Goal: Task Accomplishment & Management: Complete application form

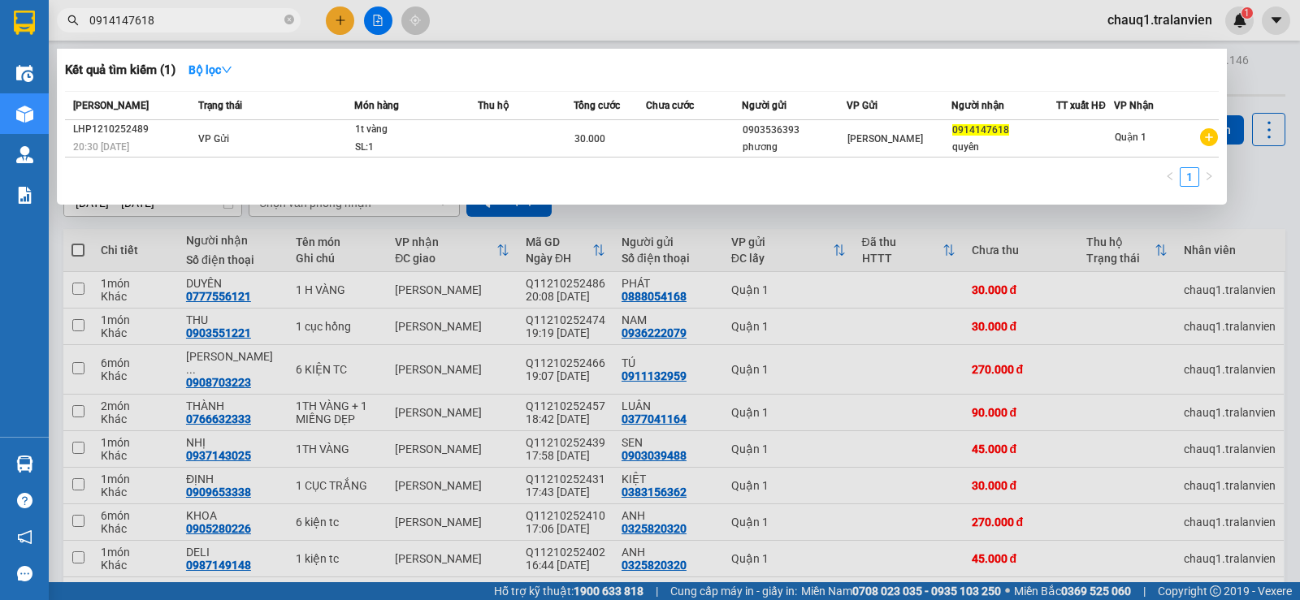
click at [328, 22] on div at bounding box center [650, 300] width 1300 height 600
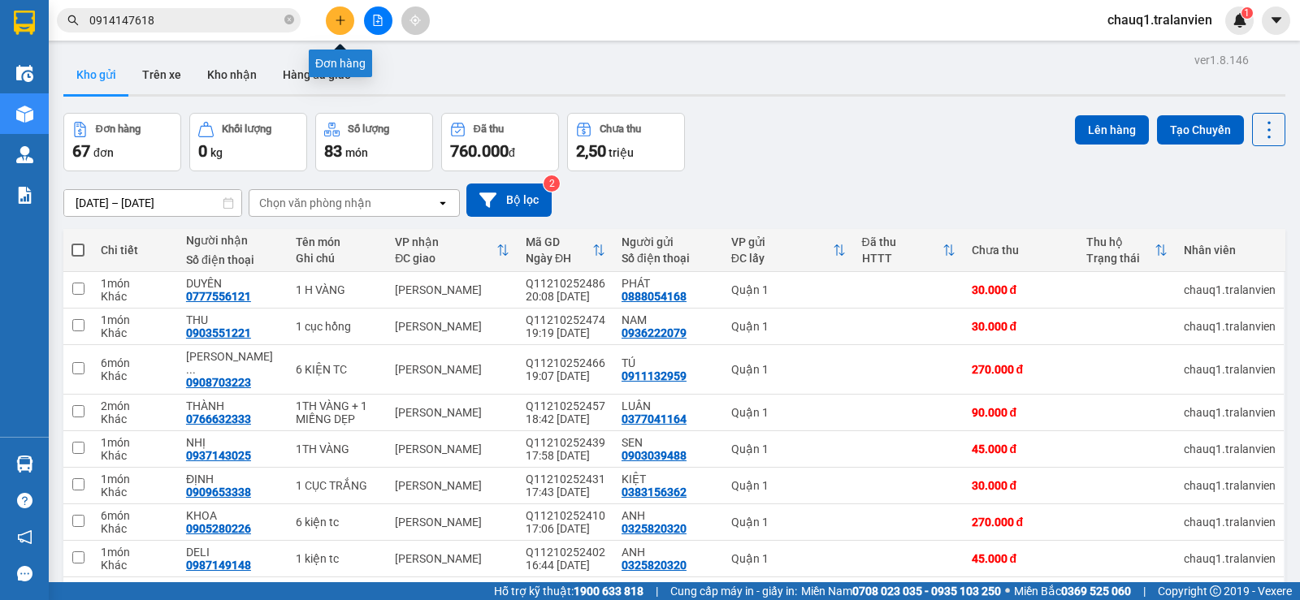
click at [328, 22] on button at bounding box center [340, 20] width 28 height 28
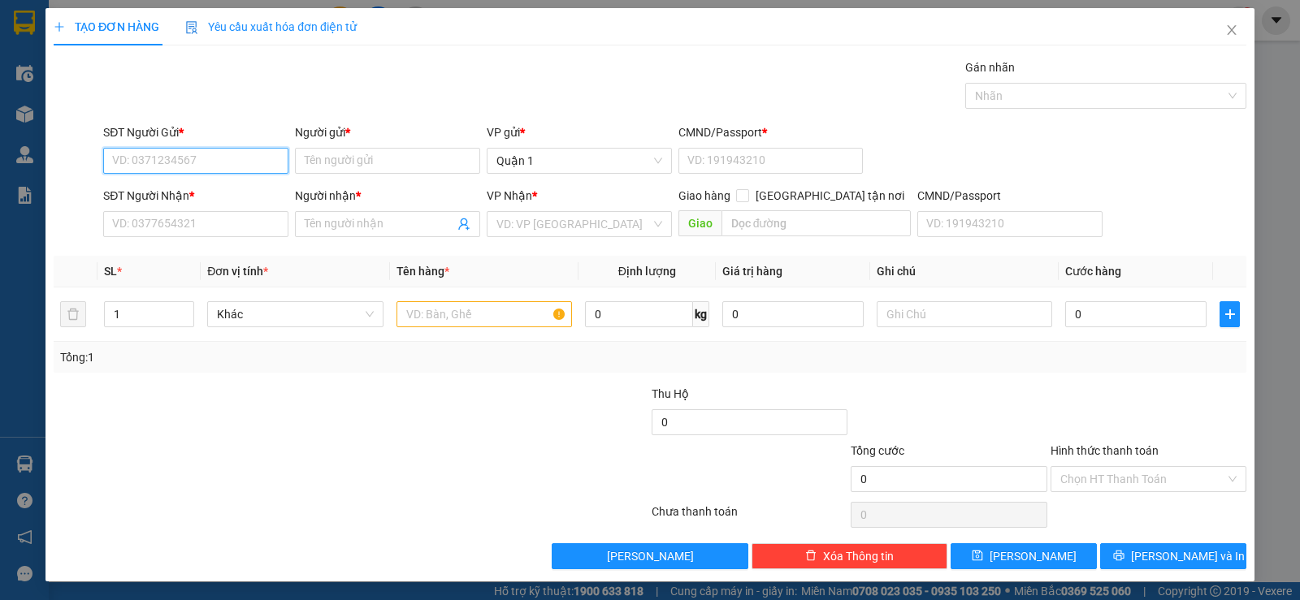
click at [178, 149] on input "SĐT Người Gửi *" at bounding box center [195, 161] width 185 height 26
type input "0363187639"
click at [154, 195] on div "0363187639 - ANH" at bounding box center [194, 193] width 164 height 18
type input "ANH"
type input "1"
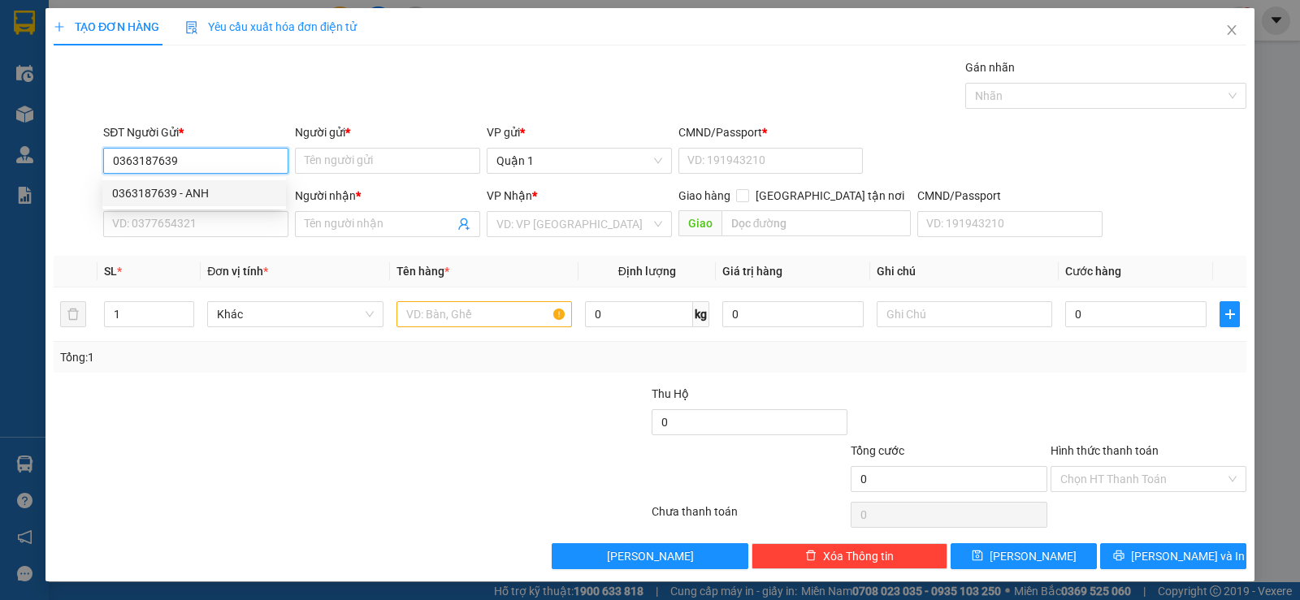
type input "0901618029"
type input "HUY"
type input "0363187639"
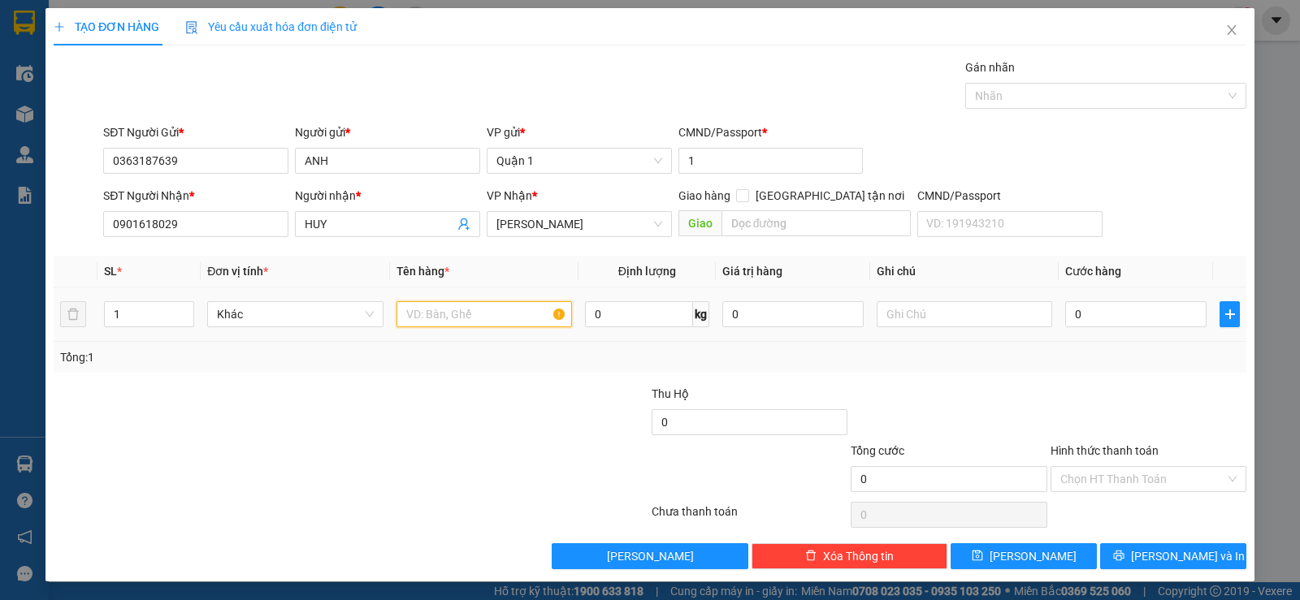
click at [409, 321] on input "text" at bounding box center [483, 314] width 175 height 26
type input "1 BỊCH TRẮNG (2LON)"
click at [1110, 318] on input "0" at bounding box center [1135, 314] width 141 height 26
type input "3"
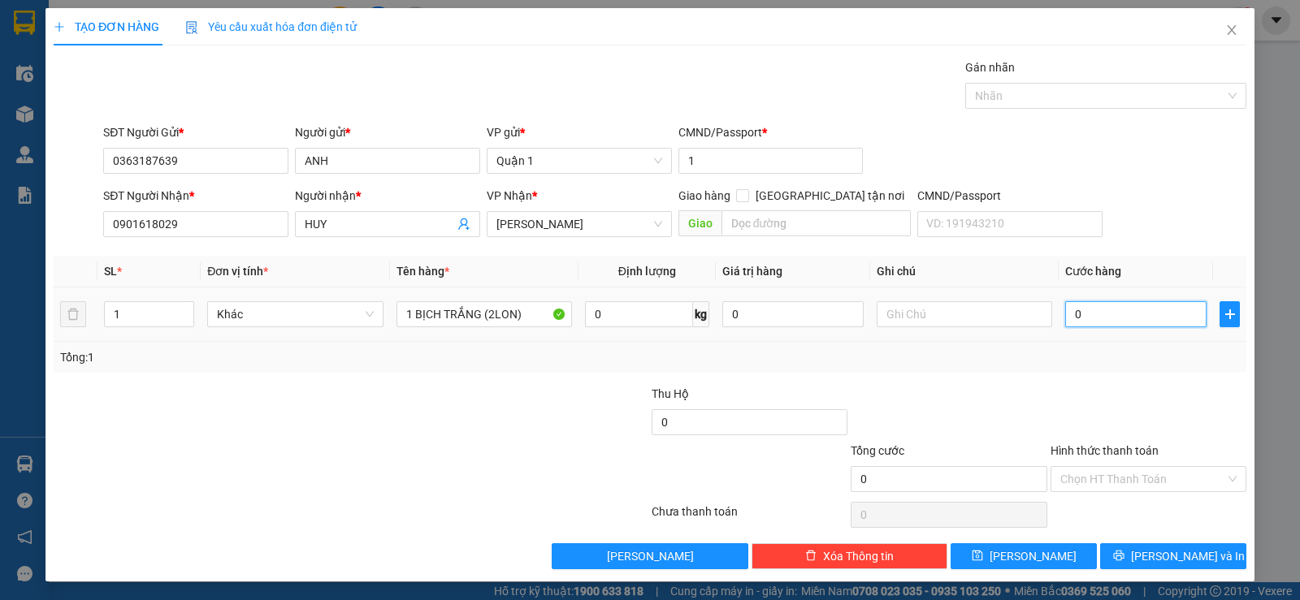
type input "3"
type input "30"
type input "30.000"
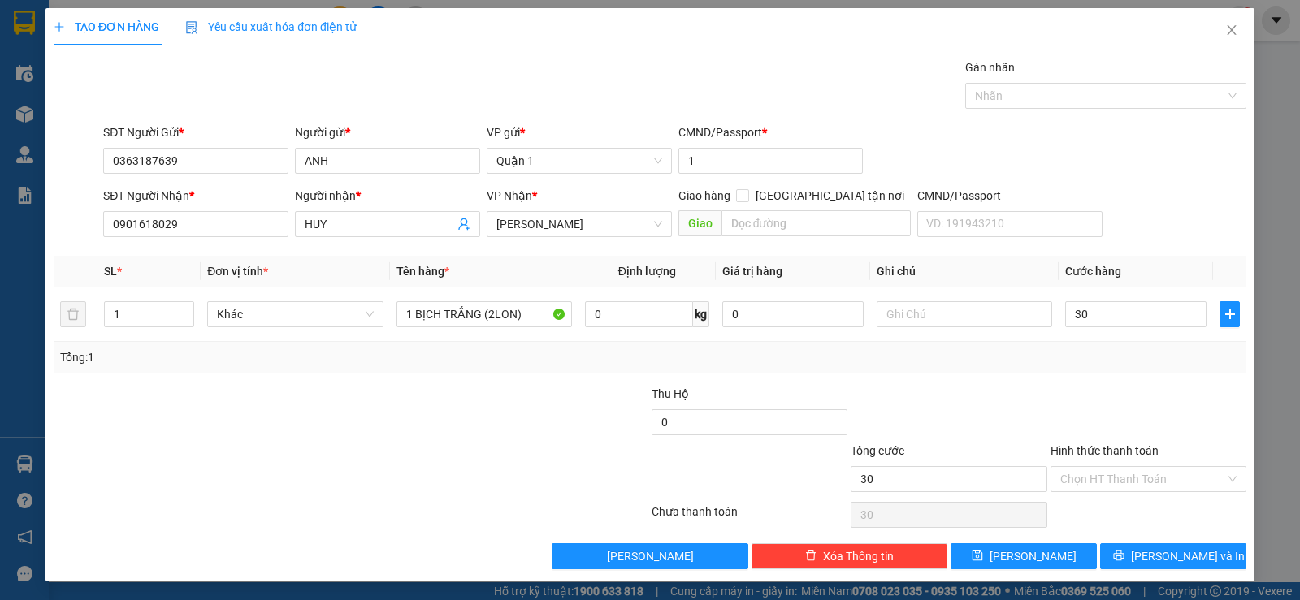
type input "30.000"
click at [1110, 367] on div "Tổng: 1" at bounding box center [650, 357] width 1192 height 31
click at [1124, 556] on icon "printer" at bounding box center [1118, 555] width 11 height 11
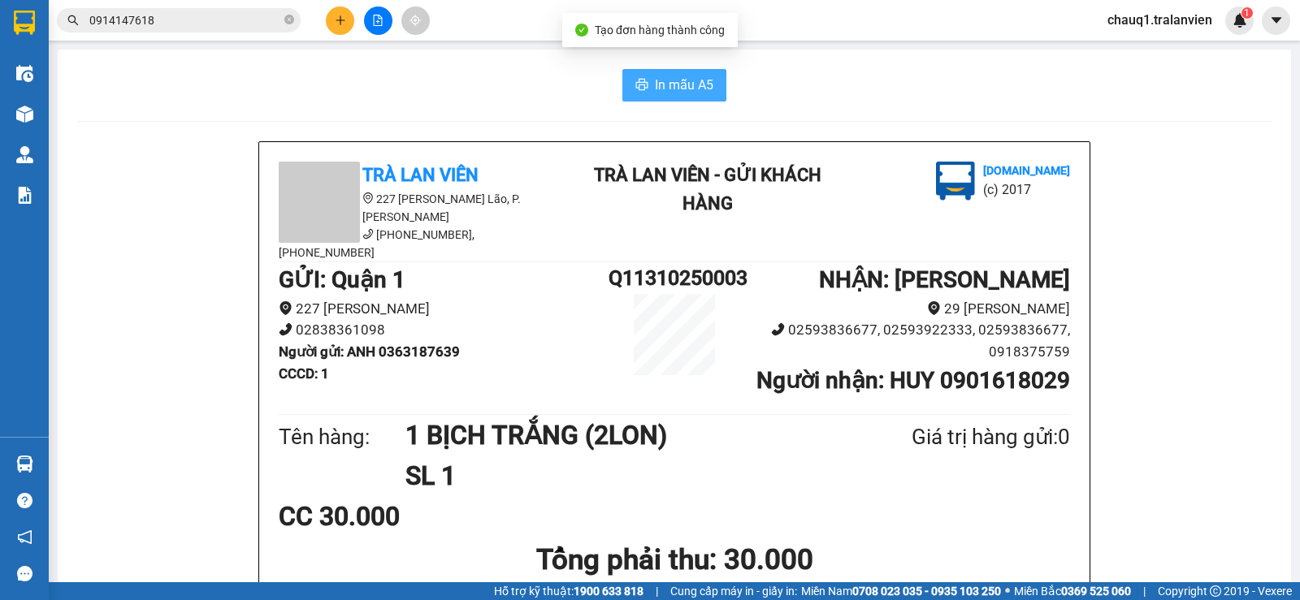
click at [672, 86] on span "In mẫu A5" at bounding box center [684, 85] width 58 height 20
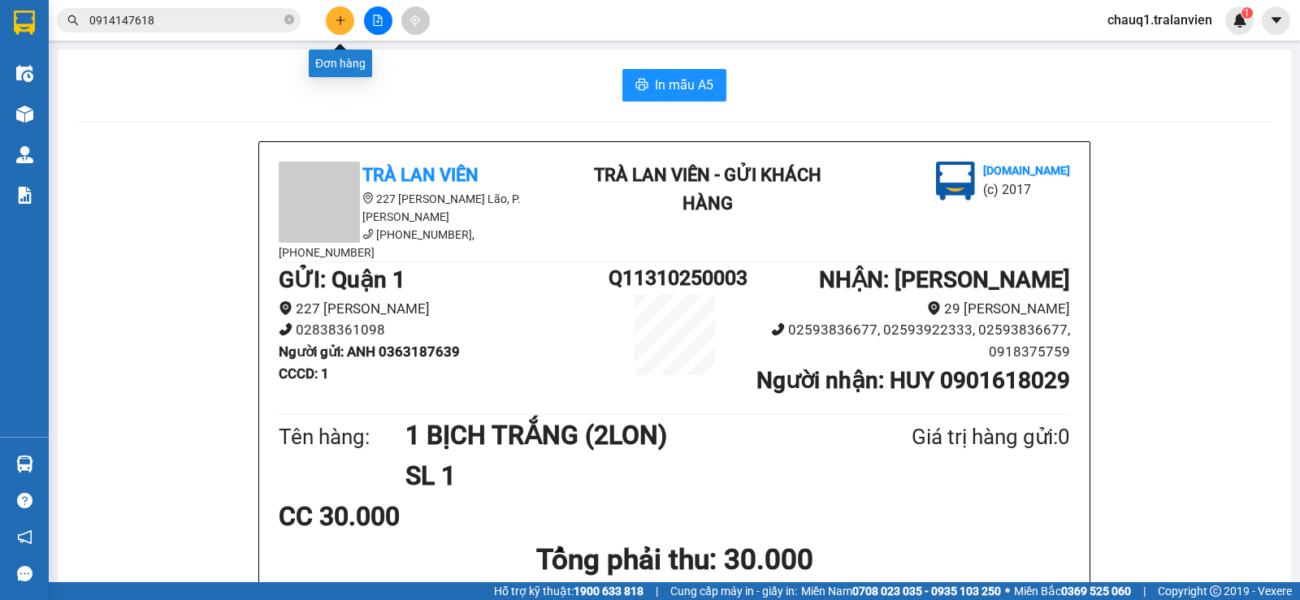
click at [332, 22] on button at bounding box center [340, 20] width 28 height 28
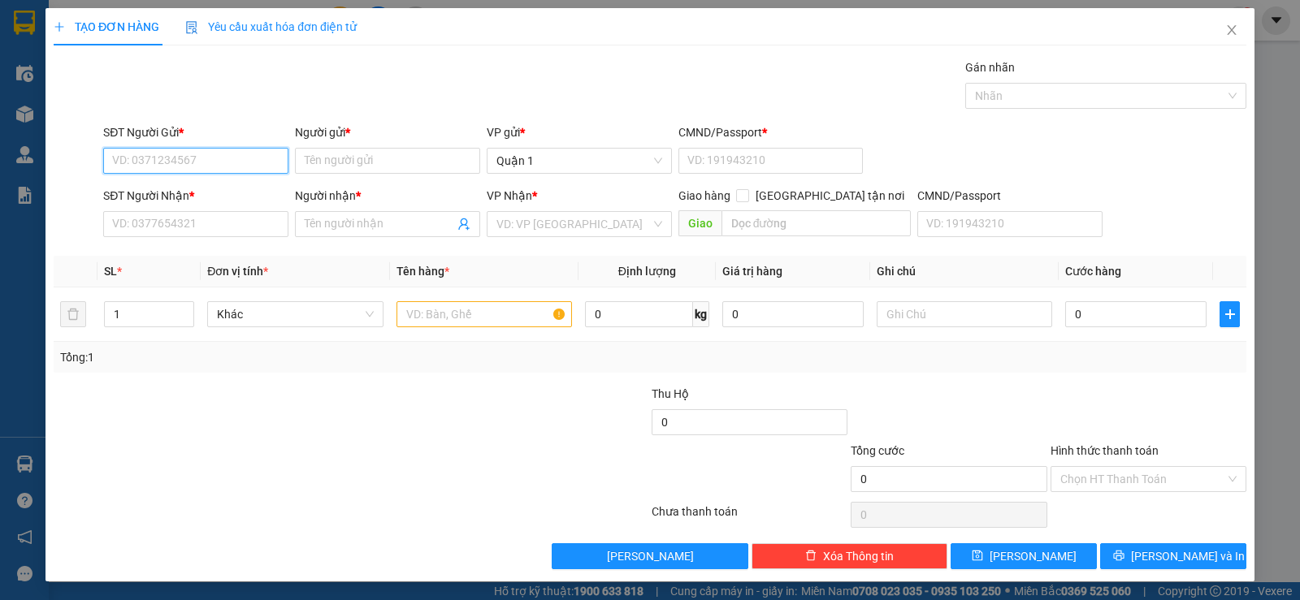
click at [265, 162] on input "SĐT Người Gửi *" at bounding box center [195, 161] width 185 height 26
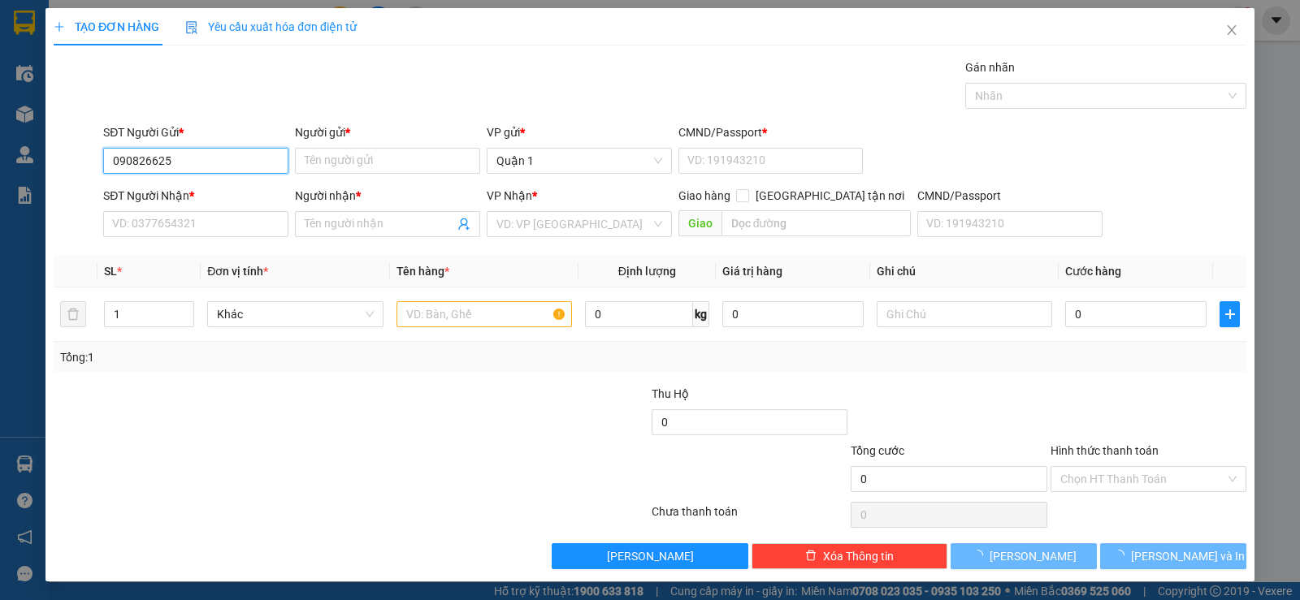
type input "0908266251"
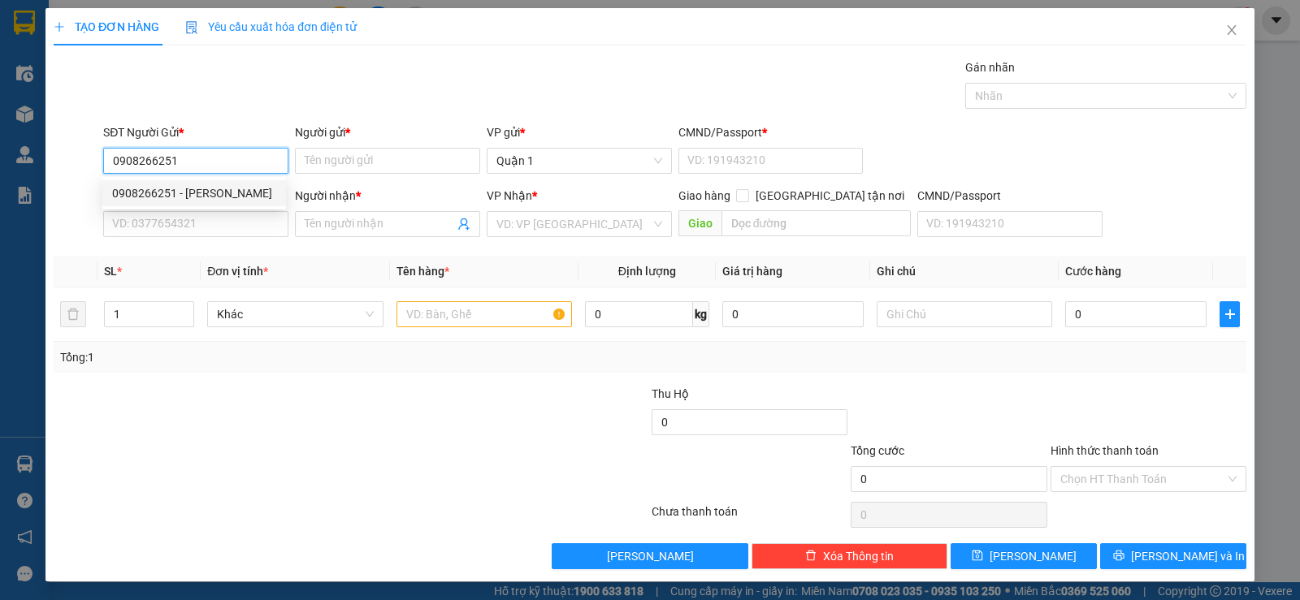
click at [228, 189] on div "0908266251 - VÂN" at bounding box center [194, 193] width 164 height 18
type input "VÂN"
type input "079091005261"
type input "0919395206"
type input "XUÂN"
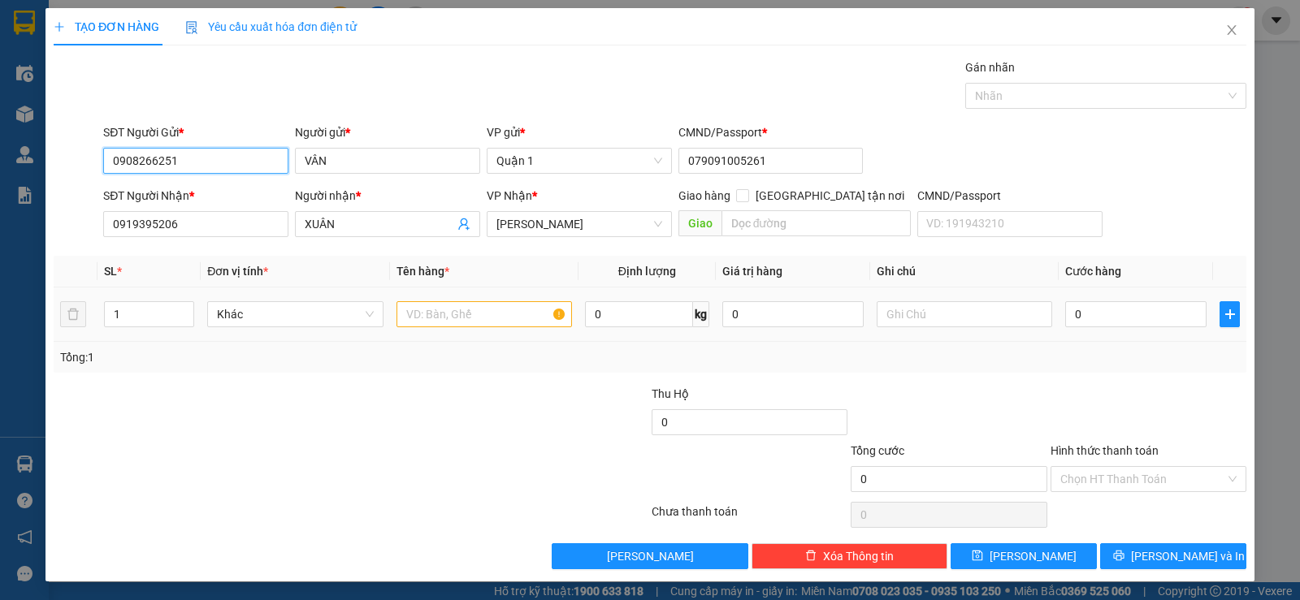
type input "0908266251"
click at [486, 320] on input "text" at bounding box center [483, 314] width 175 height 26
click at [149, 322] on input "1" at bounding box center [149, 314] width 89 height 24
type input "8"
click at [411, 309] on input "text" at bounding box center [483, 314] width 175 height 26
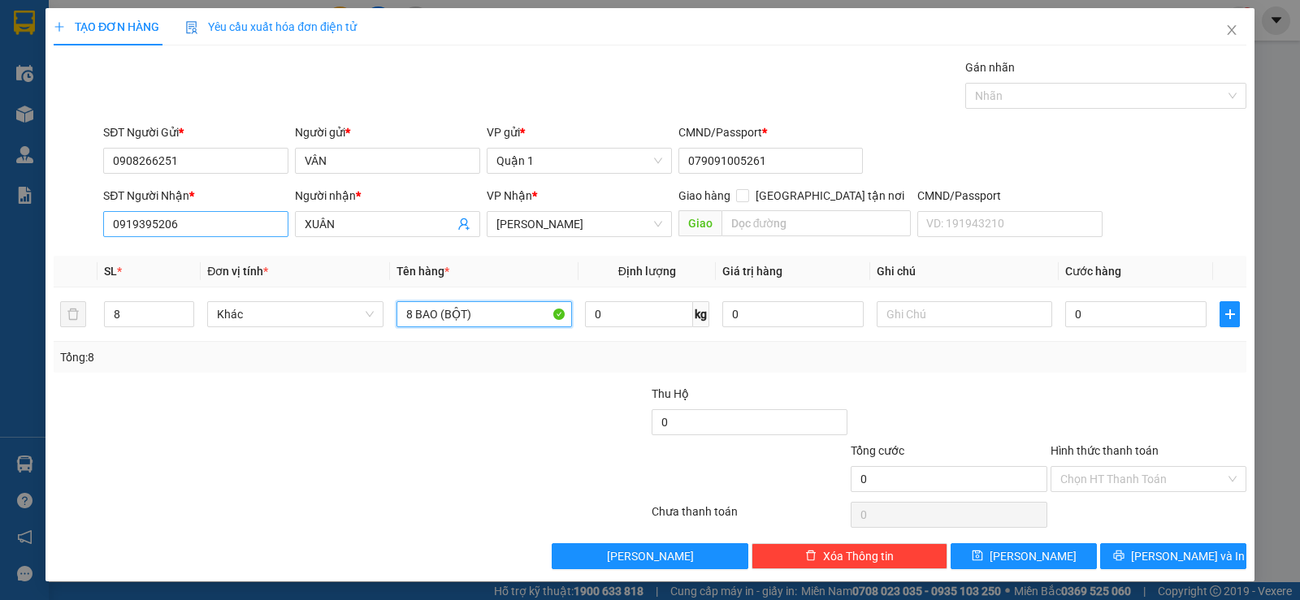
type input "8 BAO (BỘT)"
click at [145, 230] on input "0919395206" at bounding box center [195, 224] width 185 height 26
click at [147, 228] on input "0919395206" at bounding box center [195, 224] width 185 height 26
click at [1140, 323] on input "0" at bounding box center [1135, 314] width 141 height 26
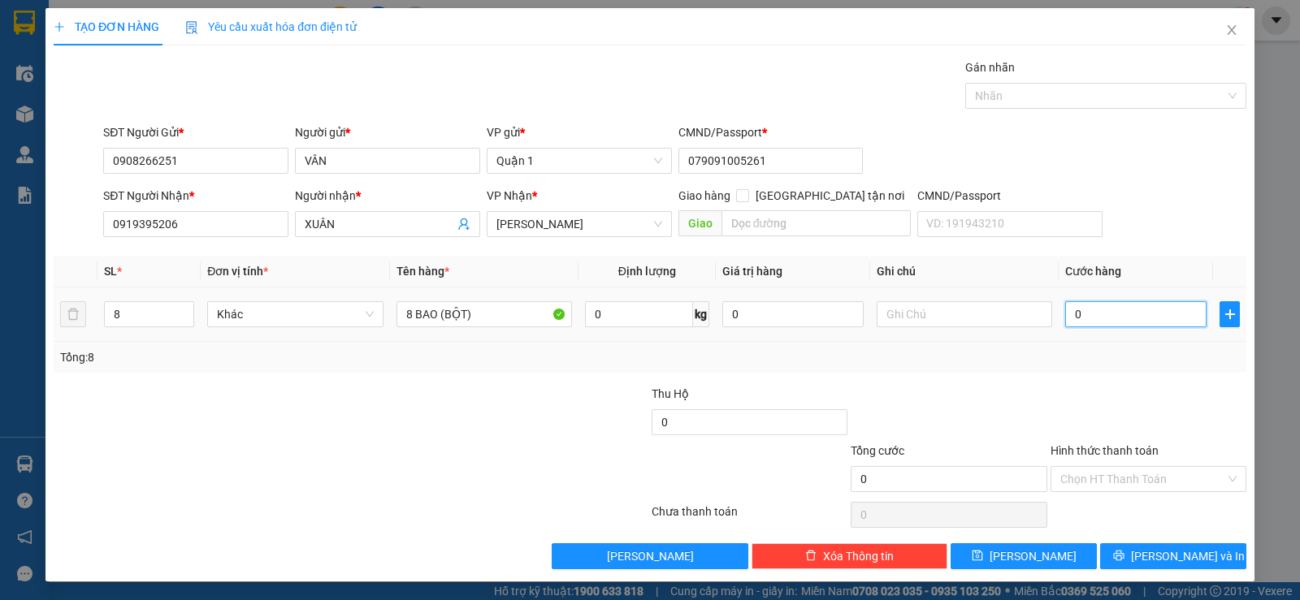
type input "4"
type input "40"
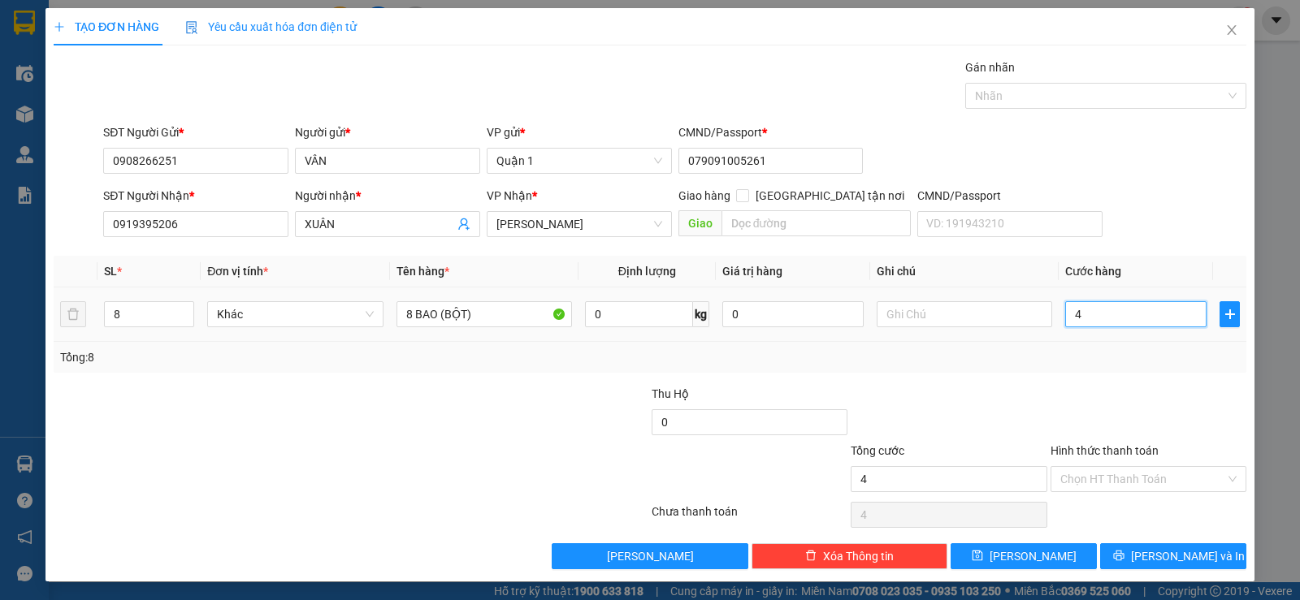
type input "40"
type input "400"
type input "400.000"
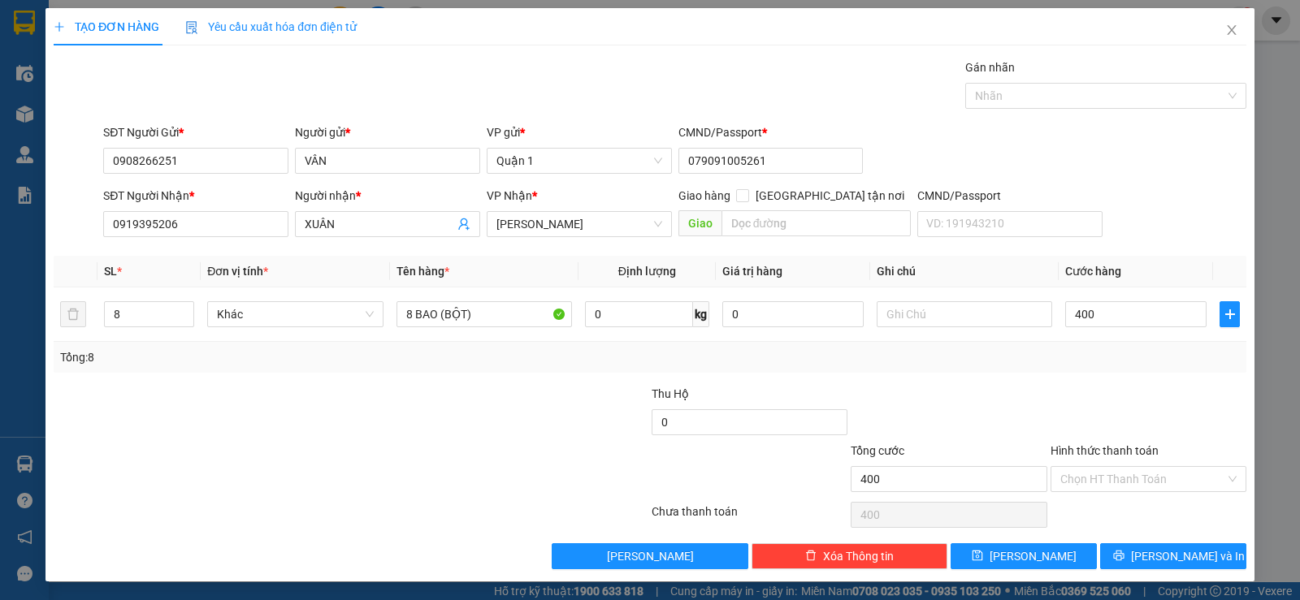
type input "400.000"
click at [1049, 373] on div "Transit Pickup Surcharge Ids Transit Deliver Surcharge Ids Transit Deliver Surc…" at bounding box center [650, 313] width 1192 height 511
click at [1163, 552] on span "[PERSON_NAME] và In" at bounding box center [1188, 556] width 114 height 18
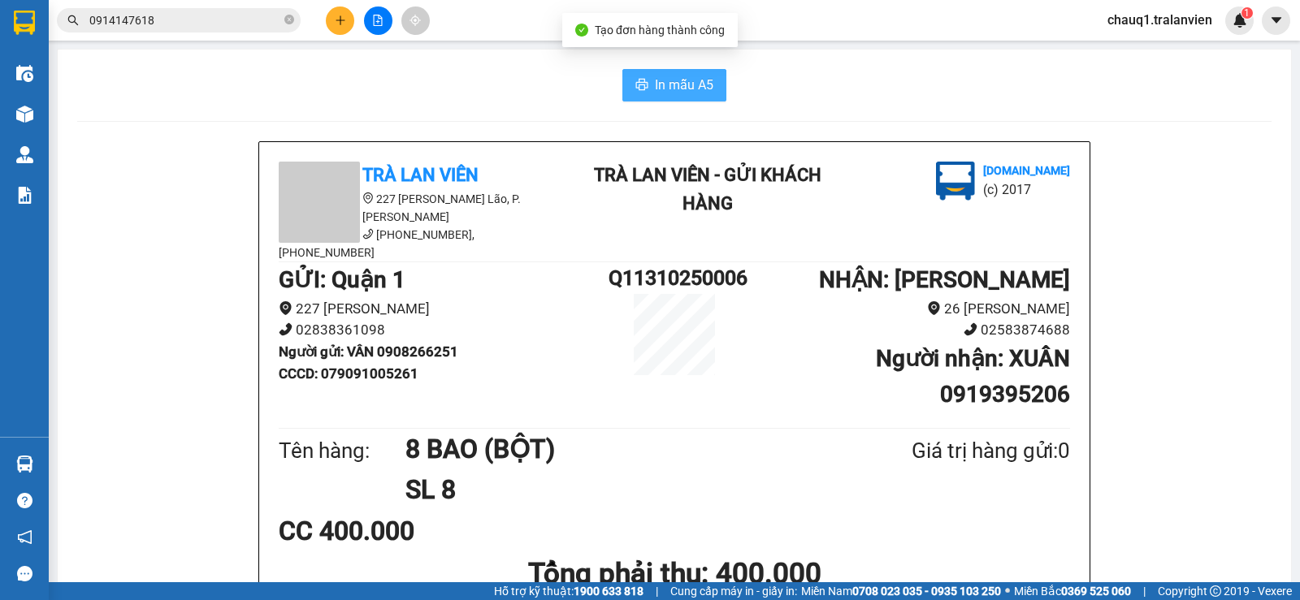
click at [655, 84] on span "In mẫu A5" at bounding box center [684, 85] width 58 height 20
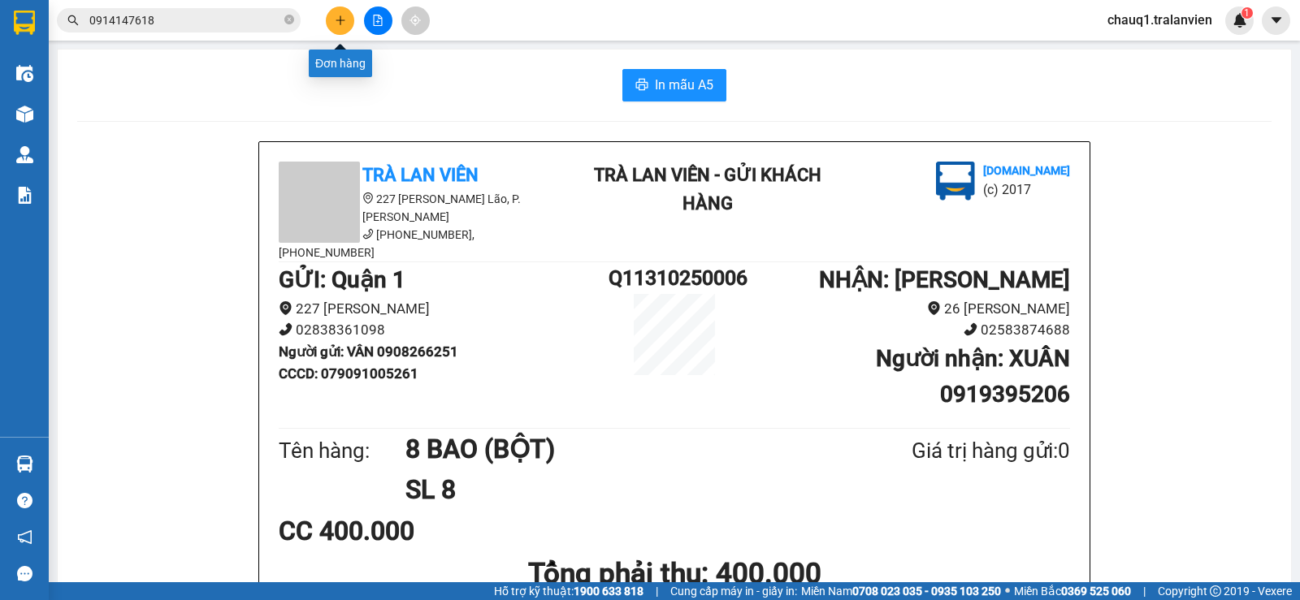
click at [348, 14] on button at bounding box center [340, 20] width 28 height 28
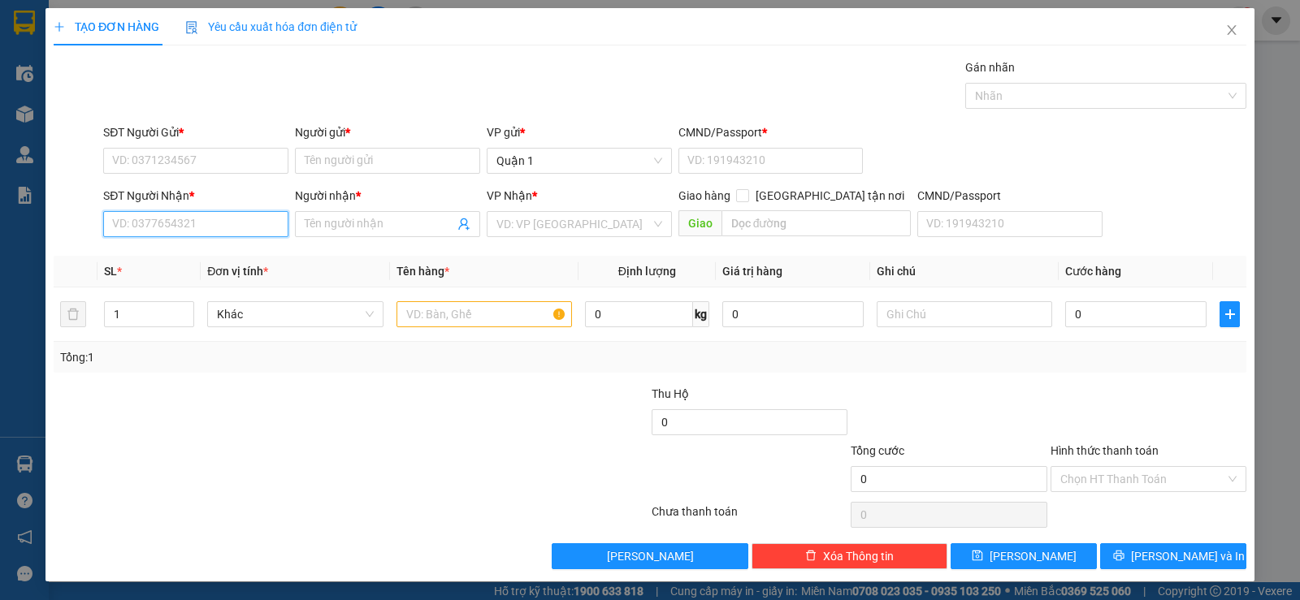
click at [181, 219] on input "SĐT Người Nhận *" at bounding box center [195, 224] width 185 height 26
type input "0906441994"
click at [371, 208] on div "Người nhận *" at bounding box center [387, 199] width 185 height 24
click at [172, 223] on input "0906441994" at bounding box center [195, 224] width 185 height 26
click at [208, 259] on div "0906441994 - VIỆT" at bounding box center [194, 257] width 164 height 18
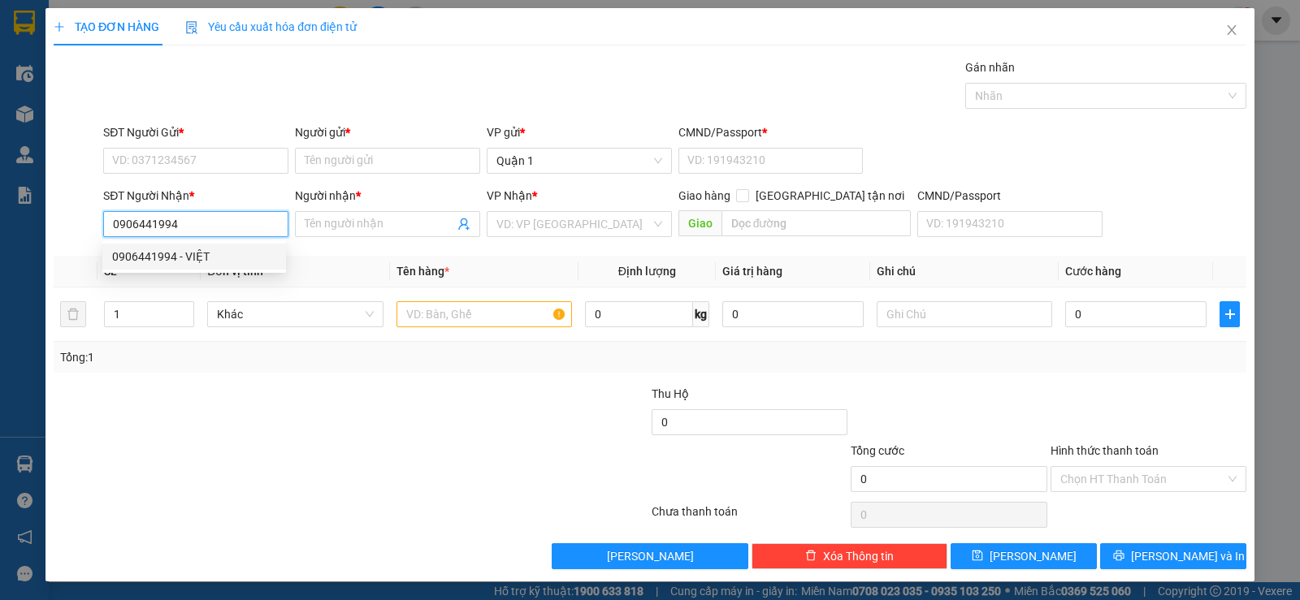
type input "VIỆT"
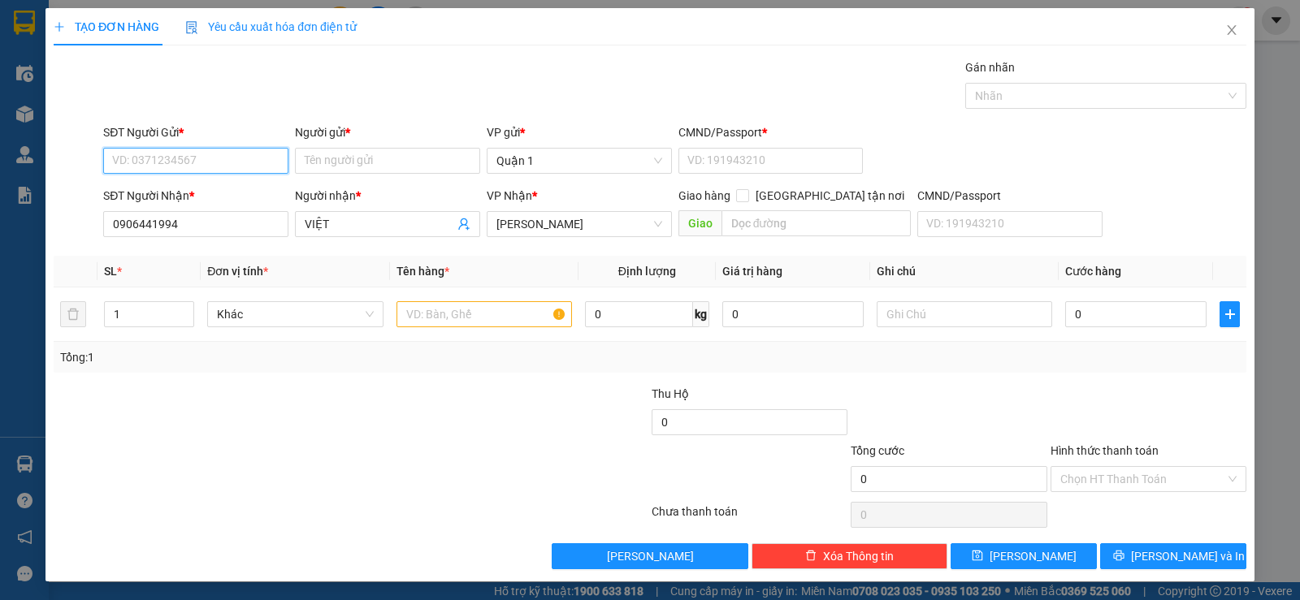
click at [211, 157] on input "SĐT Người Gửi *" at bounding box center [195, 161] width 185 height 26
click at [131, 197] on div "null" at bounding box center [194, 193] width 164 height 18
click at [160, 154] on input "SĐT Người Gửi *" at bounding box center [195, 161] width 185 height 26
click at [128, 193] on div "null" at bounding box center [194, 193] width 164 height 18
click at [240, 168] on input "null" at bounding box center [195, 161] width 185 height 26
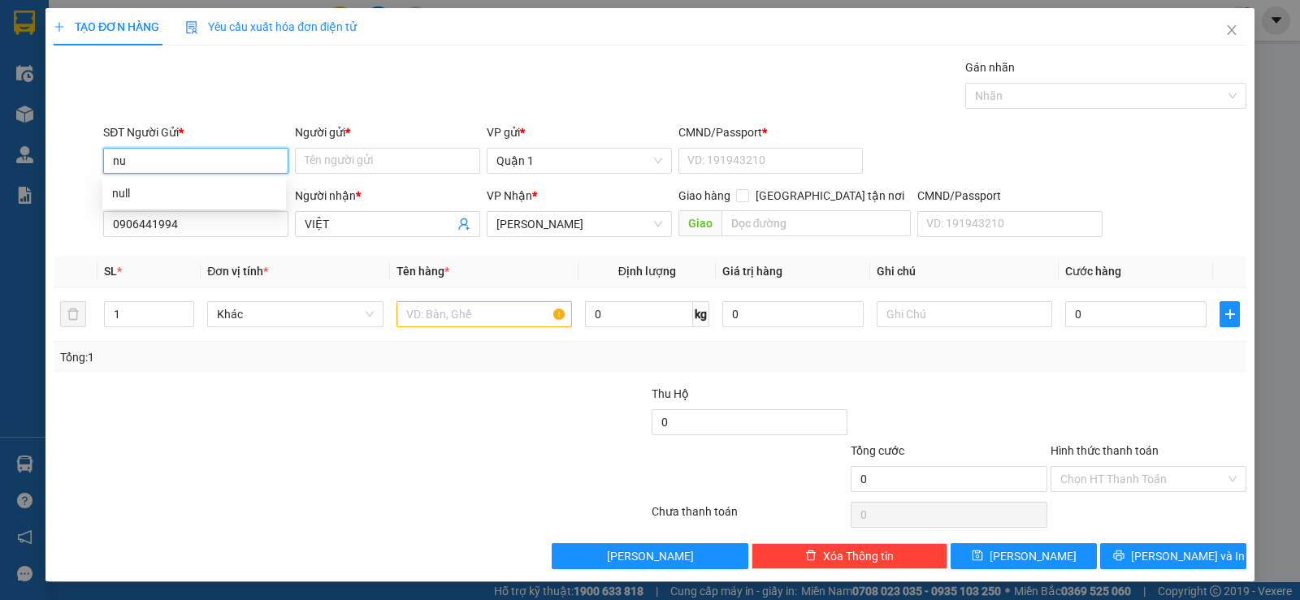
type input "n"
type input "0909702811"
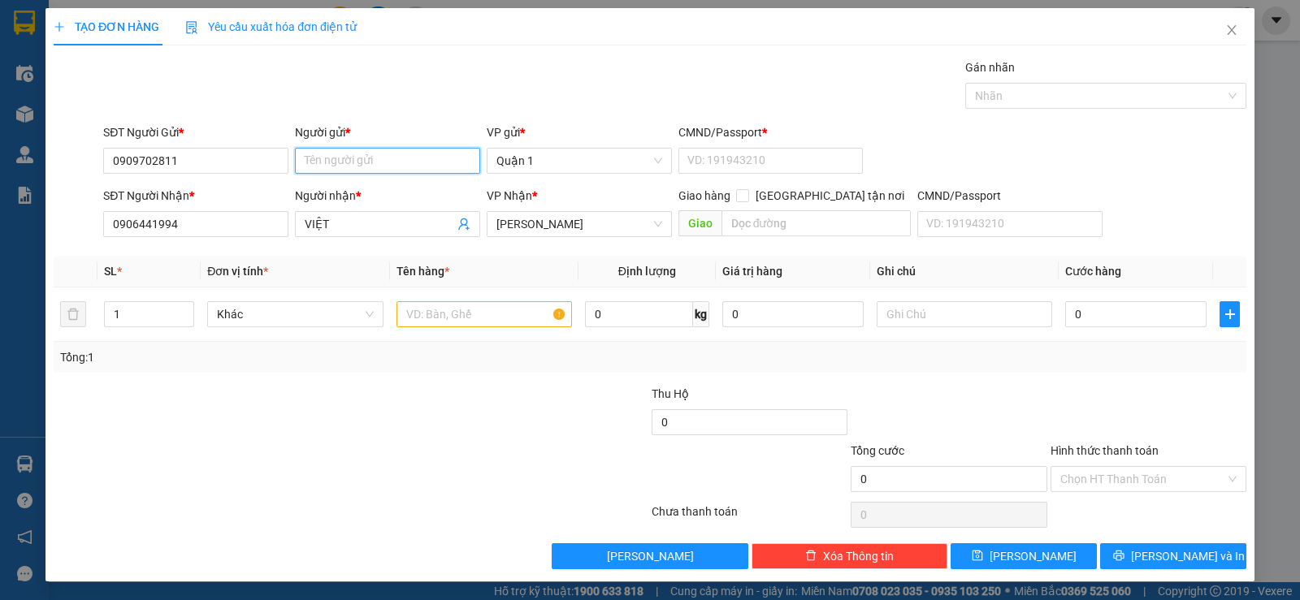
click at [333, 172] on input "Người gửi *" at bounding box center [387, 161] width 185 height 26
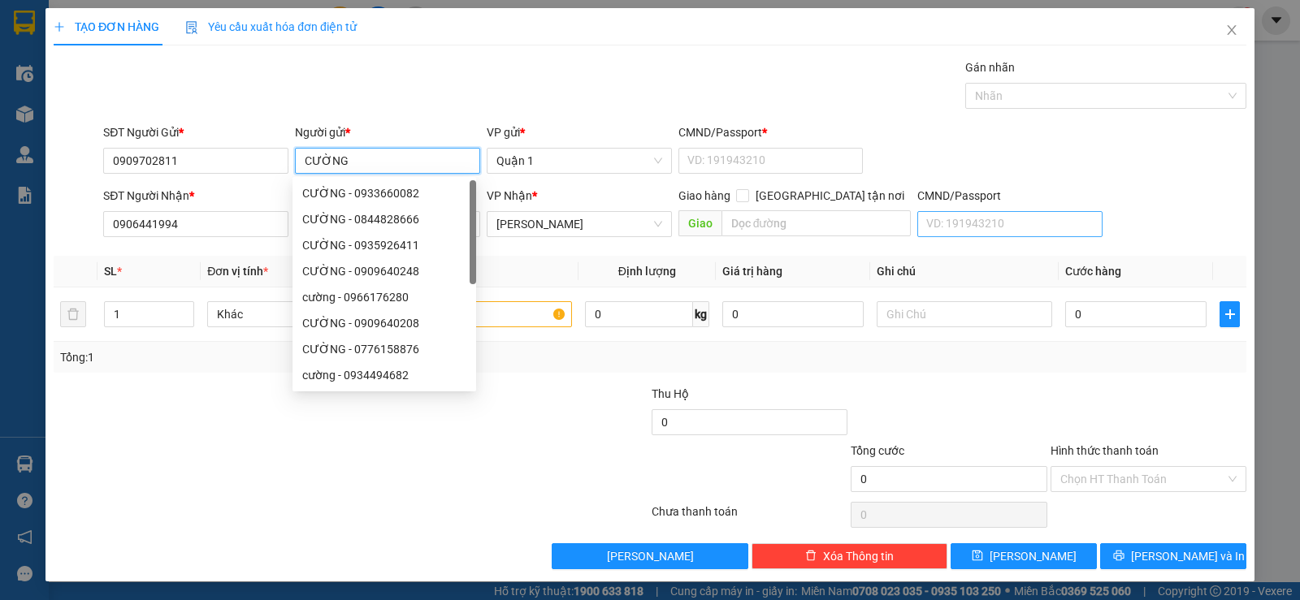
type input "CƯỜNG"
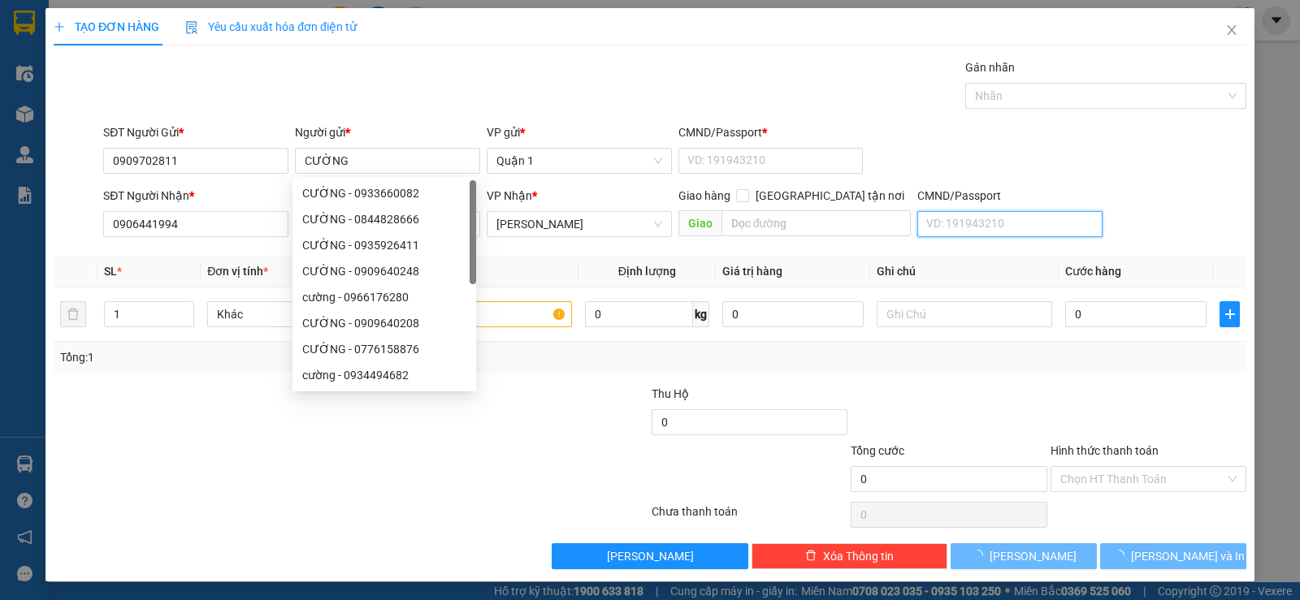
drag, startPoint x: 978, startPoint y: 223, endPoint x: 424, endPoint y: 141, distance: 559.9
click at [963, 222] on input "CMND/Passport" at bounding box center [1009, 224] width 185 height 26
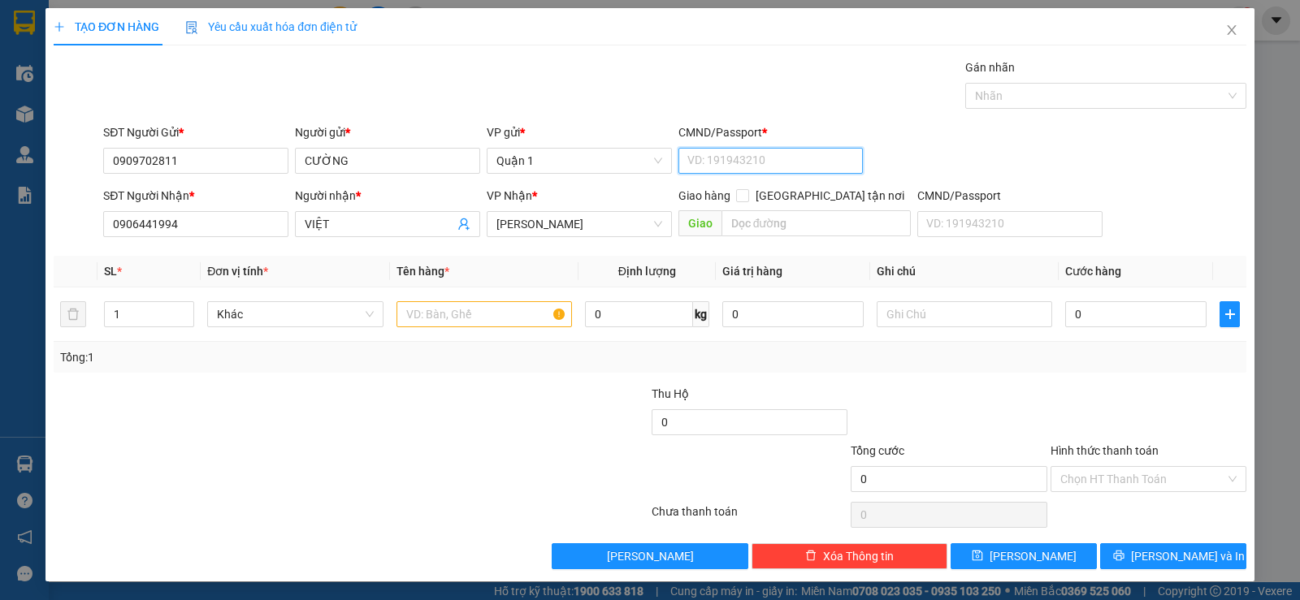
click at [792, 167] on input "CMND/Passport *" at bounding box center [770, 161] width 185 height 26
type input "1"
click at [875, 262] on th "Ghi chú" at bounding box center [964, 272] width 188 height 32
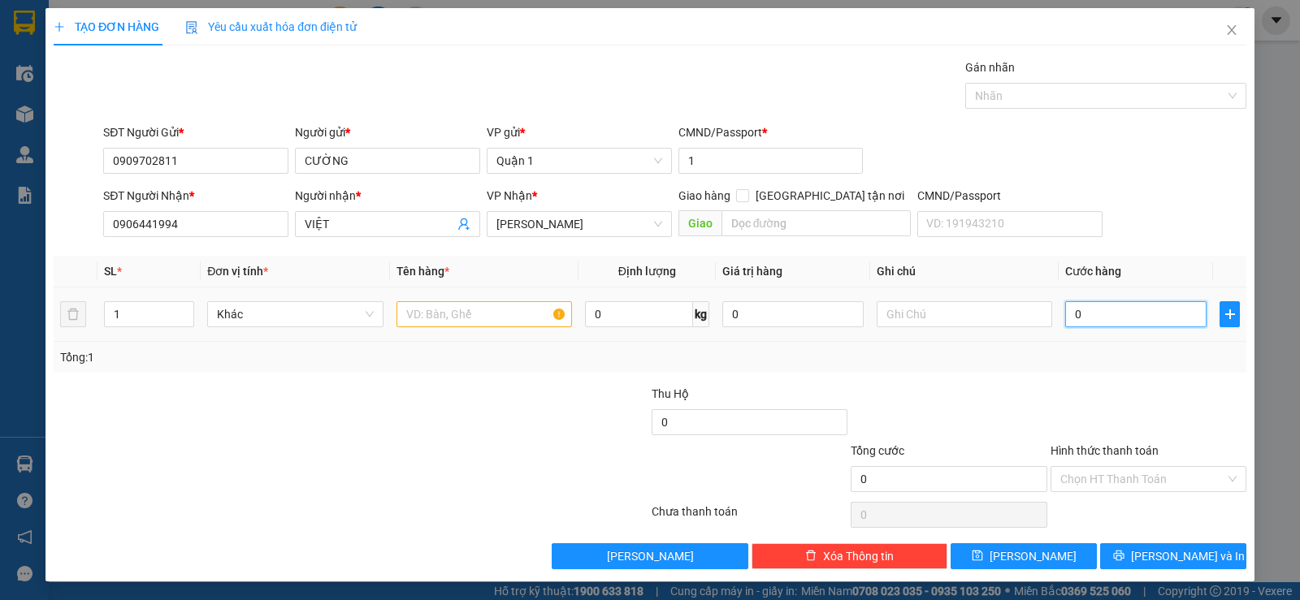
type input "3"
type input "30"
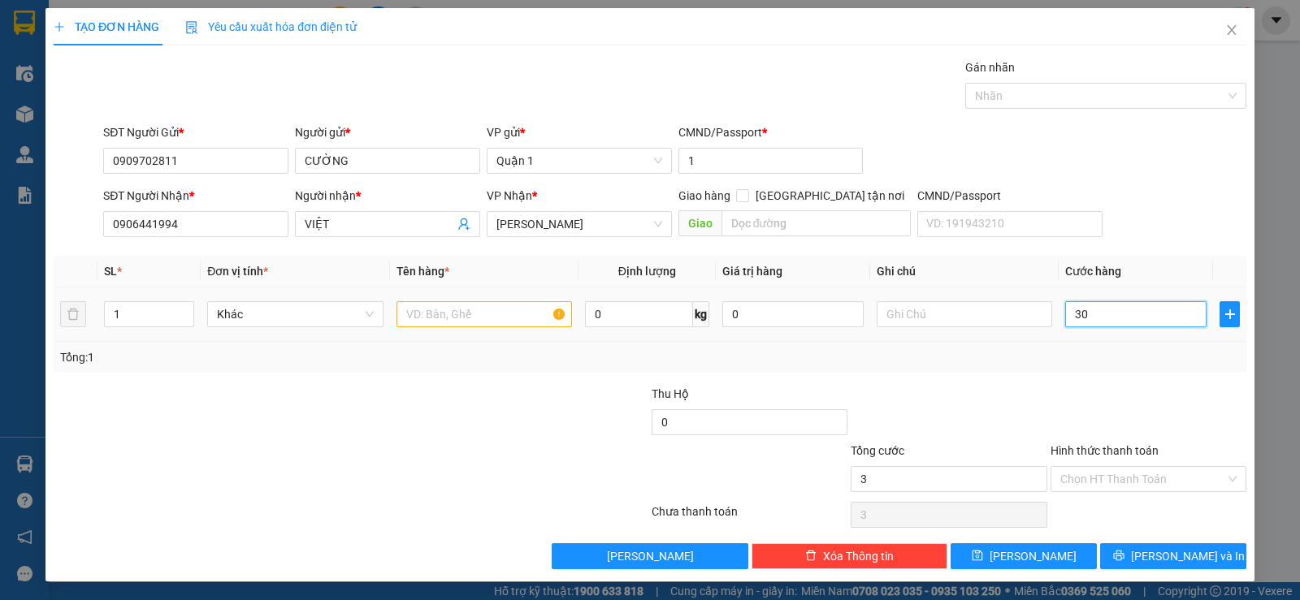
type input "30"
type input "30.000"
drag, startPoint x: 344, startPoint y: 477, endPoint x: 509, endPoint y: 316, distance: 230.9
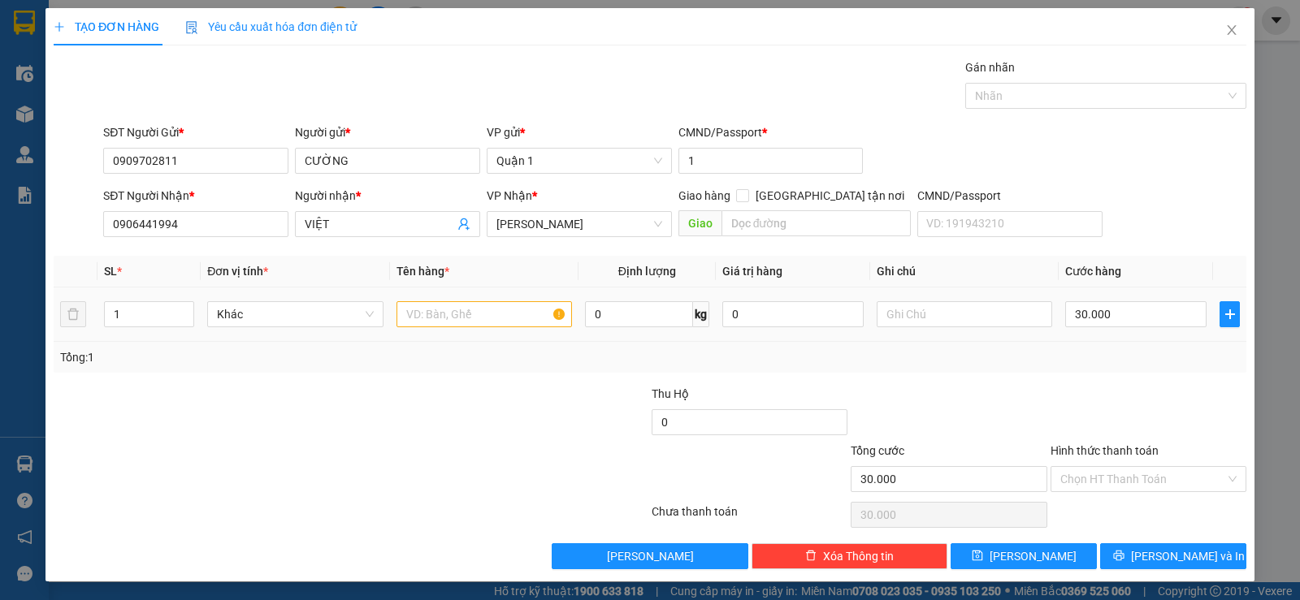
click at [352, 464] on div at bounding box center [251, 470] width 399 height 57
click at [480, 307] on input "text" at bounding box center [483, 314] width 175 height 26
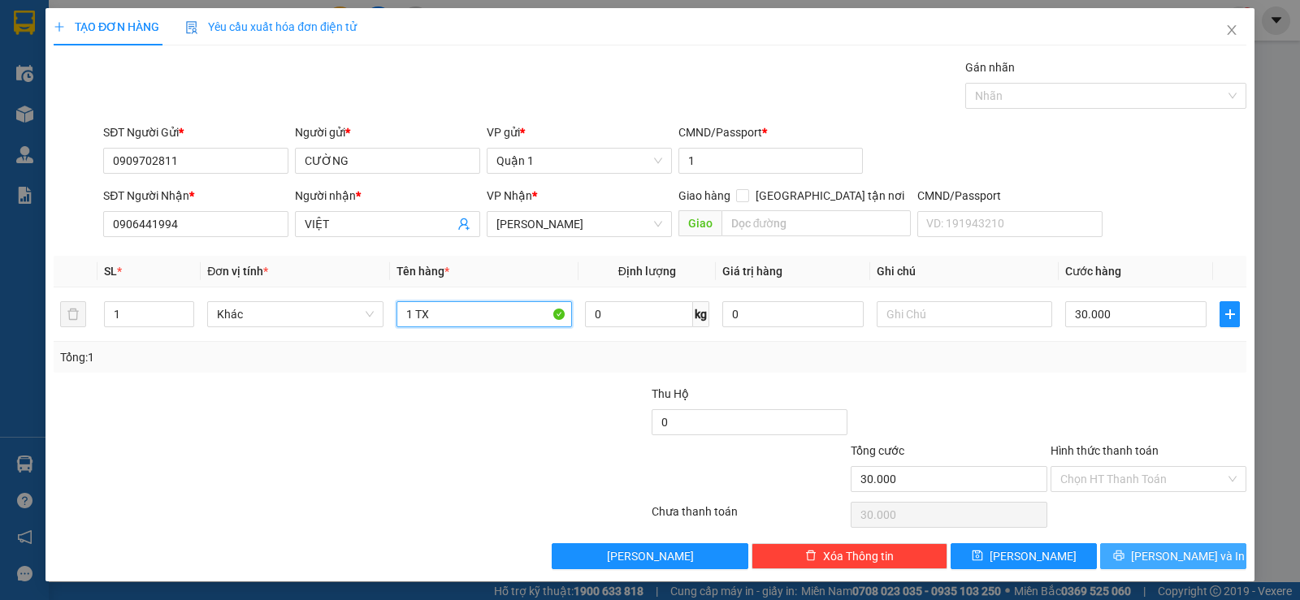
type input "1 TX"
click at [1143, 550] on button "[PERSON_NAME] và In" at bounding box center [1173, 556] width 146 height 26
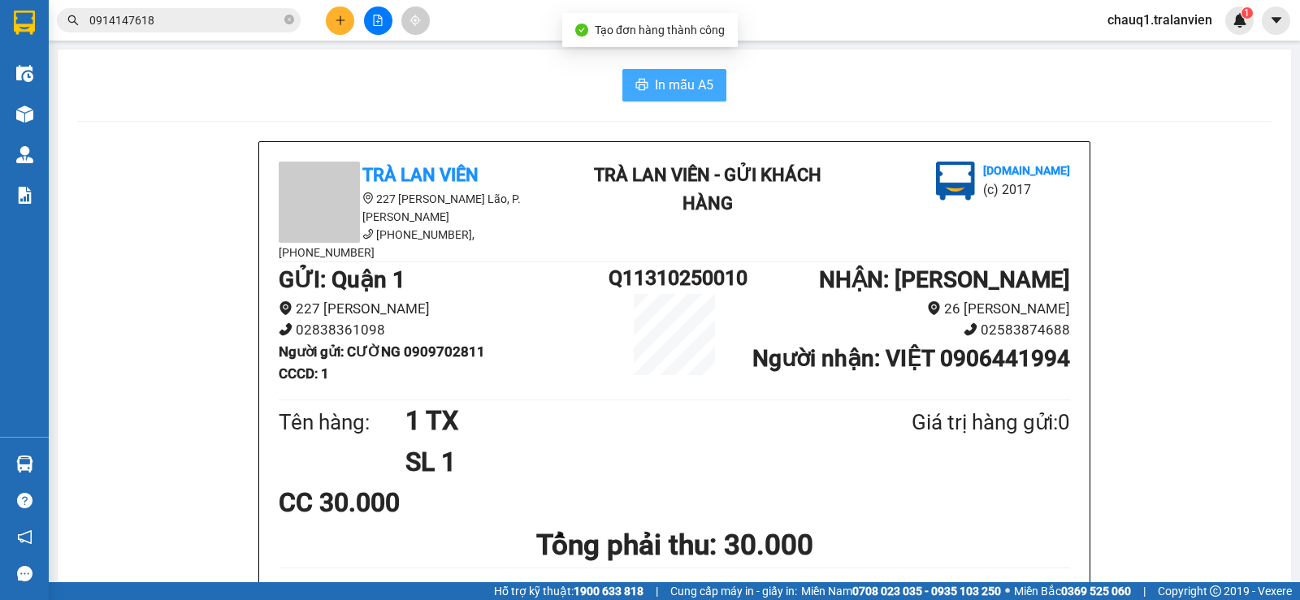
click at [673, 89] on span "In mẫu A5" at bounding box center [684, 85] width 58 height 20
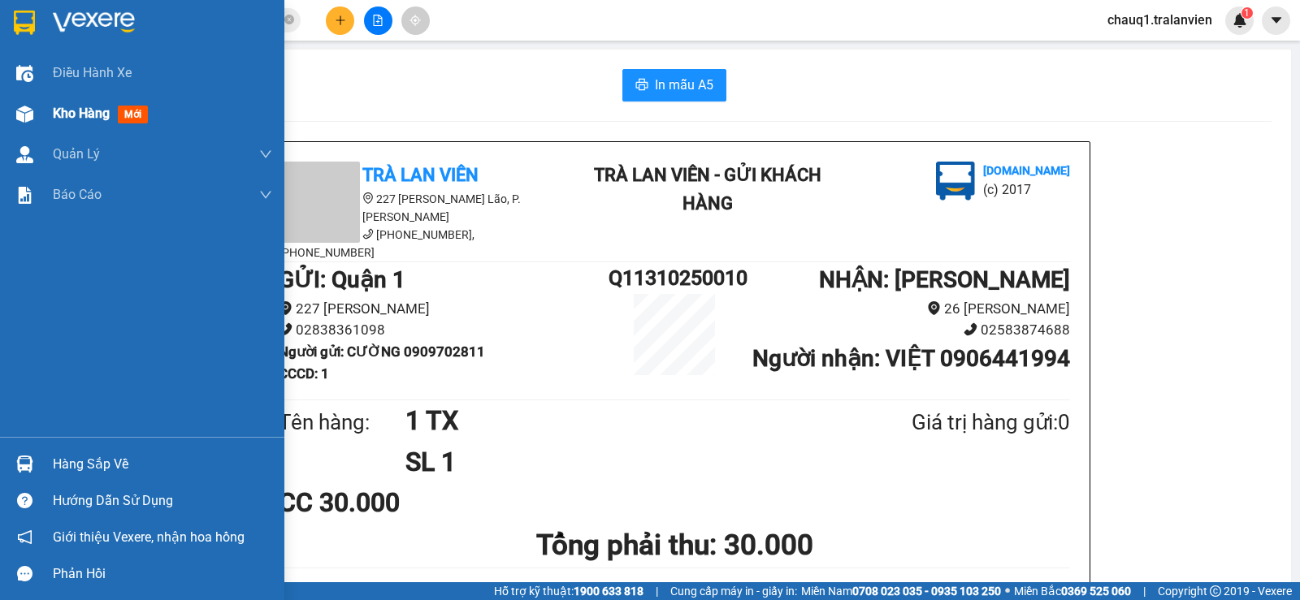
click at [81, 107] on span "Kho hàng" at bounding box center [81, 113] width 57 height 15
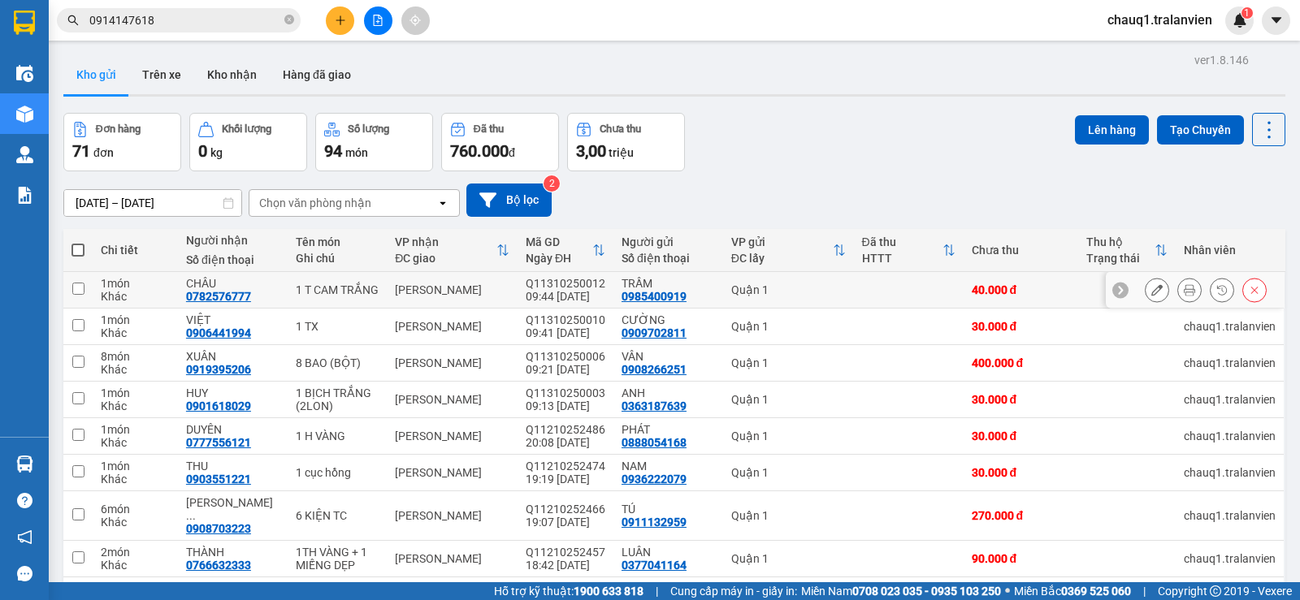
click at [1183, 294] on icon at bounding box center [1188, 289] width 11 height 11
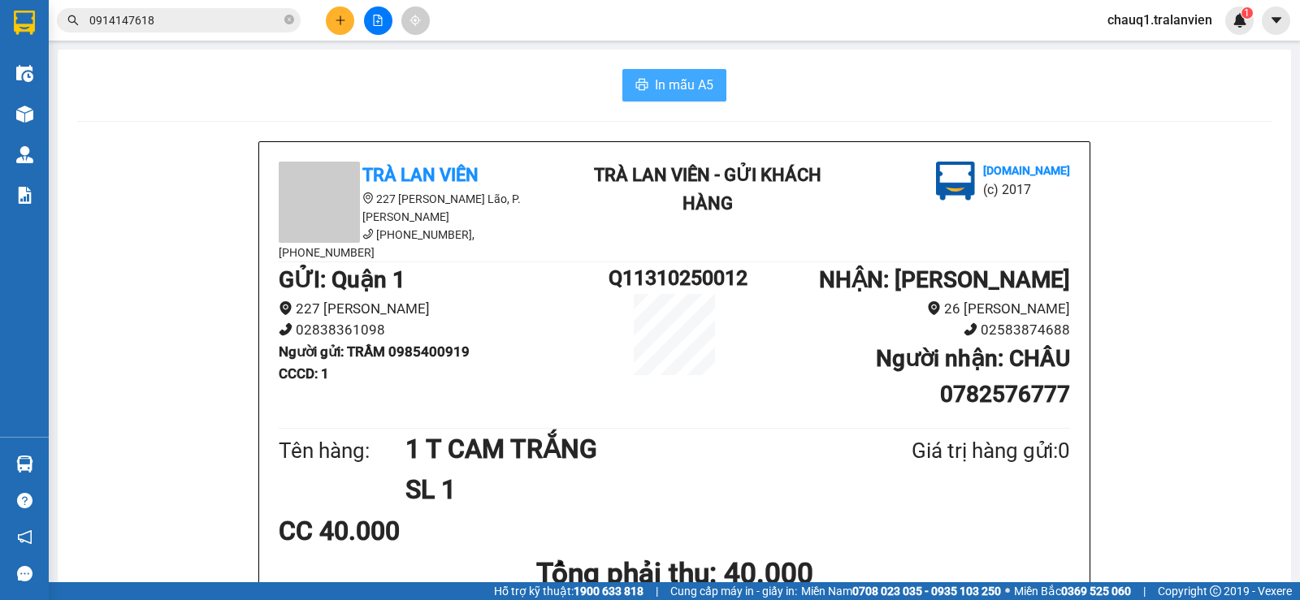
click at [676, 71] on button "In mẫu A5" at bounding box center [674, 85] width 104 height 32
click at [328, 21] on button at bounding box center [340, 20] width 28 height 28
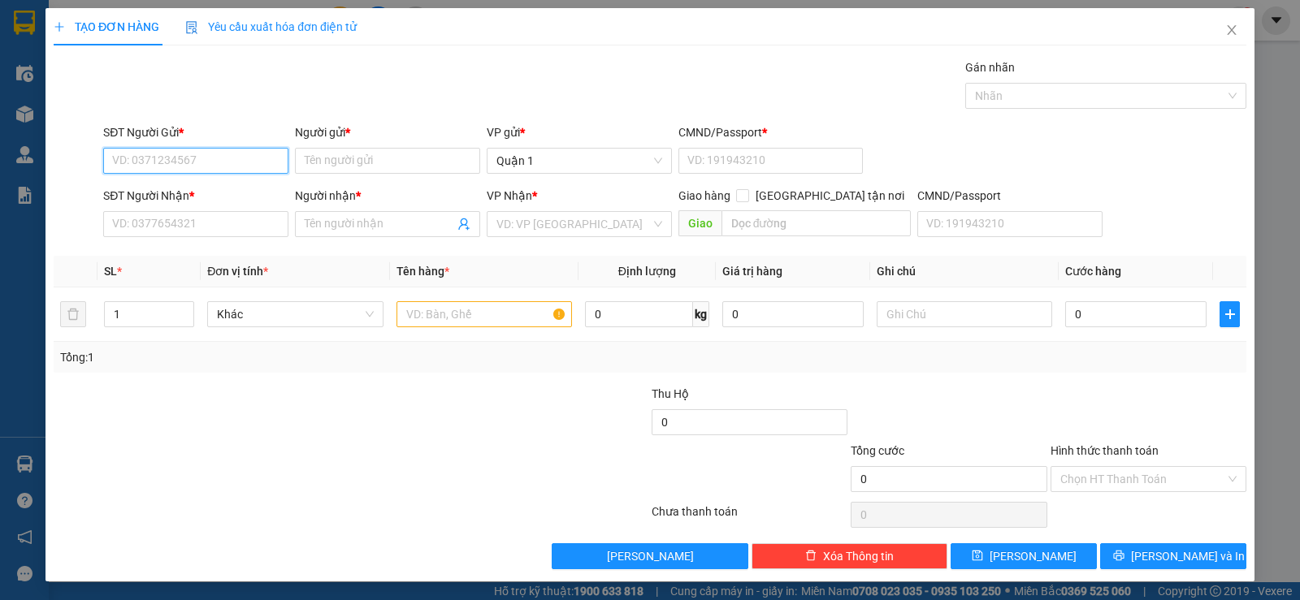
drag, startPoint x: 182, startPoint y: 162, endPoint x: 0, endPoint y: 77, distance: 200.6
click at [180, 158] on input "SĐT Người Gửi *" at bounding box center [195, 161] width 185 height 26
type input "0777525259"
click at [185, 202] on div "0777525259 - VY" at bounding box center [194, 193] width 184 height 26
type input "VY"
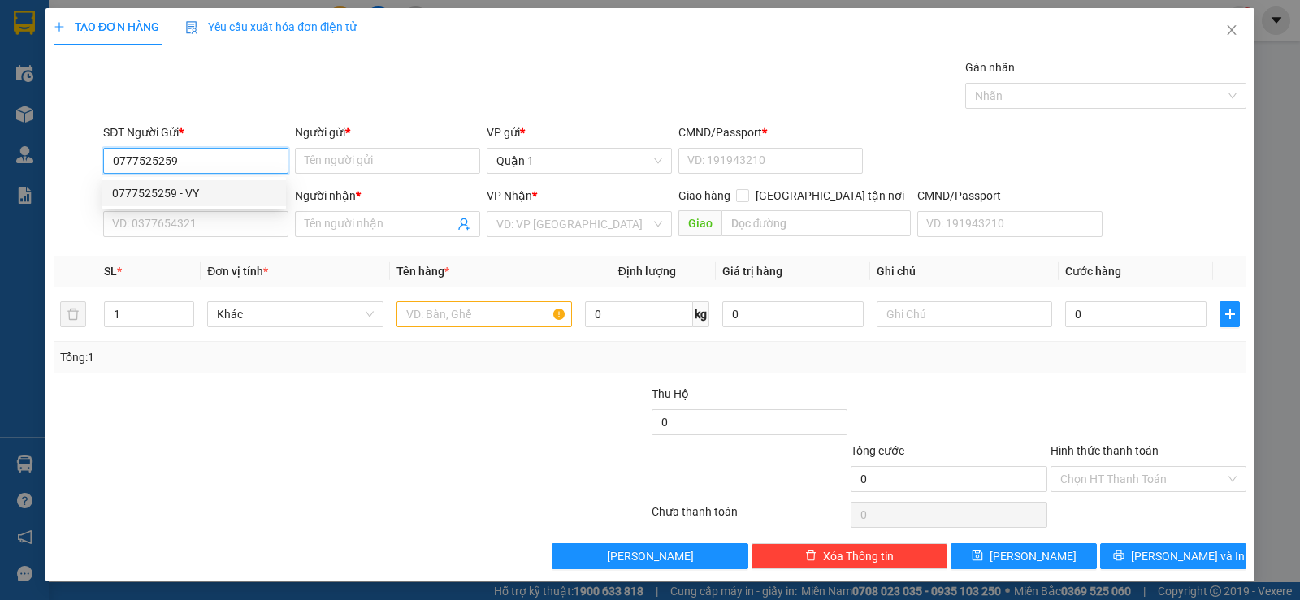
type input "1"
type input "0793575758"
type input "KHANH"
type input "0777525259"
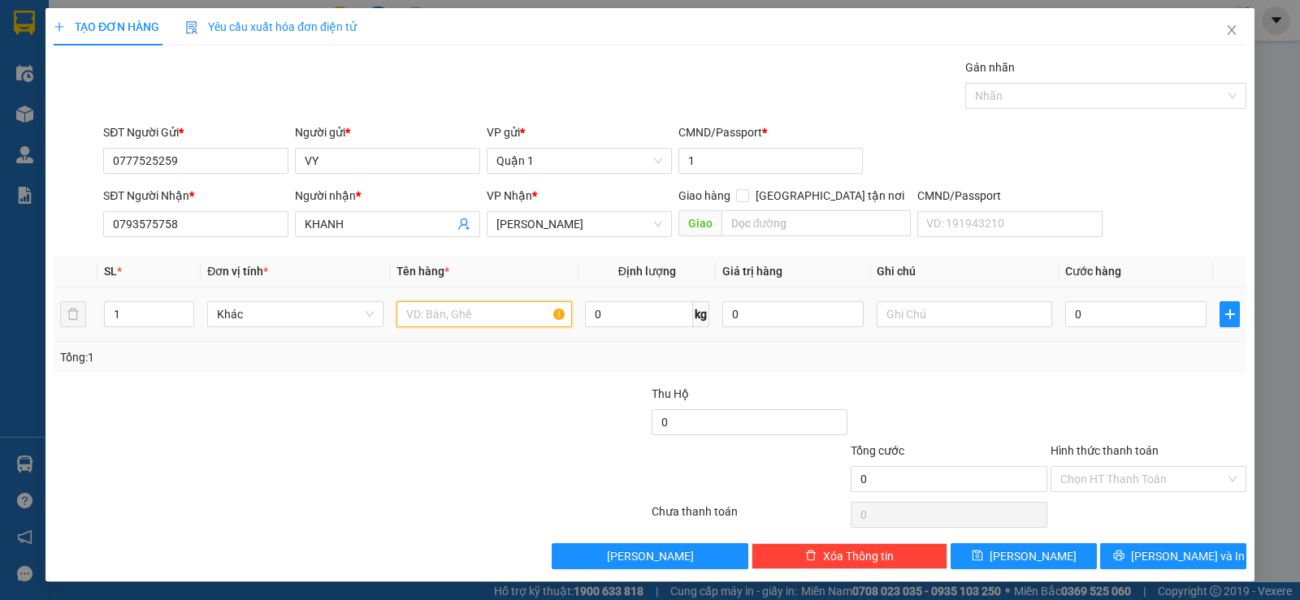
click at [430, 314] on input "text" at bounding box center [483, 314] width 175 height 26
click at [183, 214] on input "0793575758" at bounding box center [195, 224] width 185 height 26
click at [181, 214] on input "0793575758" at bounding box center [195, 224] width 185 height 26
click at [335, 216] on input "KHANH" at bounding box center [379, 224] width 149 height 18
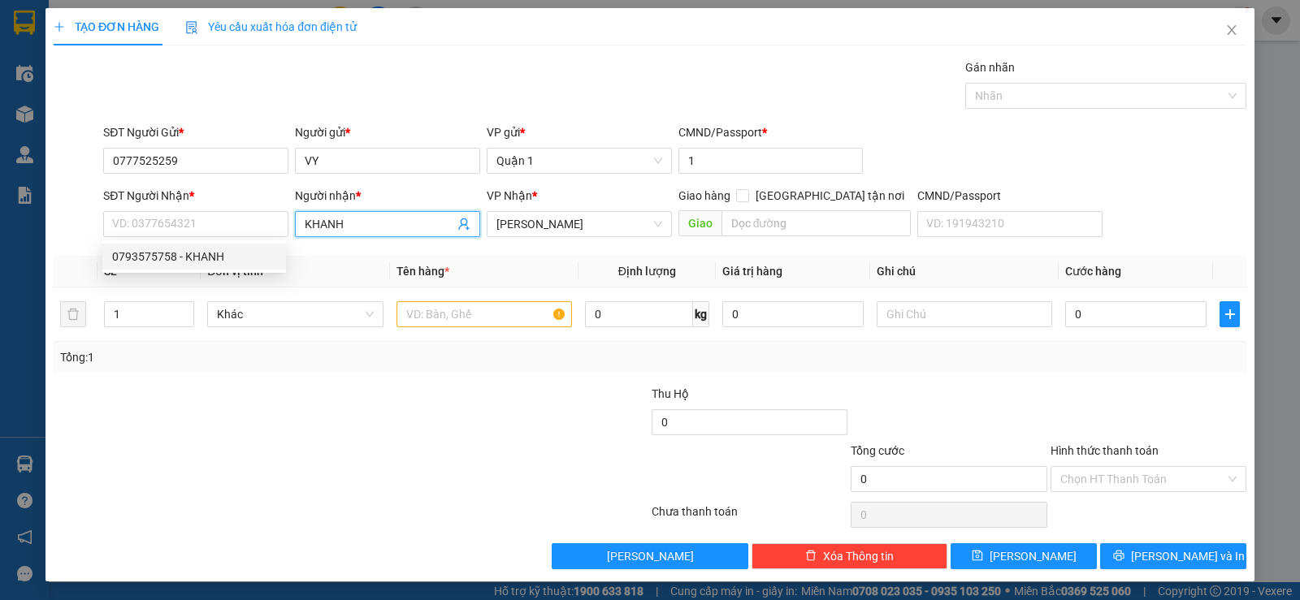
click at [335, 216] on input "KHANH" at bounding box center [379, 224] width 149 height 18
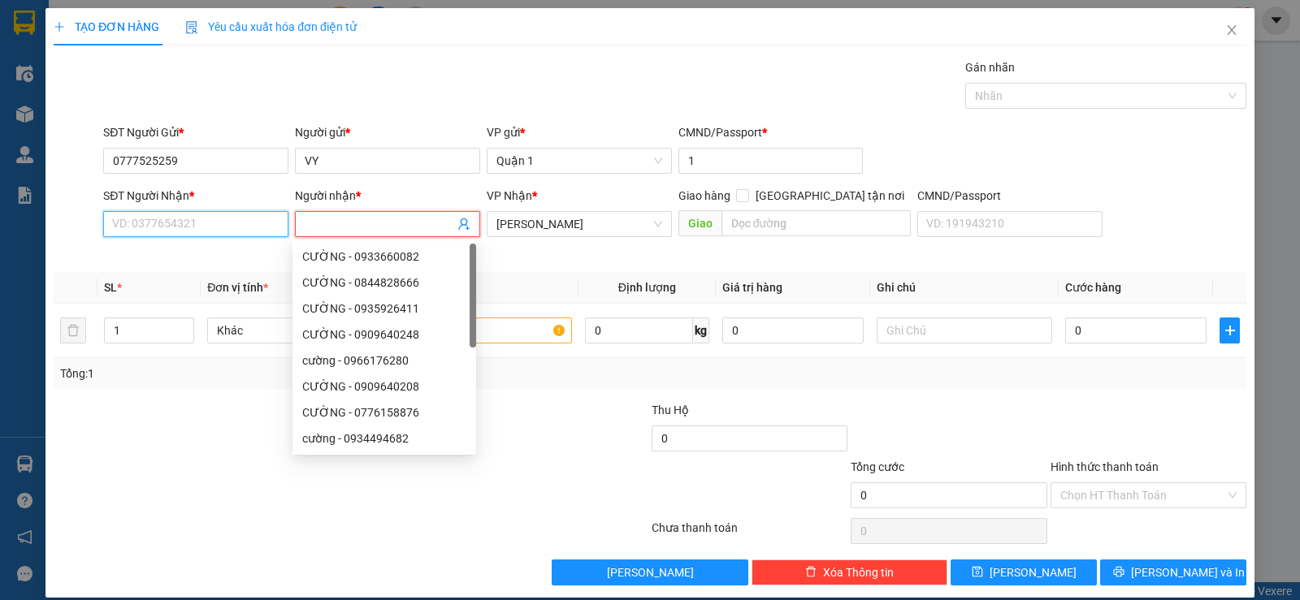
click at [210, 229] on input "SĐT Người Nhận *" at bounding box center [195, 224] width 185 height 26
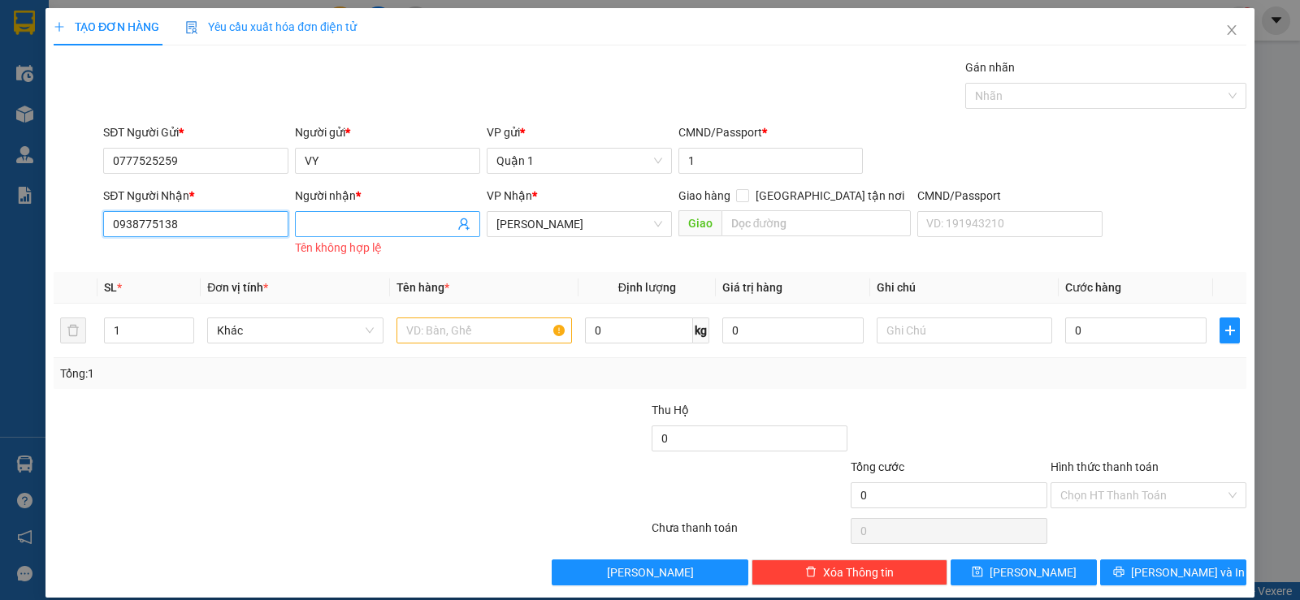
type input "0938775138"
click at [379, 228] on input "Người nhận *" at bounding box center [379, 224] width 149 height 18
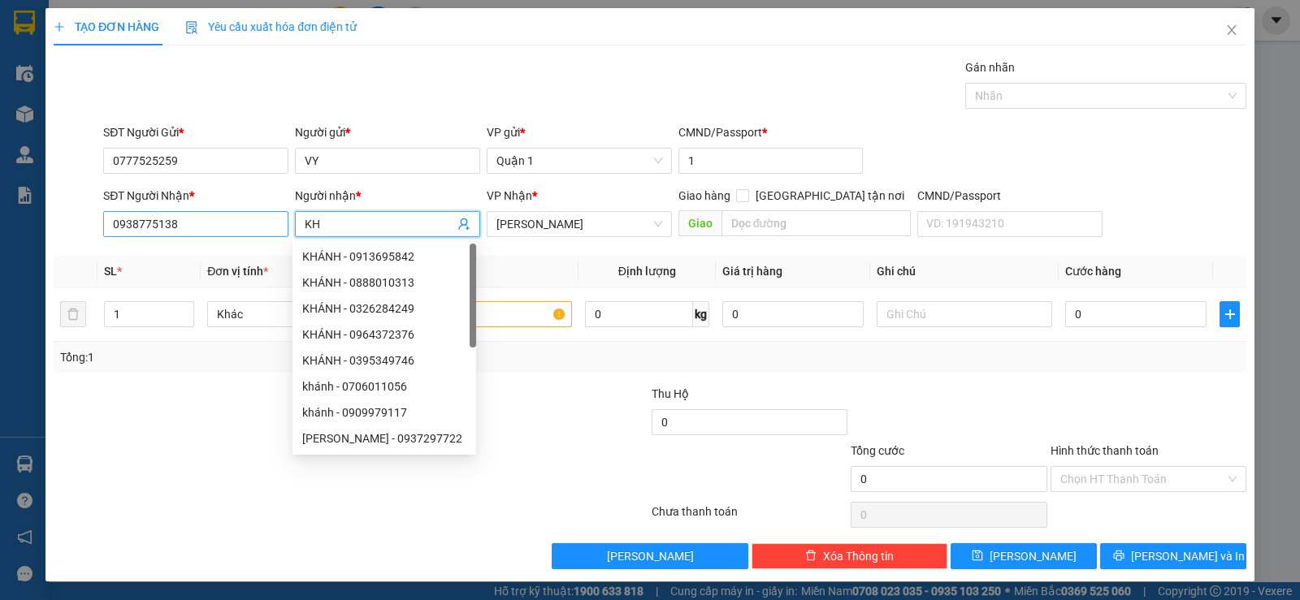
type input "K"
type input "NGÂN"
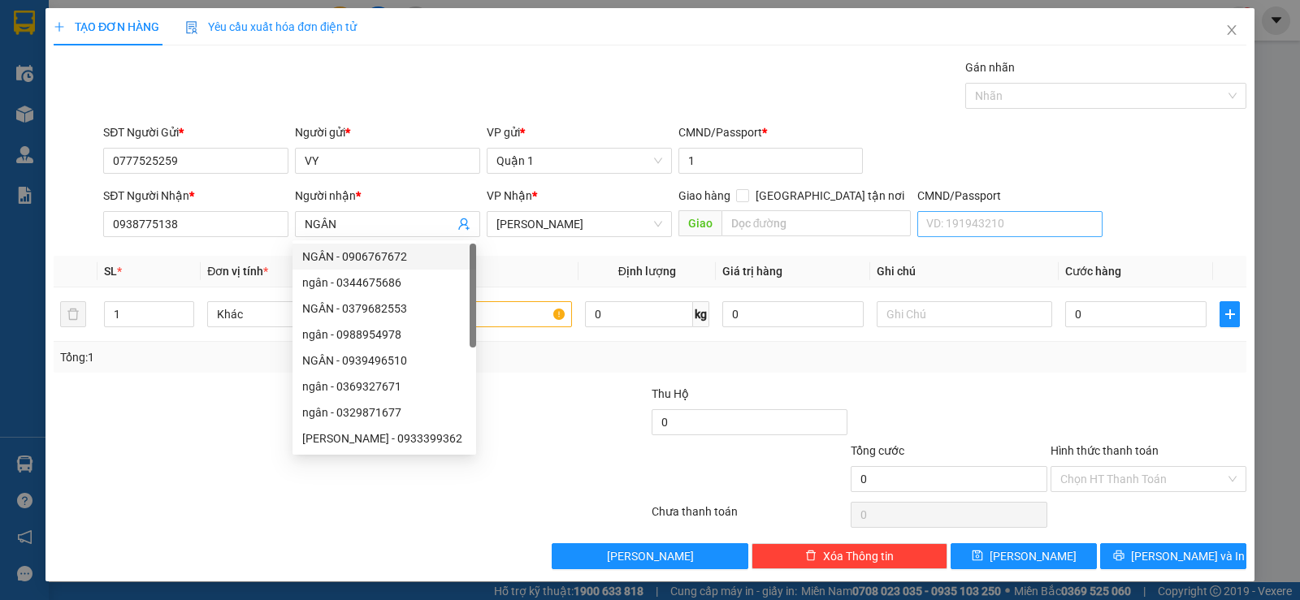
drag, startPoint x: 1131, startPoint y: 130, endPoint x: 1035, endPoint y: 222, distance: 132.7
click at [1126, 139] on div "SĐT Người Gửi * 0777525259 Người gửi * VY VP gửi * Quận 1 CMND/Passport * 1" at bounding box center [674, 151] width 1149 height 57
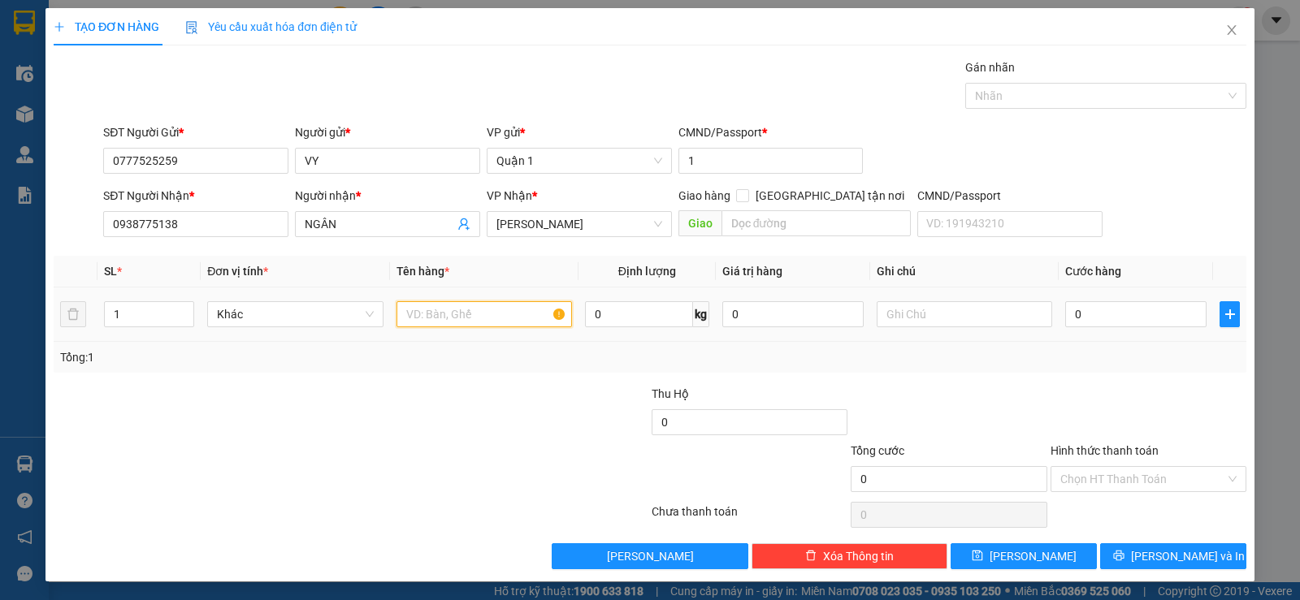
click at [427, 317] on input "text" at bounding box center [483, 314] width 175 height 26
type input "1 BỊCH TRẮNG"
click at [1065, 314] on input "0" at bounding box center [1135, 314] width 141 height 26
type input "2"
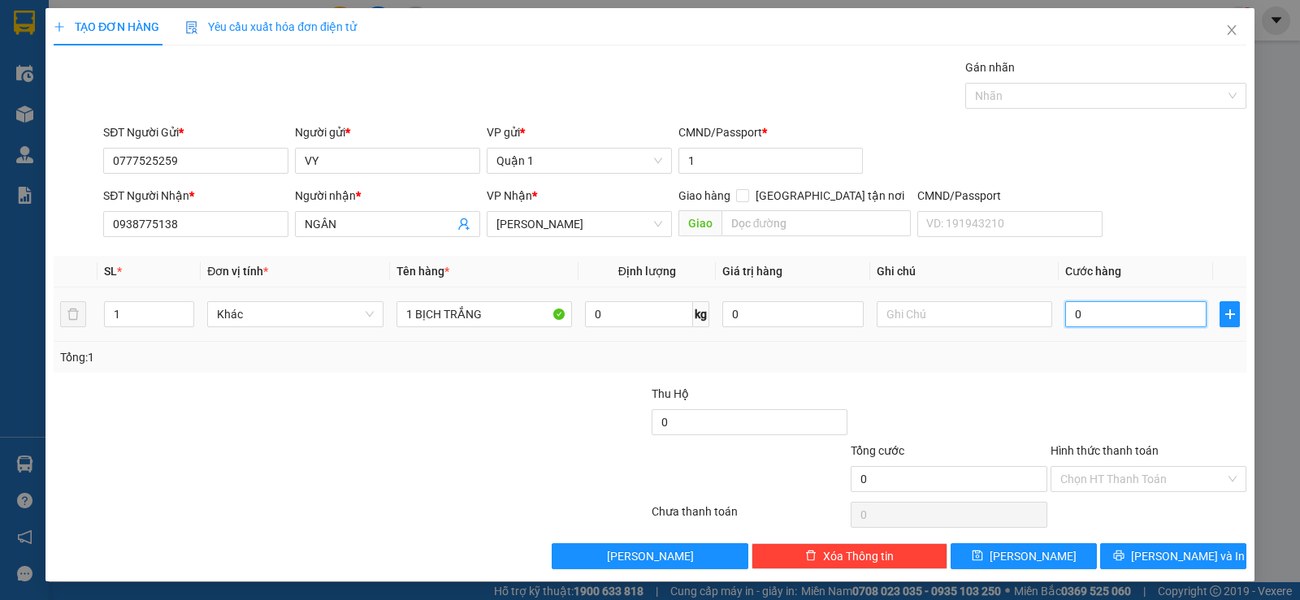
type input "2"
type input "25"
type input "25.000"
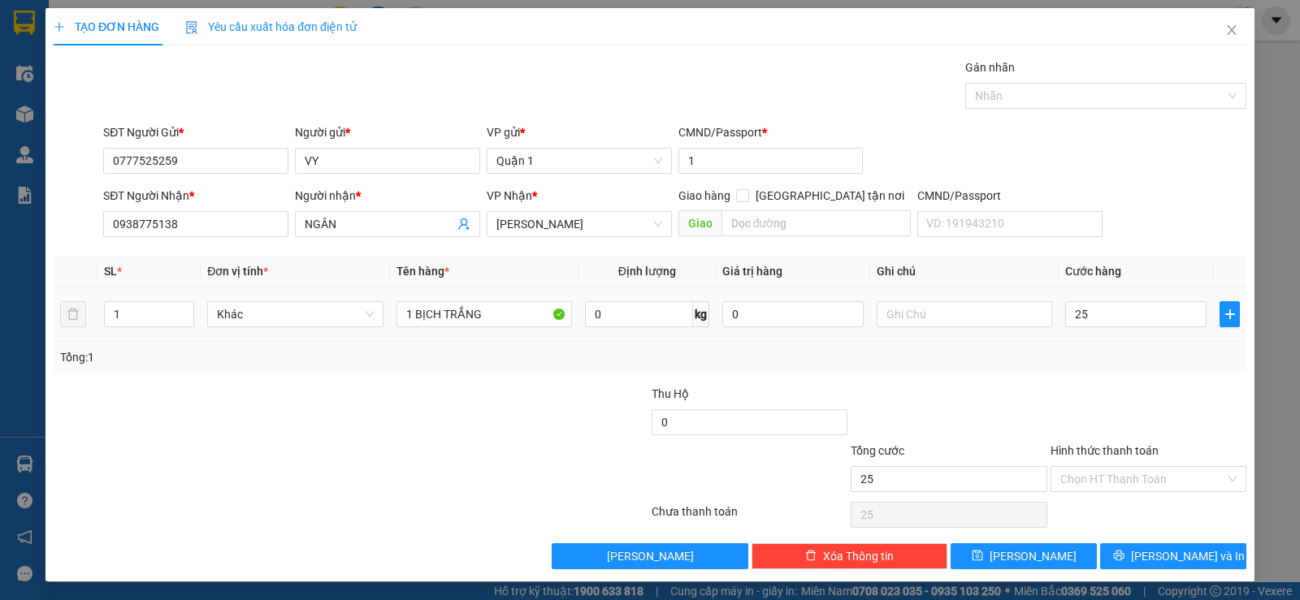
type input "25.000"
drag, startPoint x: 1010, startPoint y: 400, endPoint x: 1065, endPoint y: 491, distance: 105.7
click at [1011, 401] on div at bounding box center [948, 413] width 199 height 57
click at [1161, 557] on span "[PERSON_NAME] và In" at bounding box center [1188, 556] width 114 height 18
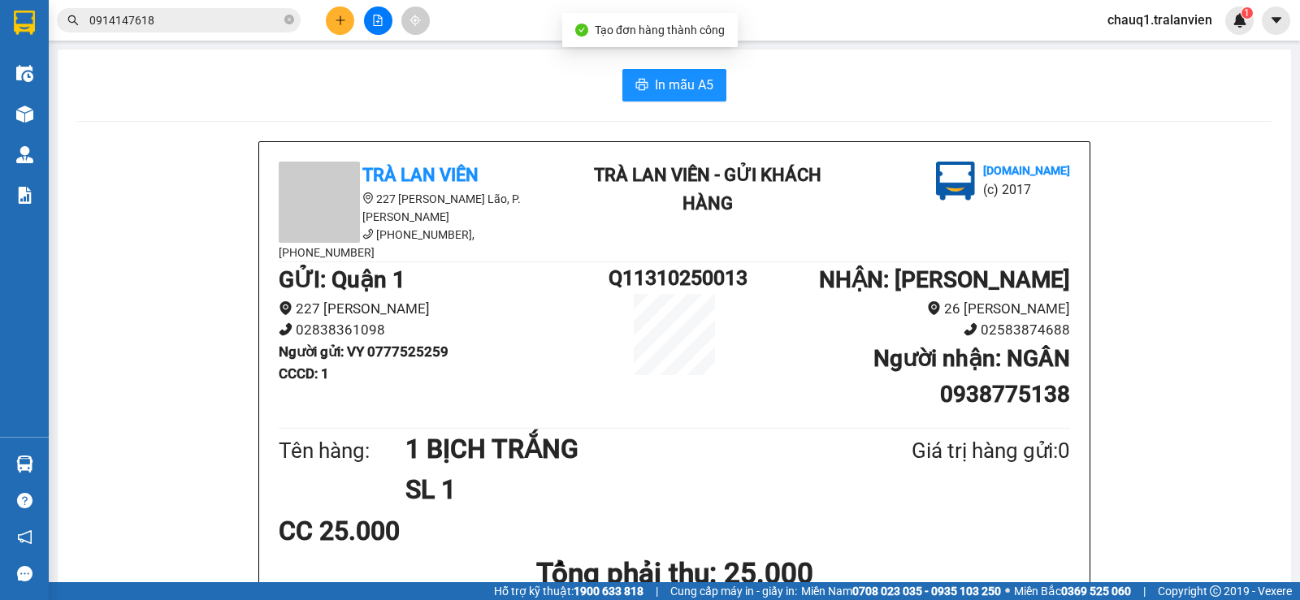
drag, startPoint x: 677, startPoint y: 62, endPoint x: 699, endPoint y: 114, distance: 56.4
click at [700, 69] on button "In mẫu A5" at bounding box center [674, 85] width 104 height 32
click at [347, 24] on button at bounding box center [340, 20] width 28 height 28
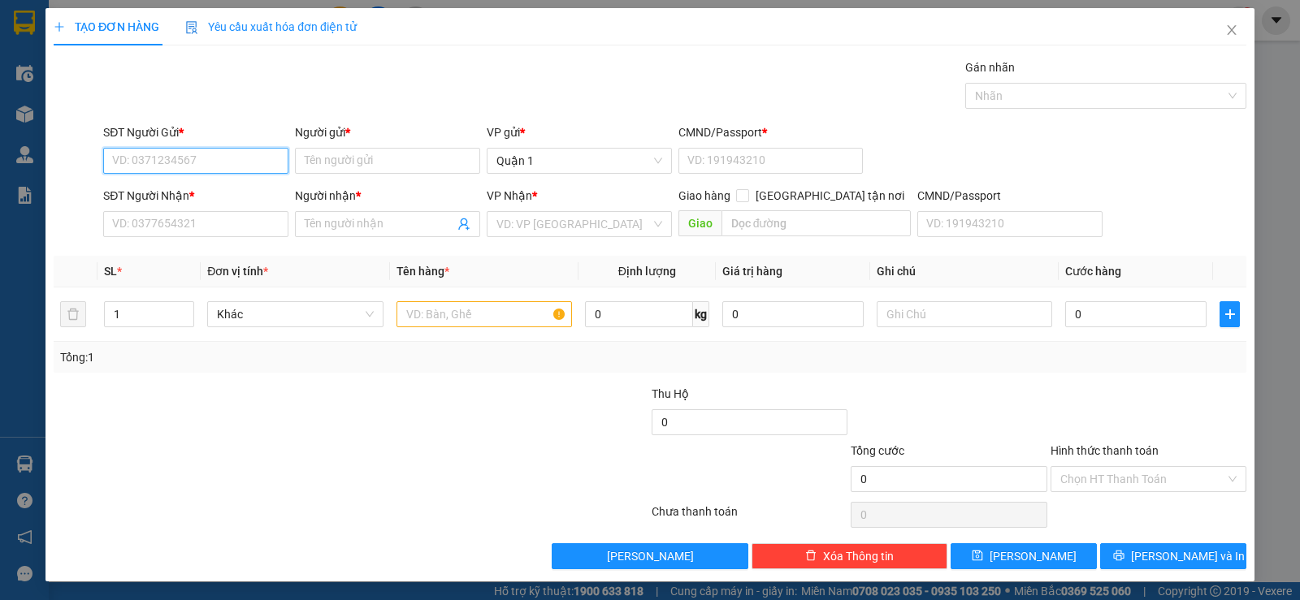
click at [114, 167] on input "SĐT Người Gửi *" at bounding box center [195, 161] width 185 height 26
type input "0904360977"
click at [318, 154] on input "Người gửi *" at bounding box center [387, 161] width 185 height 26
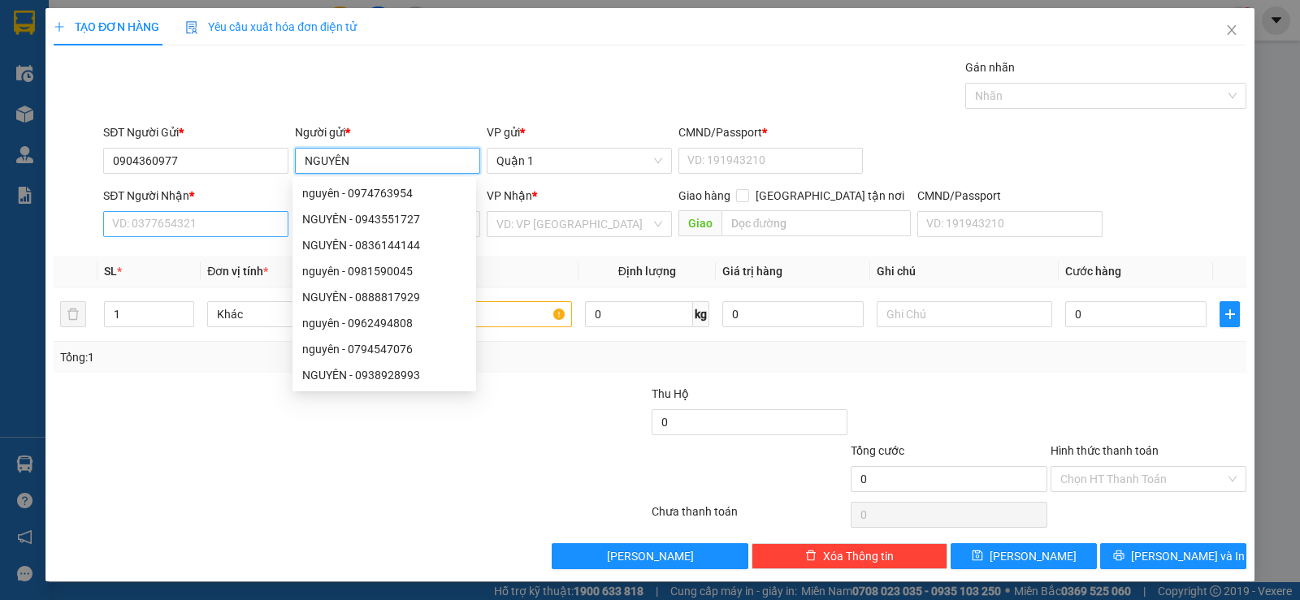
type input "NGUYÊN"
click at [157, 218] on input "SĐT Người Nhận *" at bounding box center [195, 224] width 185 height 26
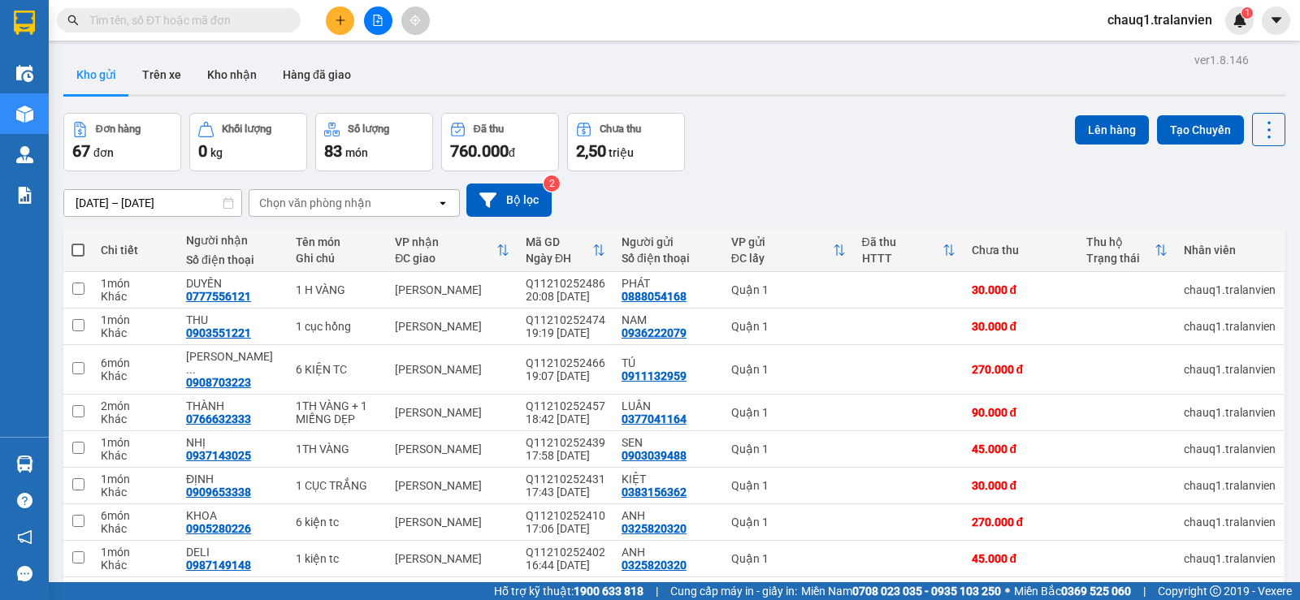
click at [256, 14] on input "text" at bounding box center [185, 20] width 192 height 18
paste input "0919395206"
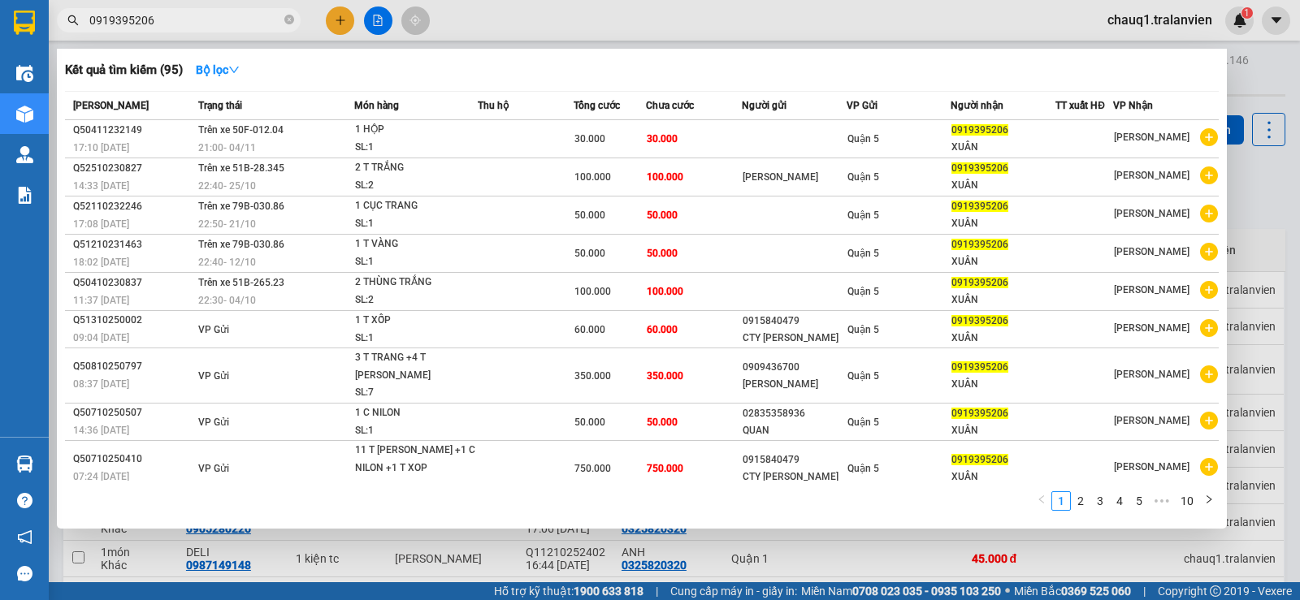
type input "0919395206"
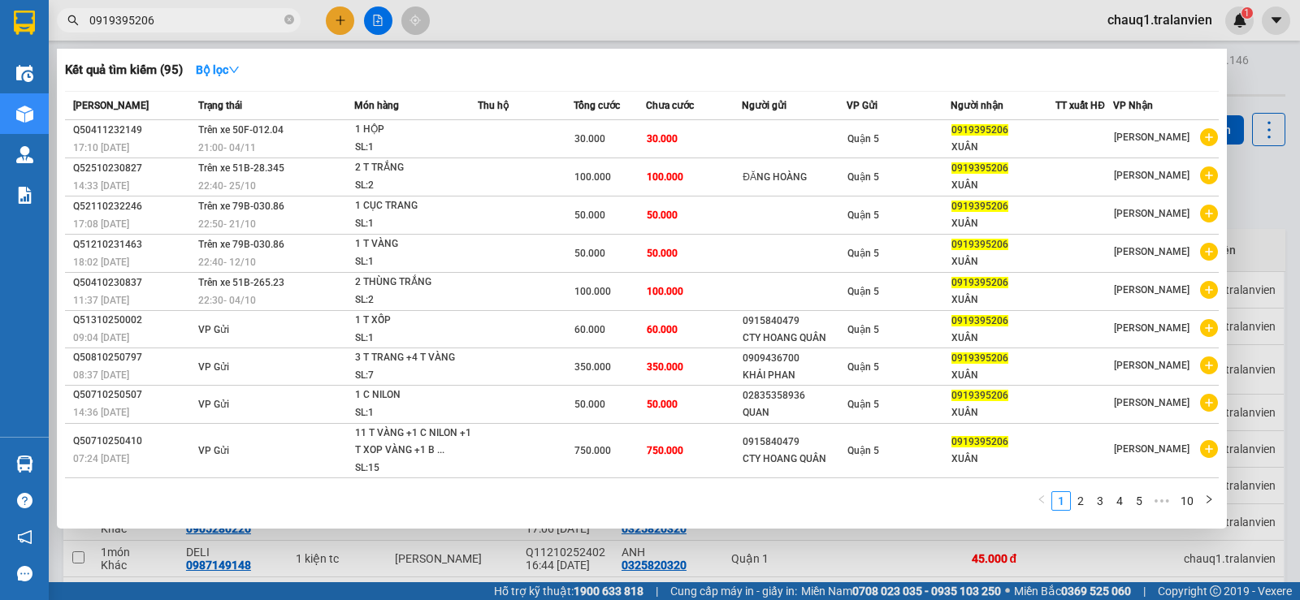
click at [332, 21] on div at bounding box center [650, 300] width 1300 height 600
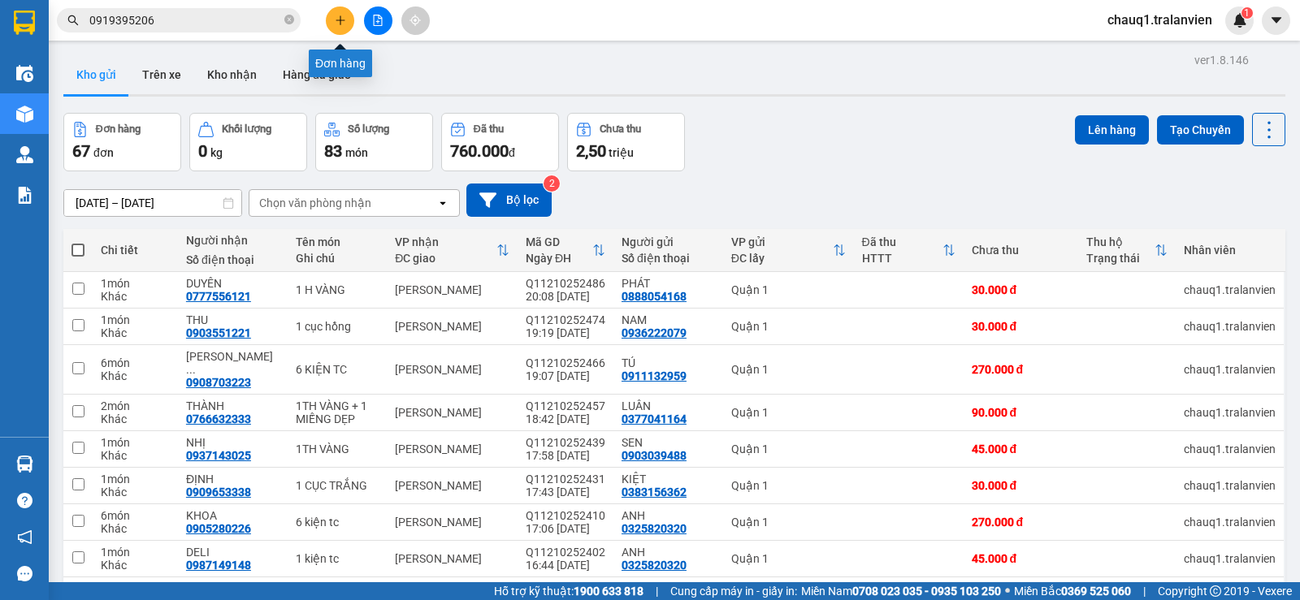
click at [335, 19] on icon "plus" at bounding box center [340, 20] width 11 height 11
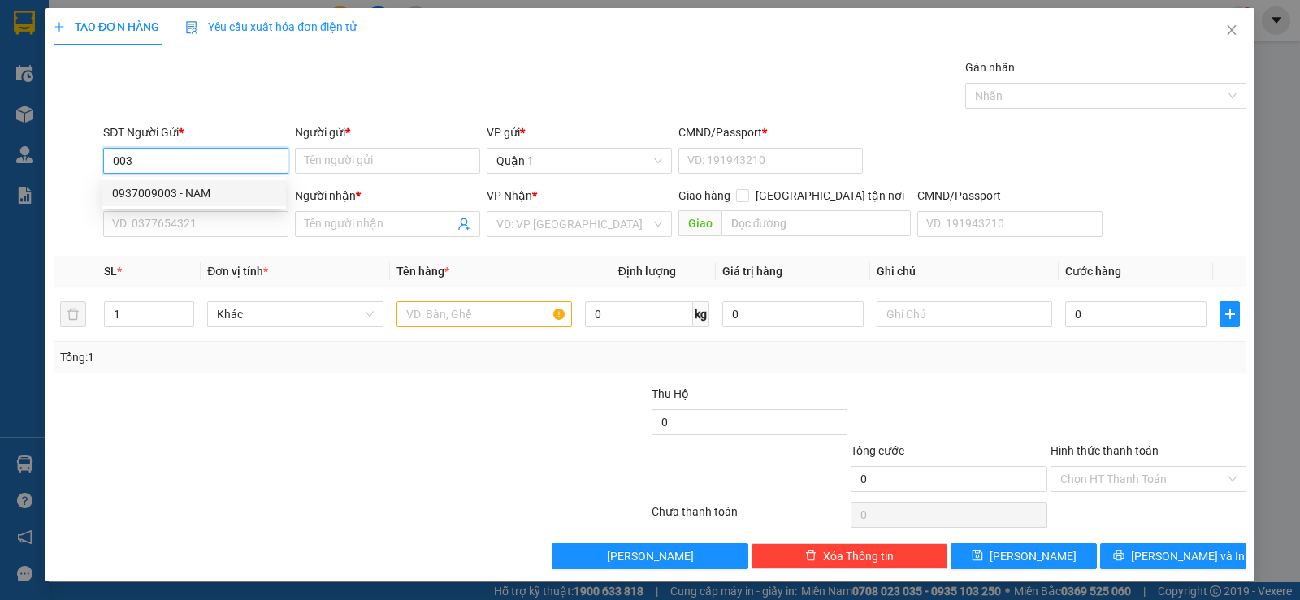
click at [200, 190] on div "0937009003 - NAM" at bounding box center [194, 193] width 164 height 18
type input "0937009003"
type input "NAM"
type input "080081014192"
type input "0935073086"
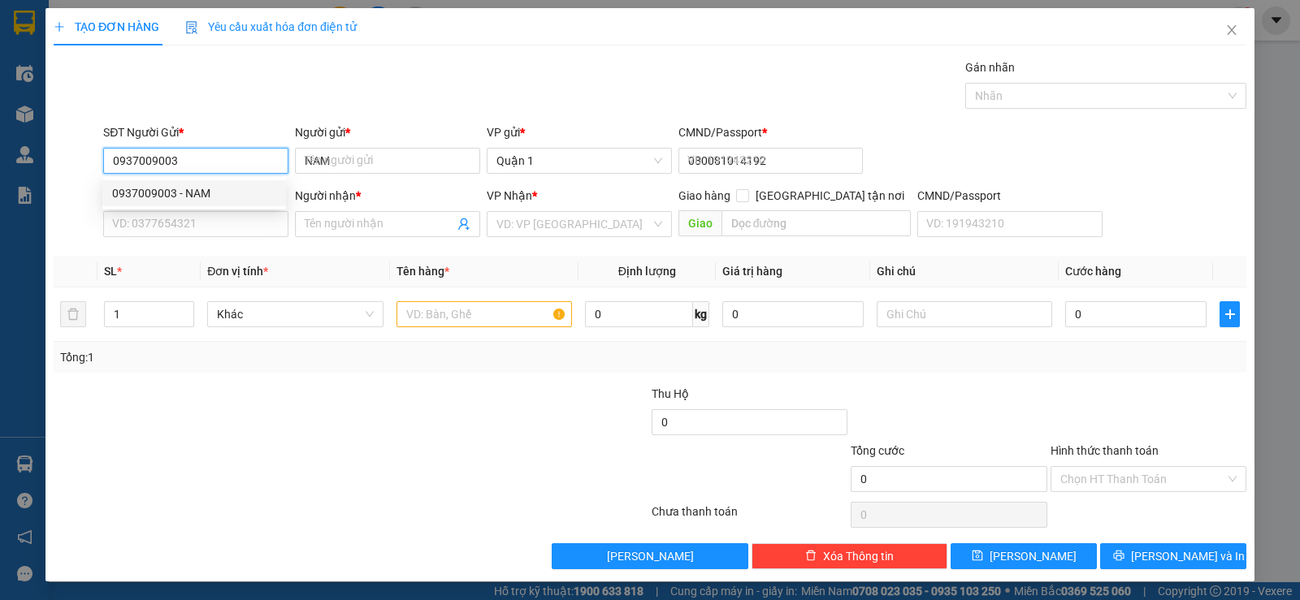
type input "NƯƠNG"
checkbox input "true"
type input "96 [PERSON_NAME]"
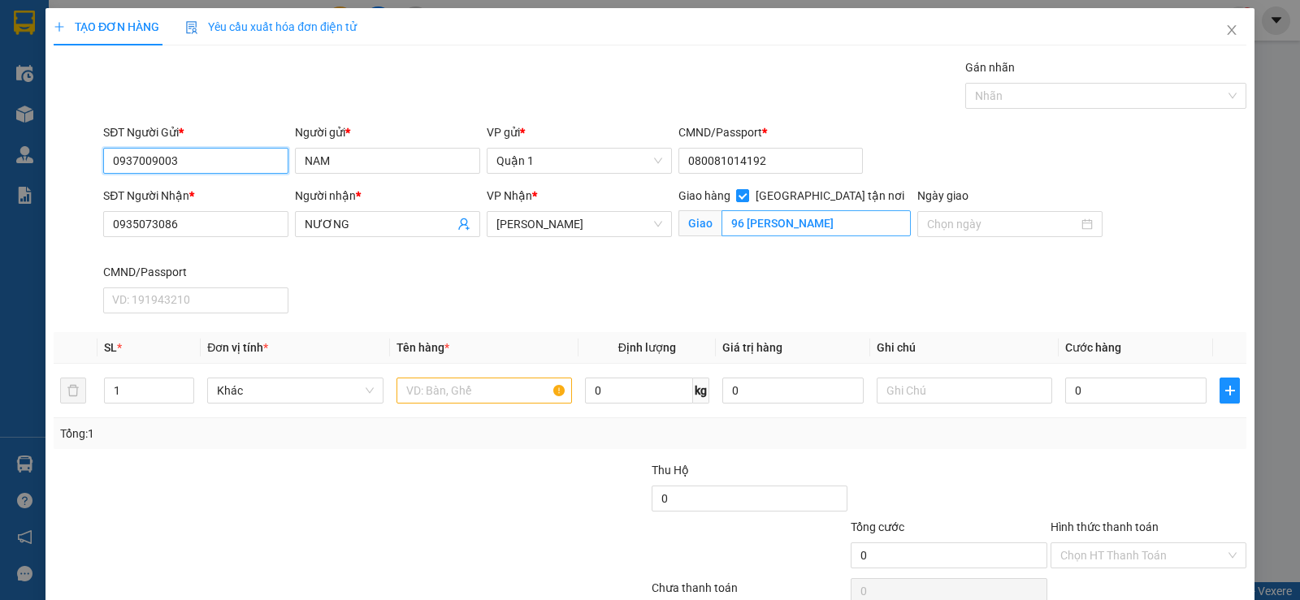
type input "0937009003"
click at [819, 236] on input "96 [PERSON_NAME]" at bounding box center [816, 223] width 190 height 26
type input "12 [PERSON_NAME]"
click at [454, 396] on input "text" at bounding box center [483, 391] width 175 height 26
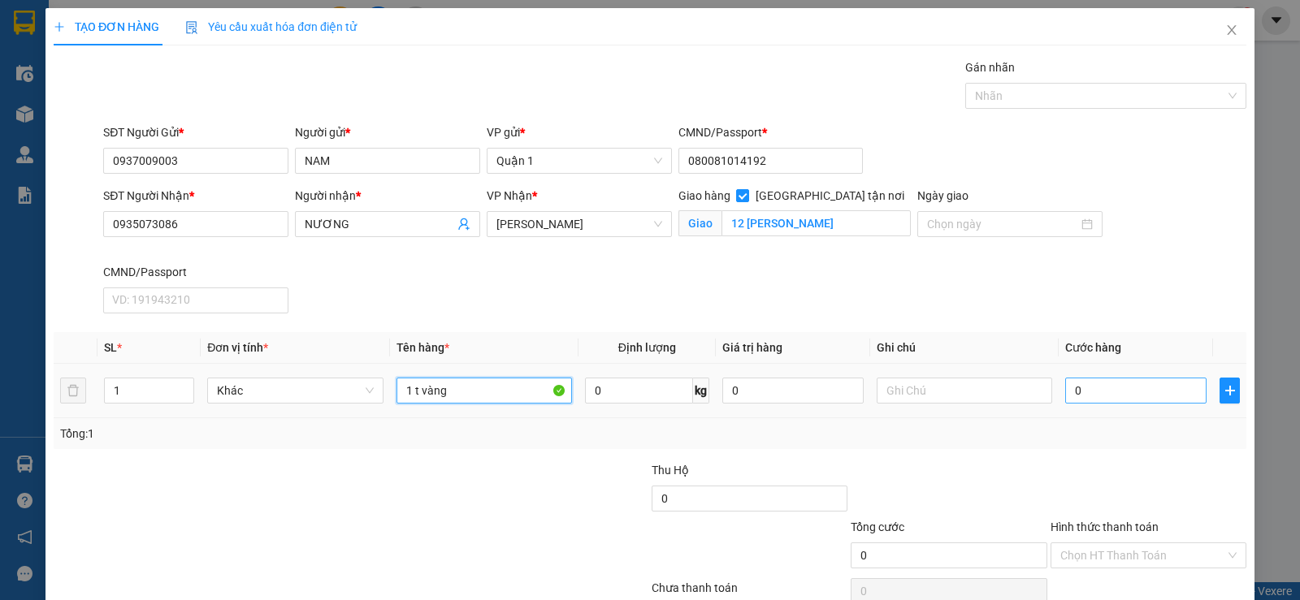
type input "1 t vàng"
click at [1074, 393] on input "0" at bounding box center [1135, 391] width 141 height 26
type input "8"
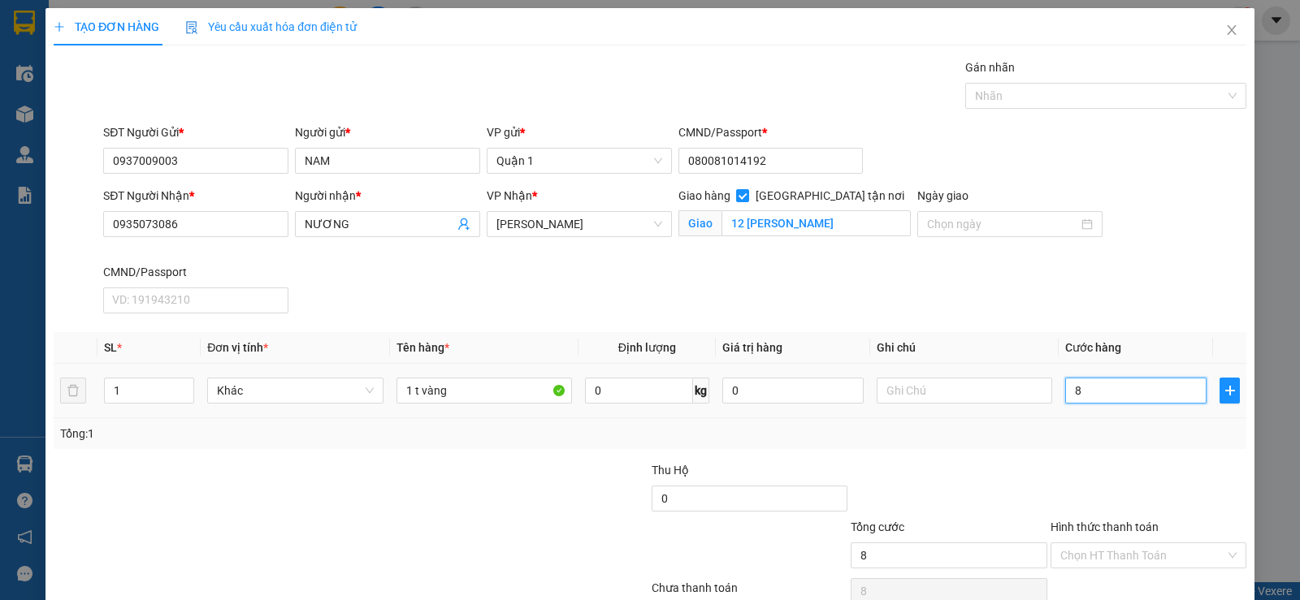
type input "80"
type input "80.000"
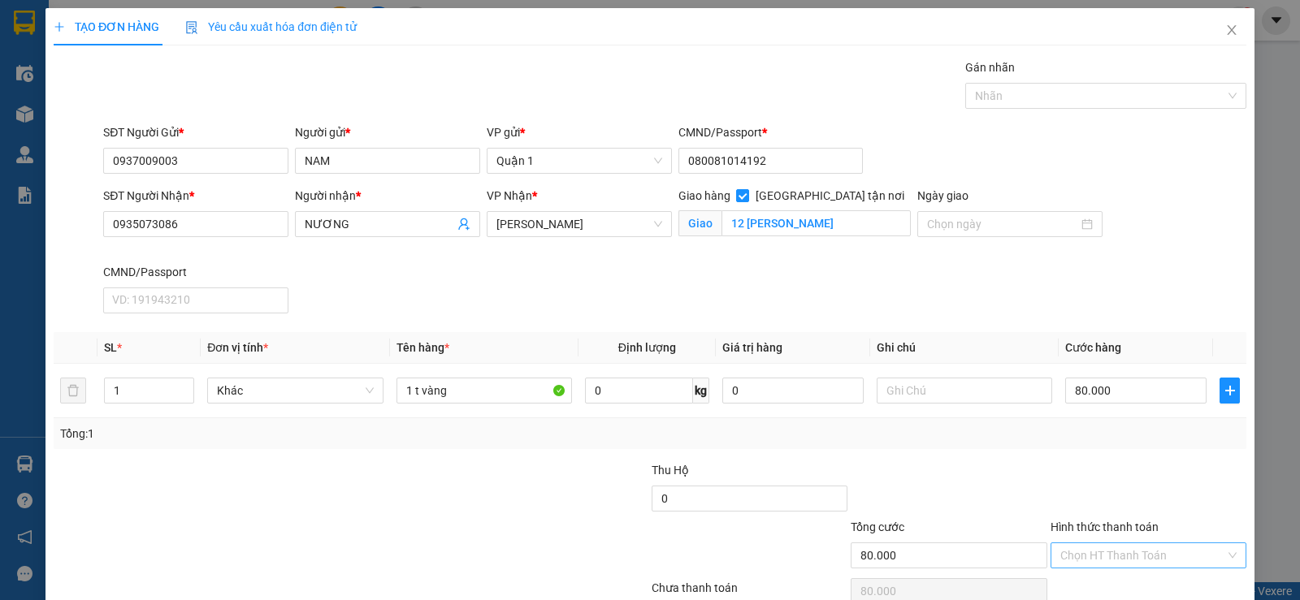
click at [1080, 544] on input "Hình thức thanh toán" at bounding box center [1142, 555] width 165 height 24
click at [1084, 502] on div "Tại văn phòng" at bounding box center [1137, 497] width 175 height 18
type input "0"
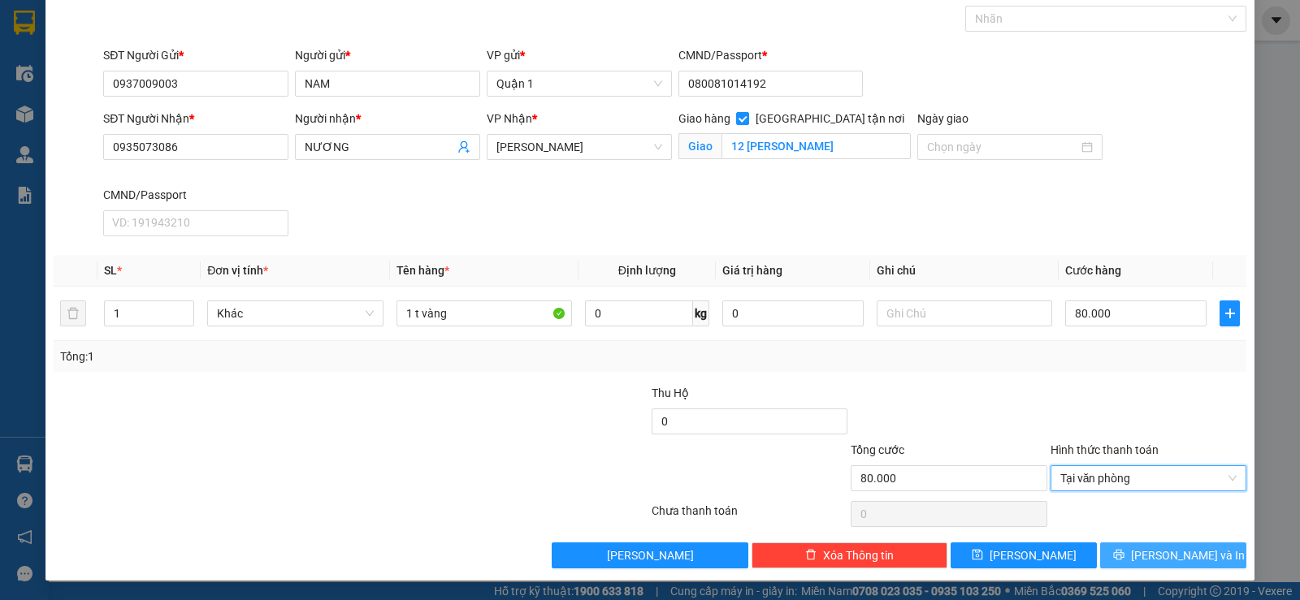
click at [1157, 547] on span "[PERSON_NAME] và In" at bounding box center [1188, 556] width 114 height 18
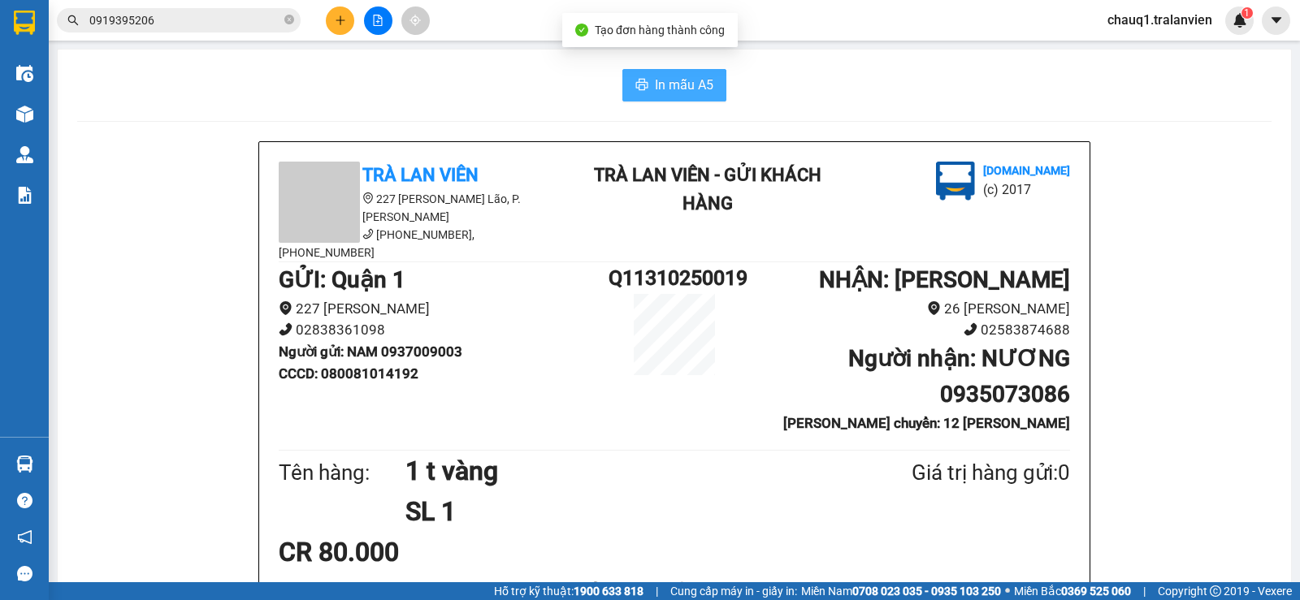
click at [700, 88] on span "In mẫu A5" at bounding box center [684, 85] width 58 height 20
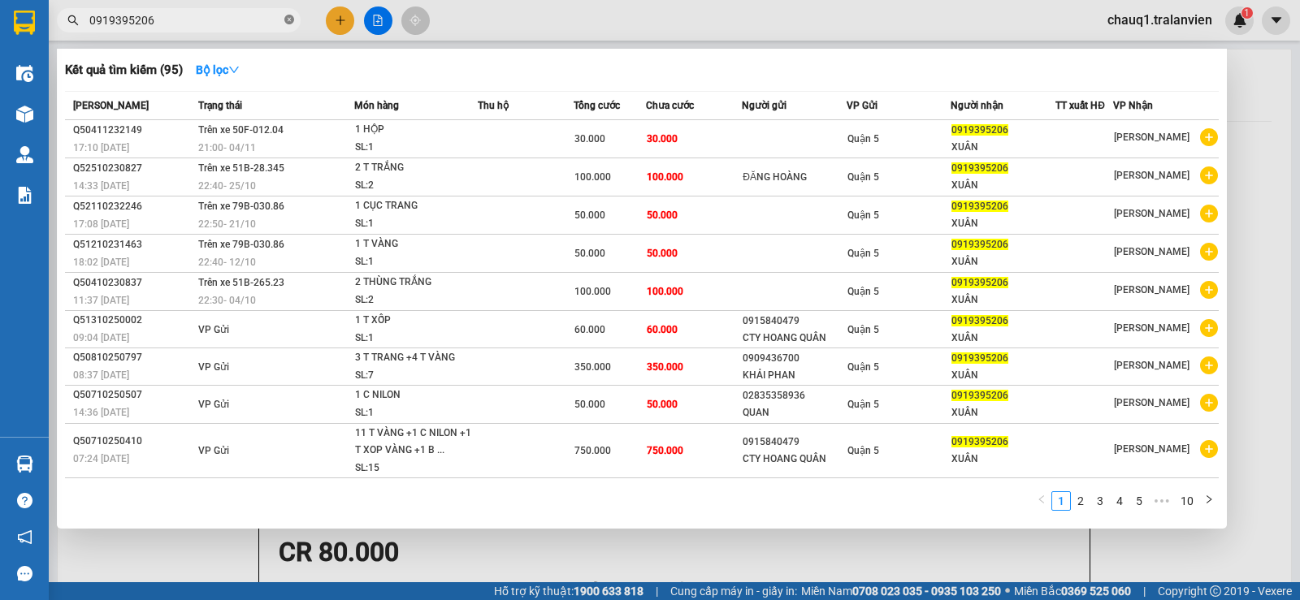
click at [286, 23] on icon "close-circle" at bounding box center [289, 20] width 10 height 10
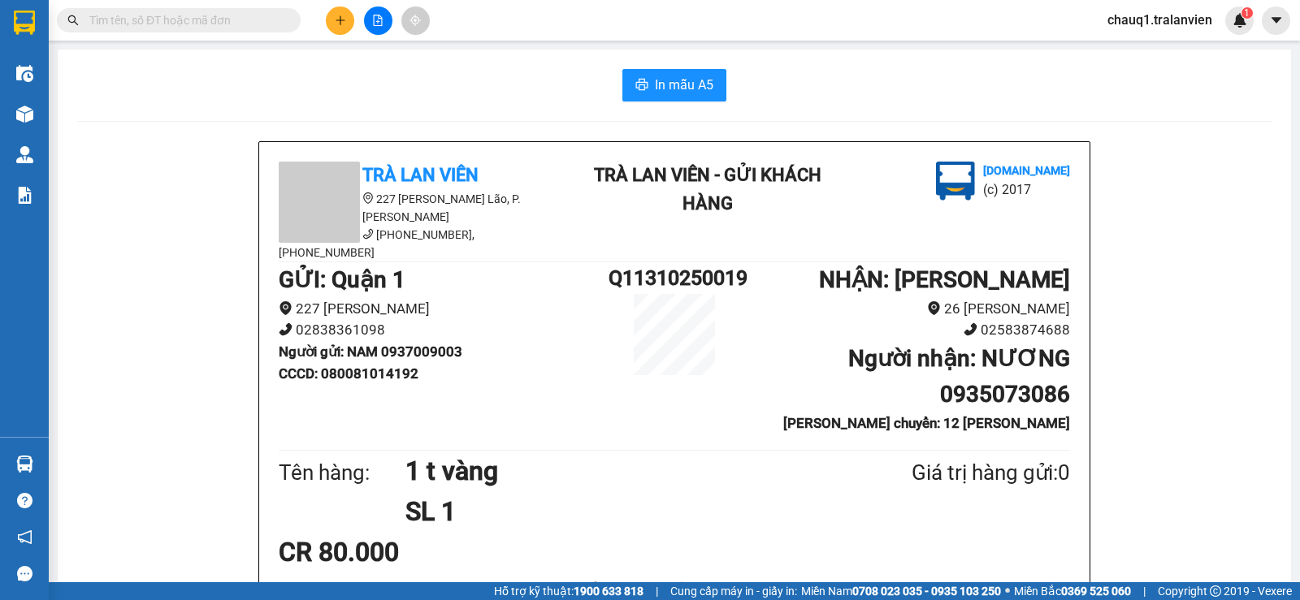
click at [157, 18] on input "text" at bounding box center [185, 20] width 192 height 18
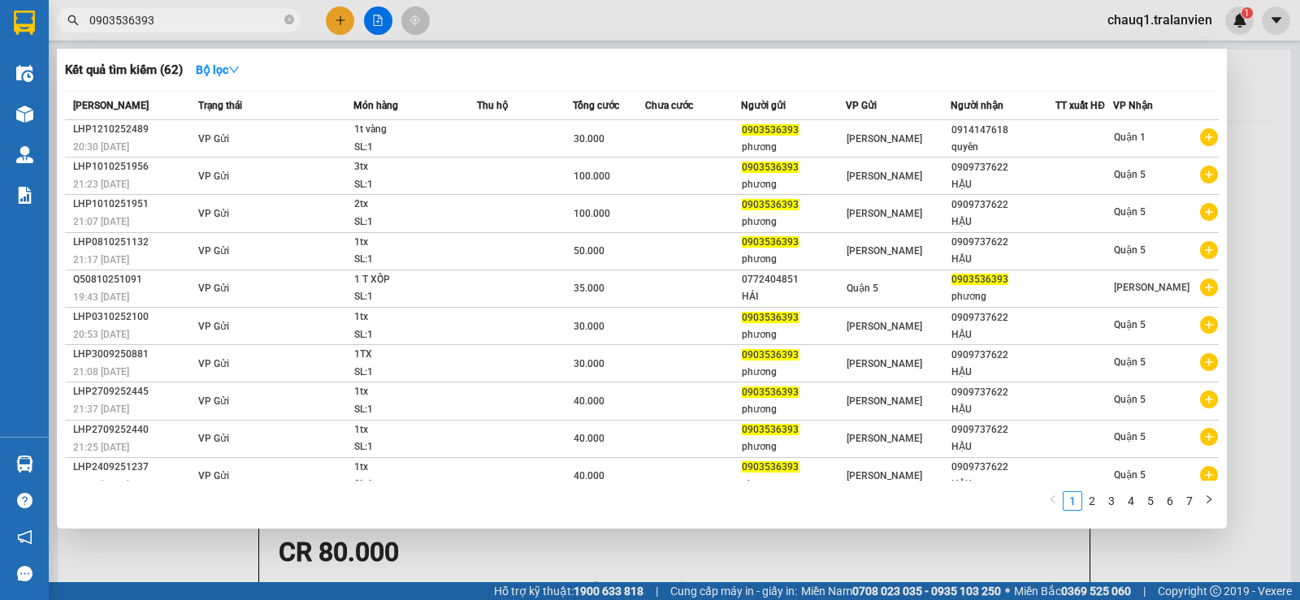
type input "0903536393"
click at [341, 16] on div at bounding box center [650, 300] width 1300 height 600
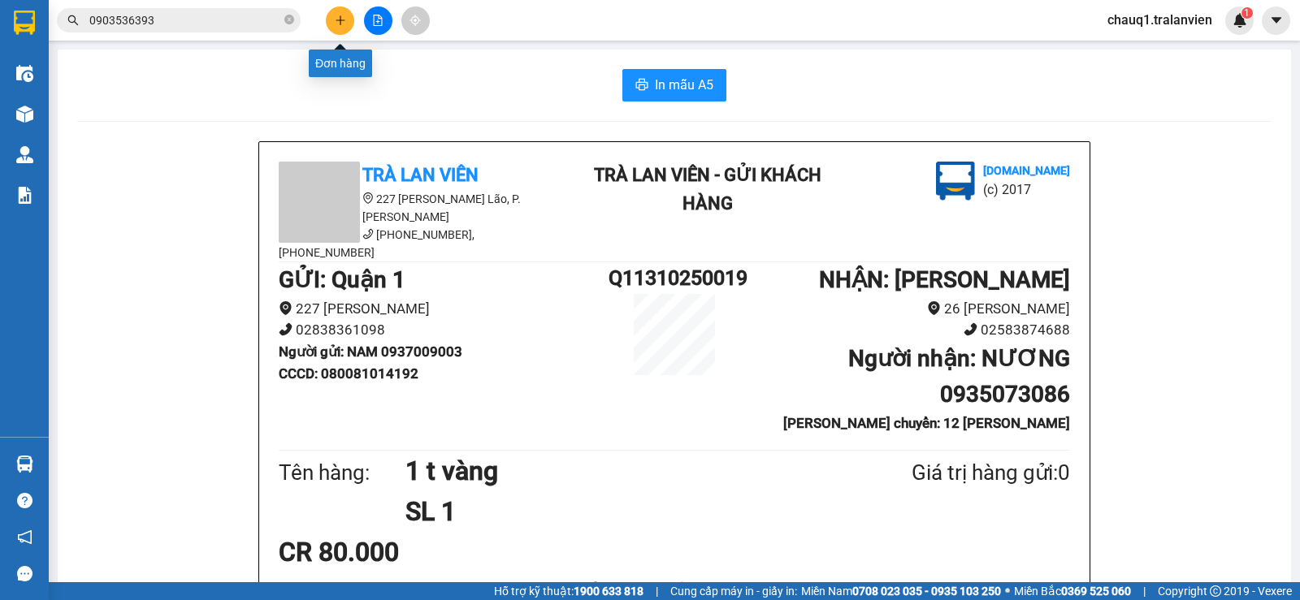
click at [340, 19] on icon "plus" at bounding box center [340, 19] width 1 height 9
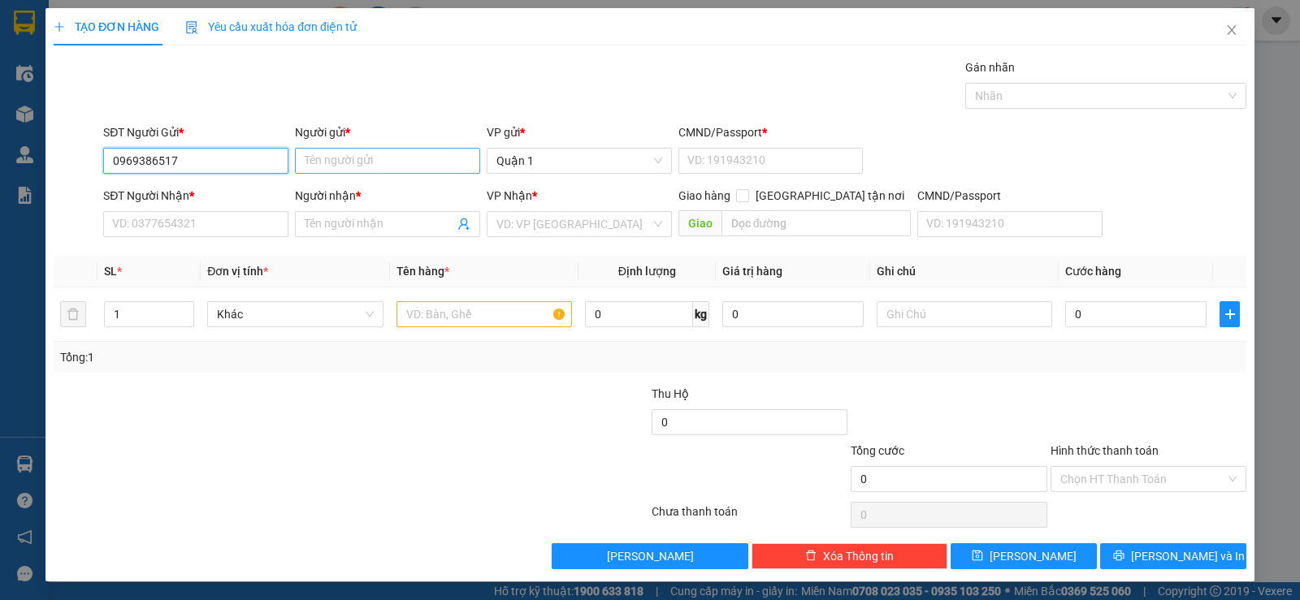
type input "0969386517"
click at [312, 166] on input "Người gửi *" at bounding box center [387, 161] width 185 height 26
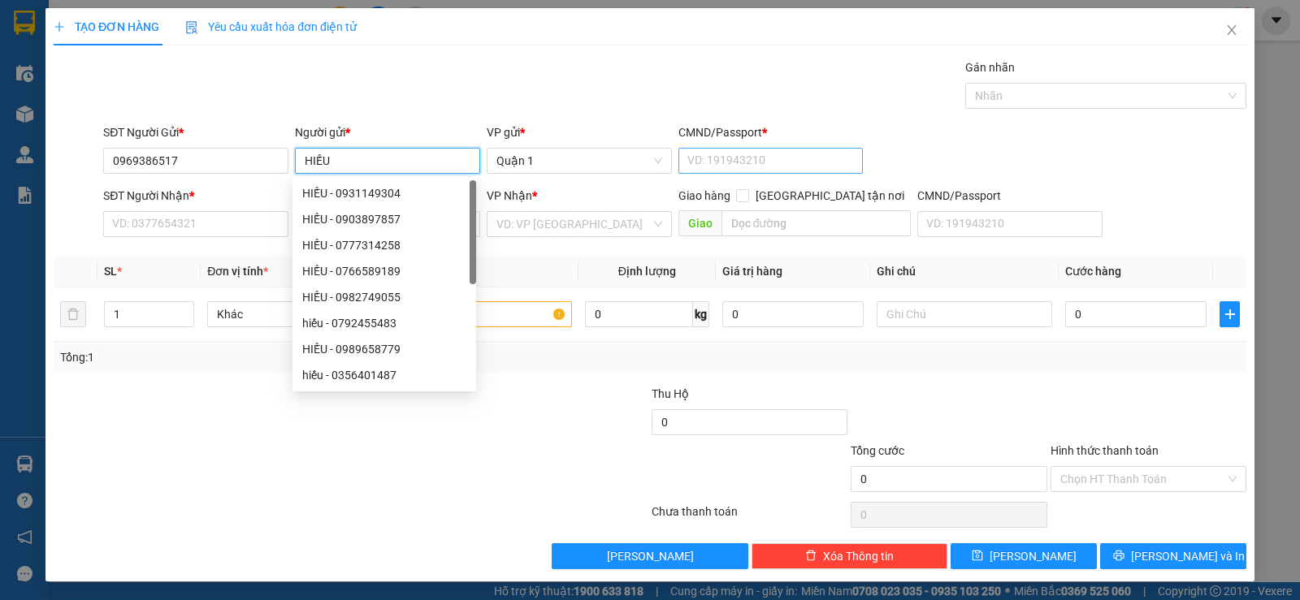
type input "HIẾU"
click at [729, 162] on input "CMND/Passport *" at bounding box center [770, 161] width 185 height 26
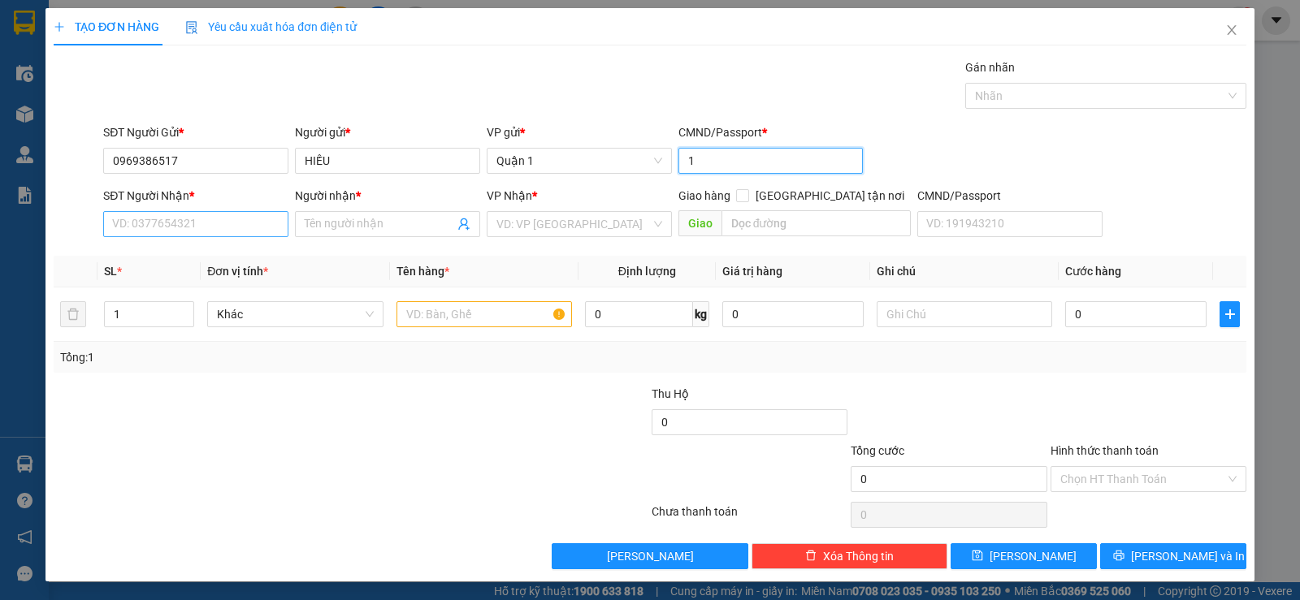
type input "1"
click at [146, 225] on input "SĐT Người Nhận *" at bounding box center [195, 224] width 185 height 26
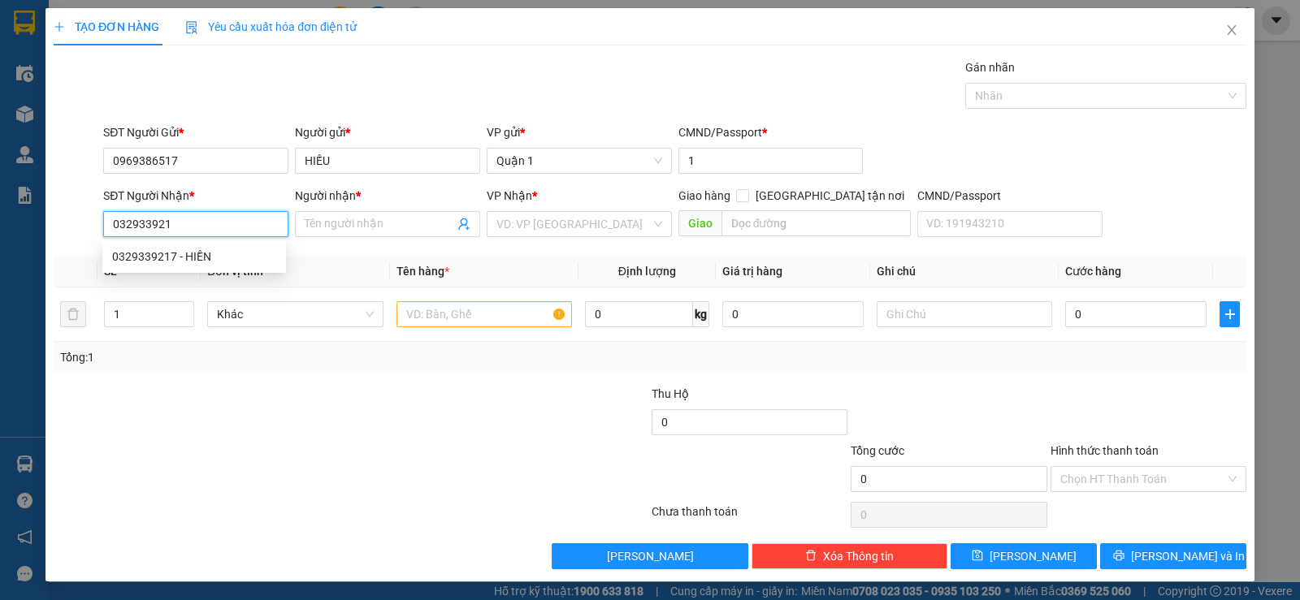
type input "0329339217"
click at [143, 258] on div "0329339217 - HIỀN" at bounding box center [194, 257] width 164 height 18
type input "HIỀN"
type input "0329339217"
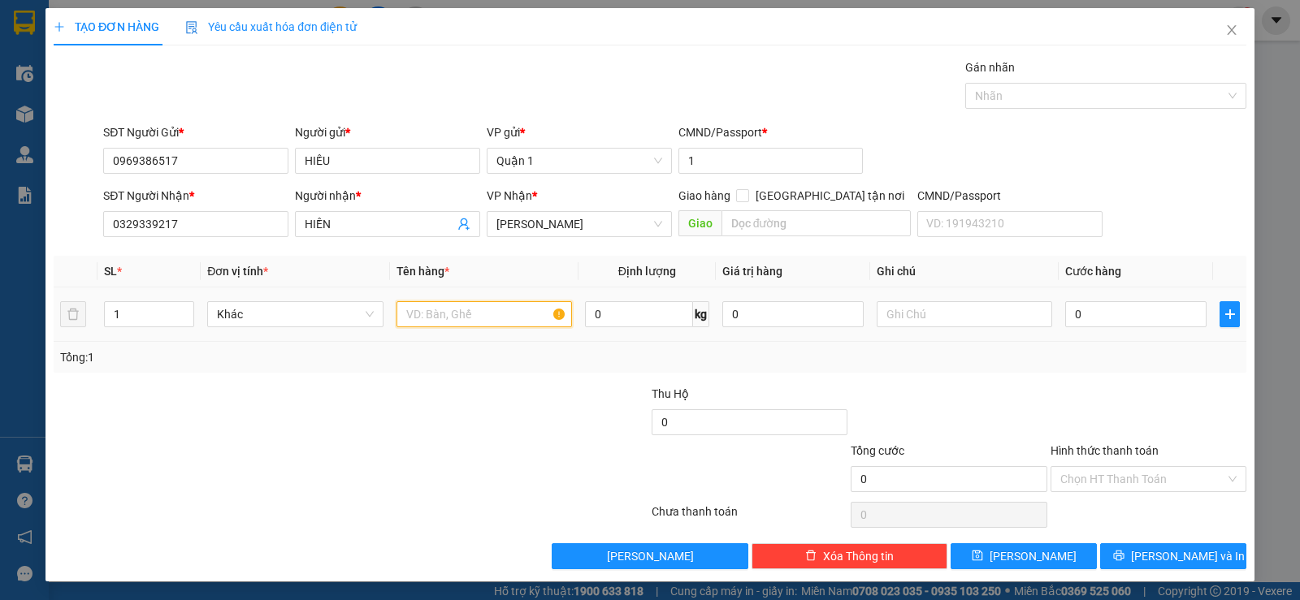
click at [433, 320] on input "text" at bounding box center [483, 314] width 175 height 26
type input "1 BỊ HỒ SƠ (TRẮNG )"
click at [1102, 318] on input "0" at bounding box center [1135, 314] width 141 height 26
type input "2"
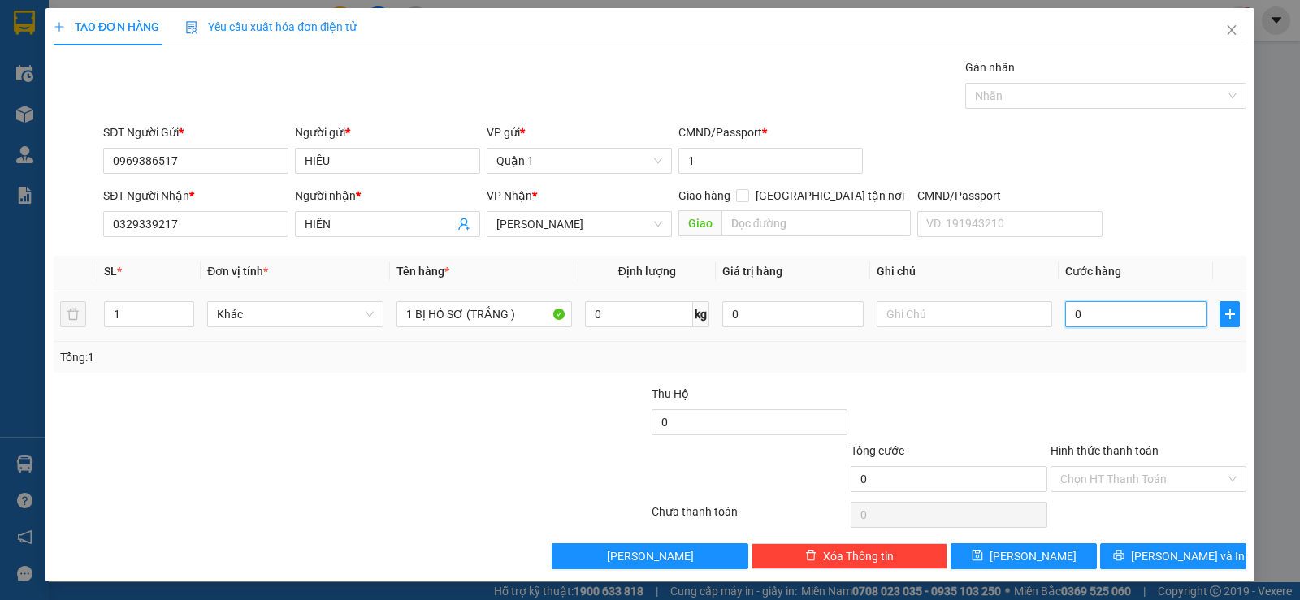
type input "2"
type input "25"
type input "25.000"
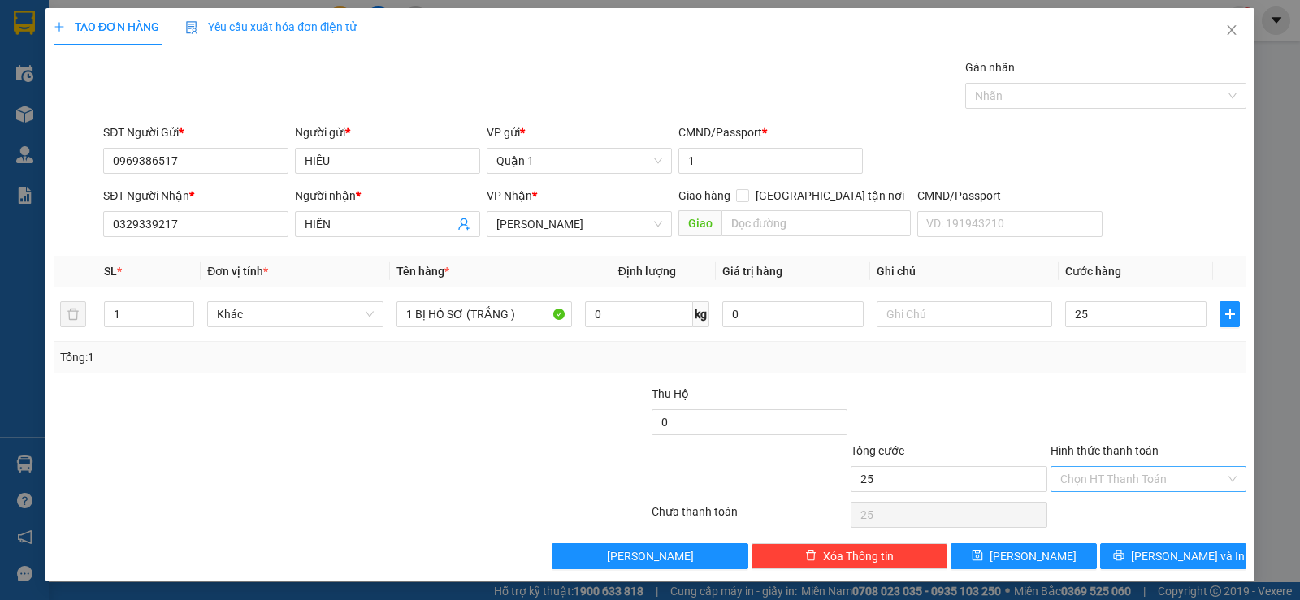
type input "25.000"
click at [1087, 478] on input "Hình thức thanh toán" at bounding box center [1142, 479] width 165 height 24
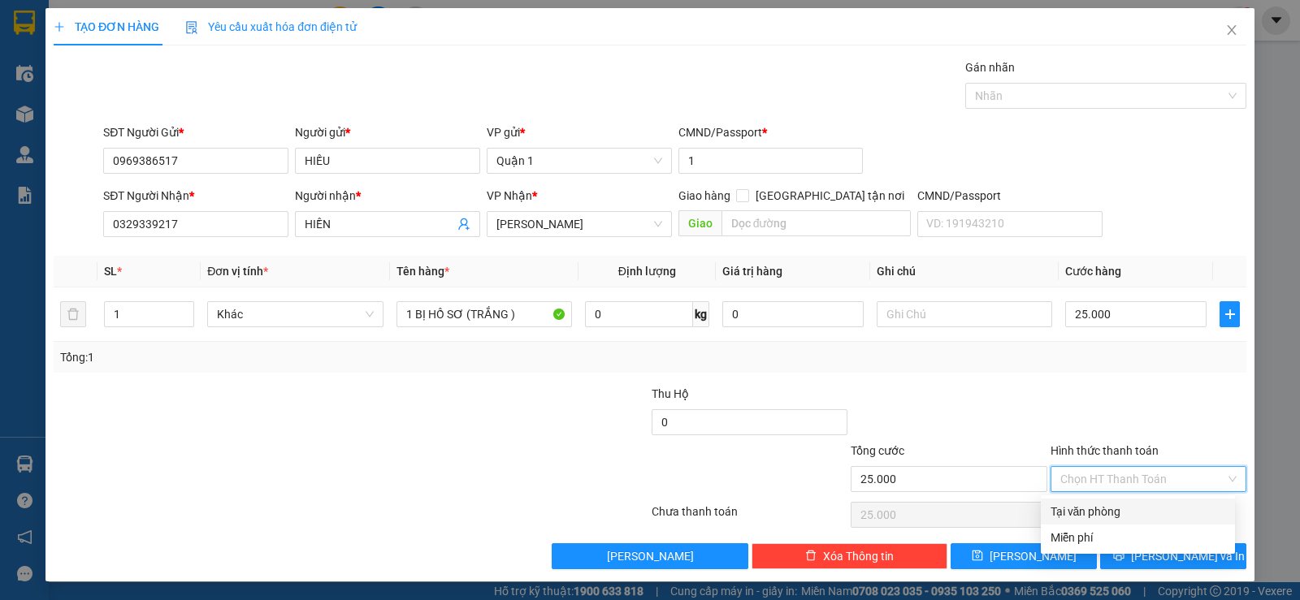
click at [1092, 507] on div "Tại văn phòng" at bounding box center [1137, 512] width 175 height 18
type input "0"
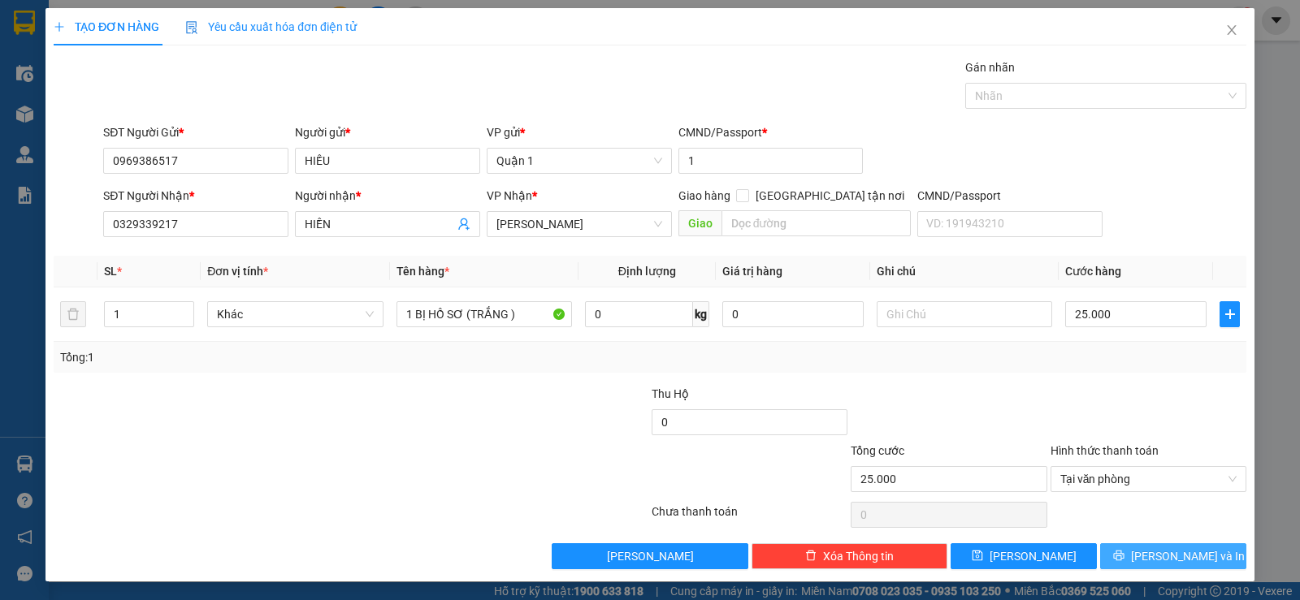
click at [1124, 555] on icon "printer" at bounding box center [1118, 555] width 11 height 11
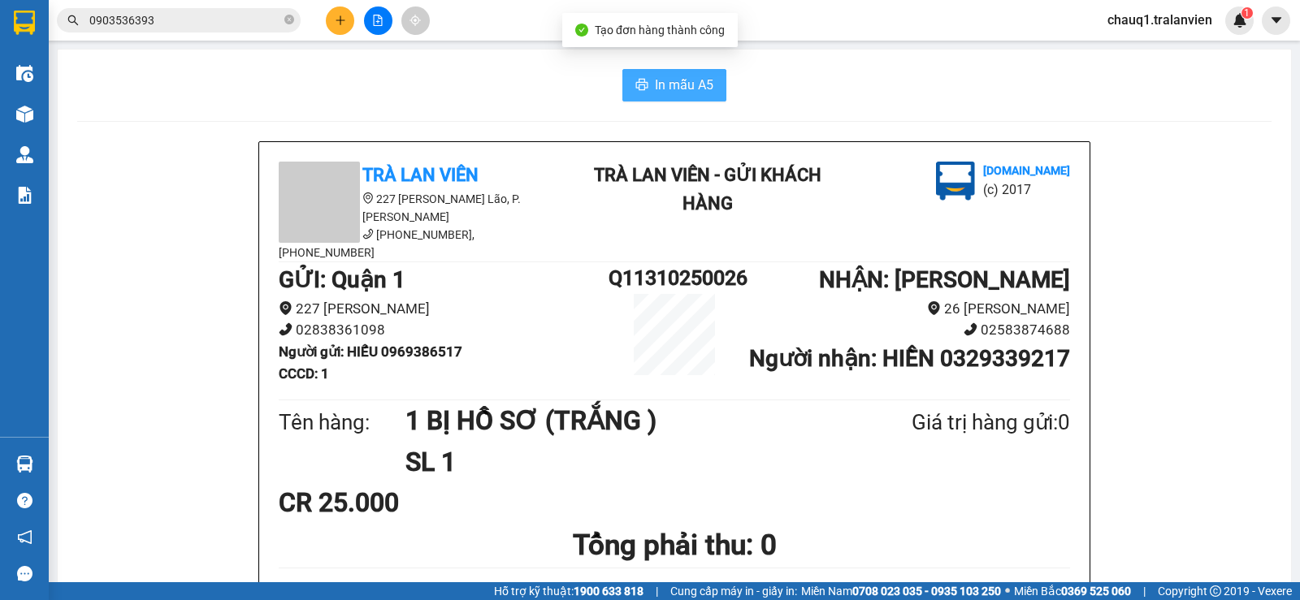
drag, startPoint x: 702, startPoint y: 84, endPoint x: 773, endPoint y: 199, distance: 135.0
click at [700, 83] on span "In mẫu A5" at bounding box center [684, 85] width 58 height 20
click at [172, 18] on input "0903536393" at bounding box center [185, 20] width 192 height 18
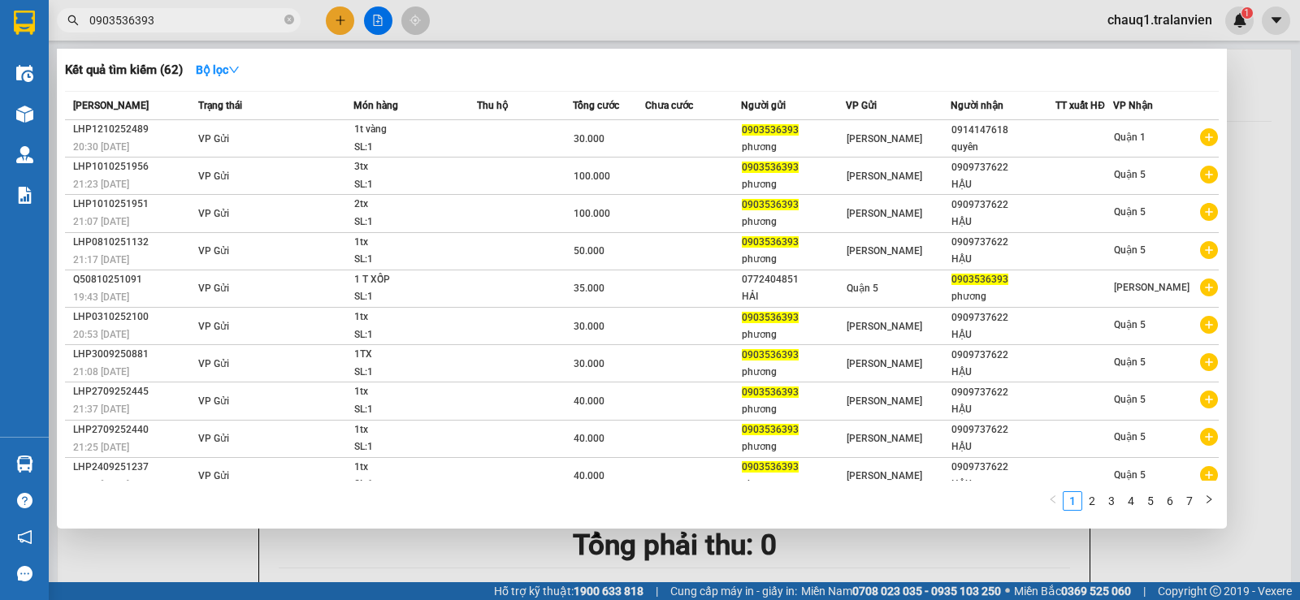
click at [331, 19] on div at bounding box center [650, 300] width 1300 height 600
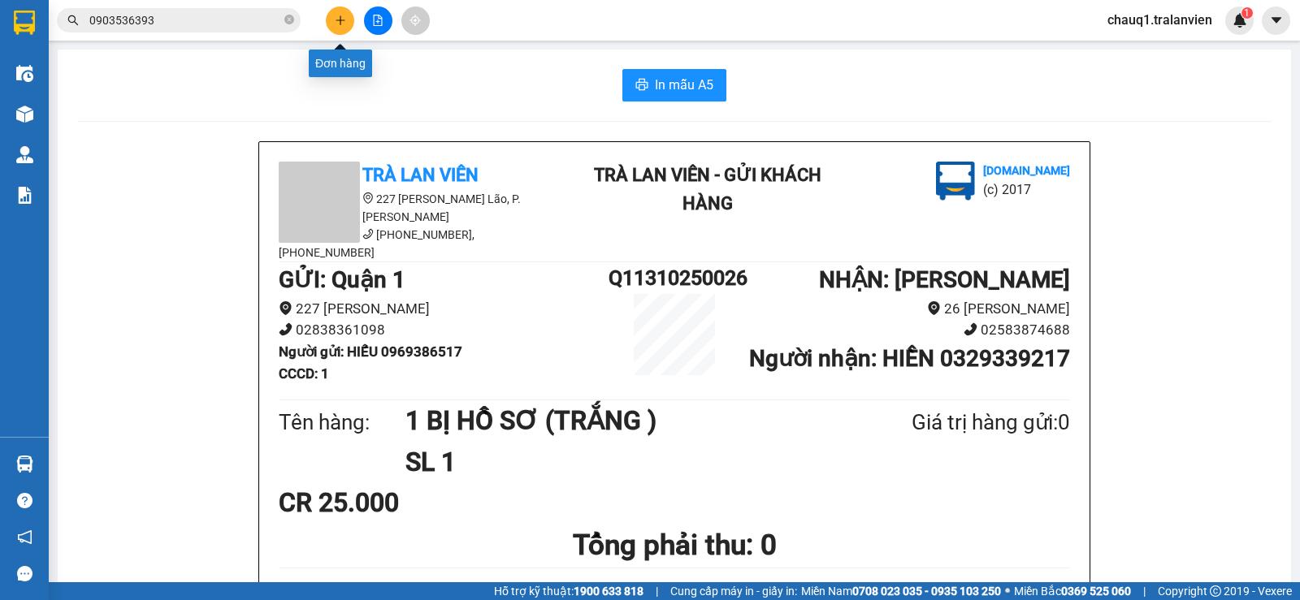
click at [331, 21] on button at bounding box center [340, 20] width 28 height 28
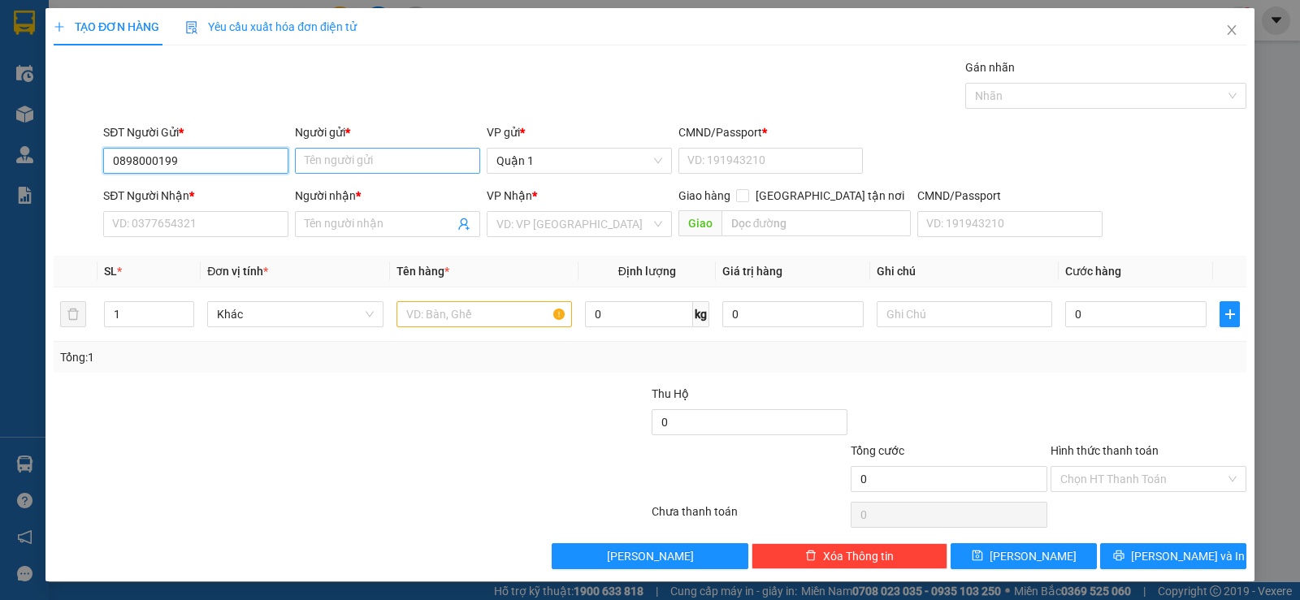
type input "0898000199"
click at [390, 149] on input "Người gửi *" at bounding box center [387, 161] width 185 height 26
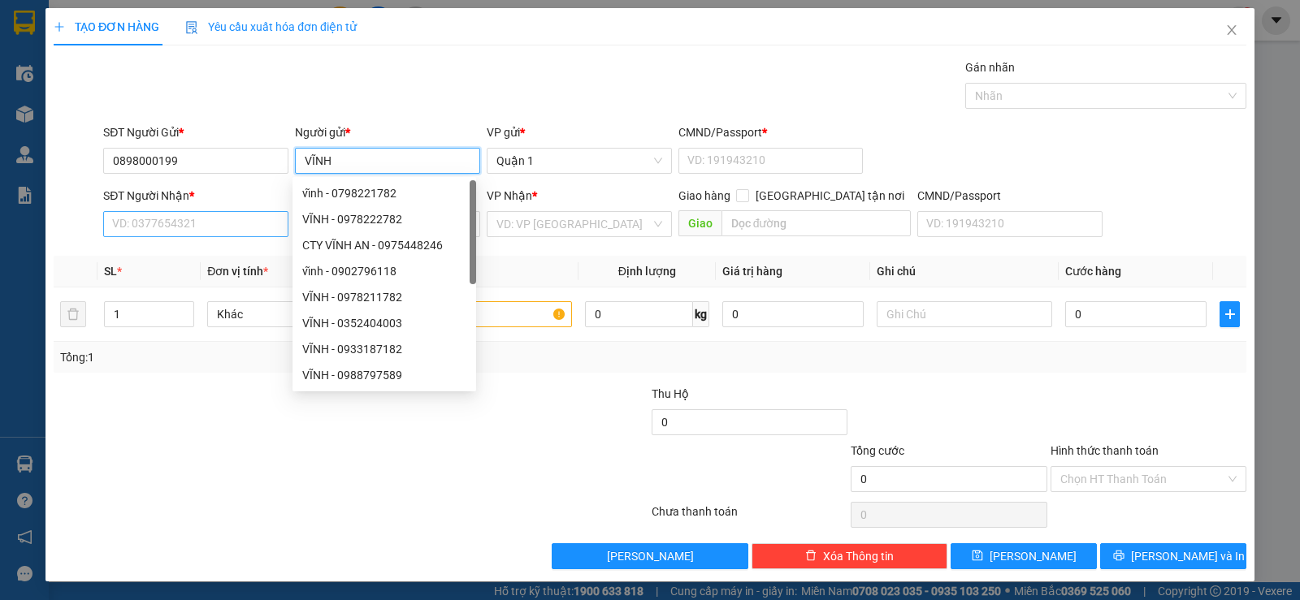
type input "VĨNH"
click at [138, 228] on input "SĐT Người Nhận *" at bounding box center [195, 224] width 185 height 26
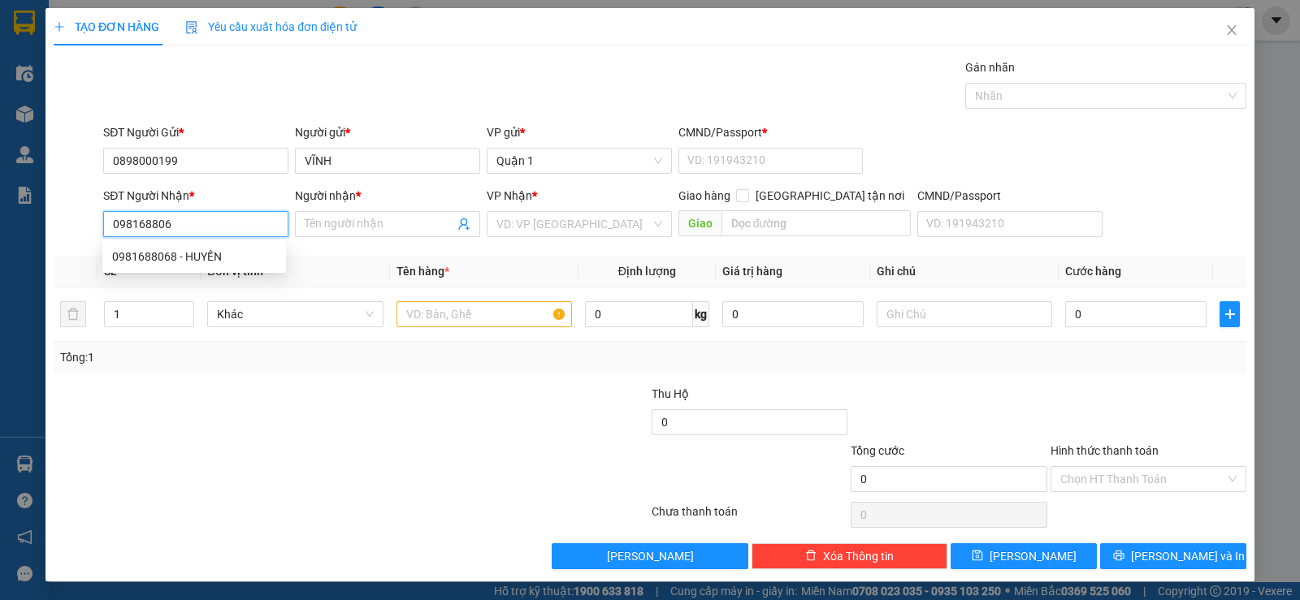
type input "0981688068"
click at [154, 254] on div "0981688068 - HUYỀN" at bounding box center [194, 257] width 164 height 18
type input "HUYỀN"
type input "0981688068"
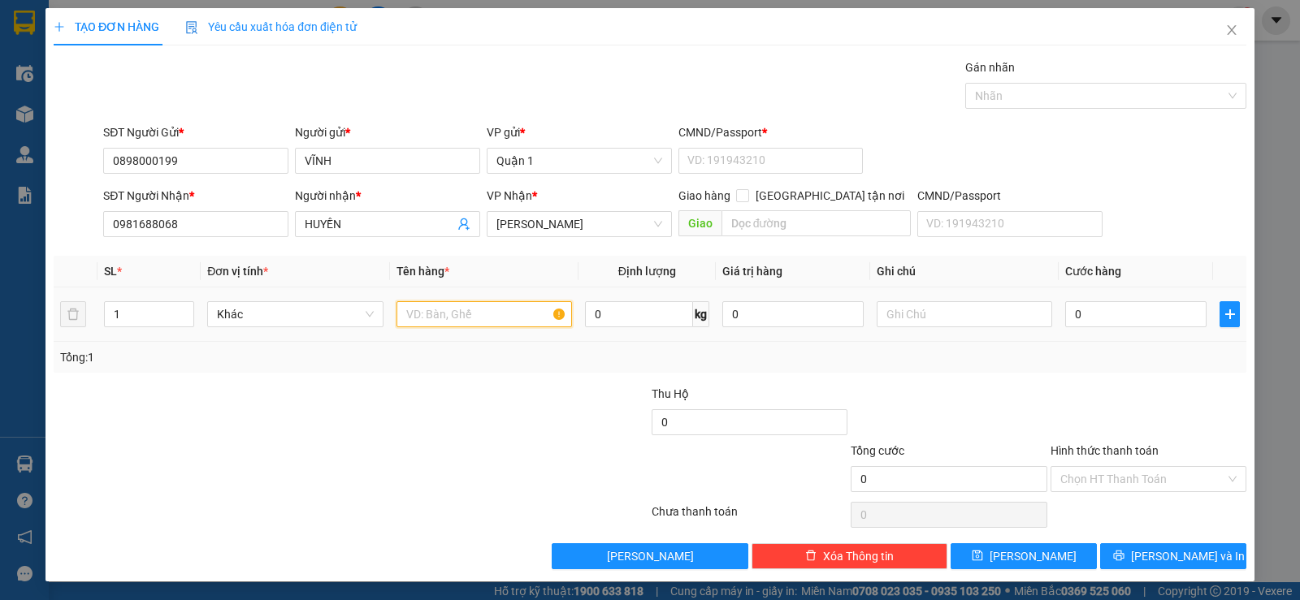
click at [420, 314] on input "text" at bounding box center [483, 314] width 175 height 26
type input "1 TÚI TRẮNG"
click at [1136, 318] on input "0" at bounding box center [1135, 314] width 141 height 26
type input "2"
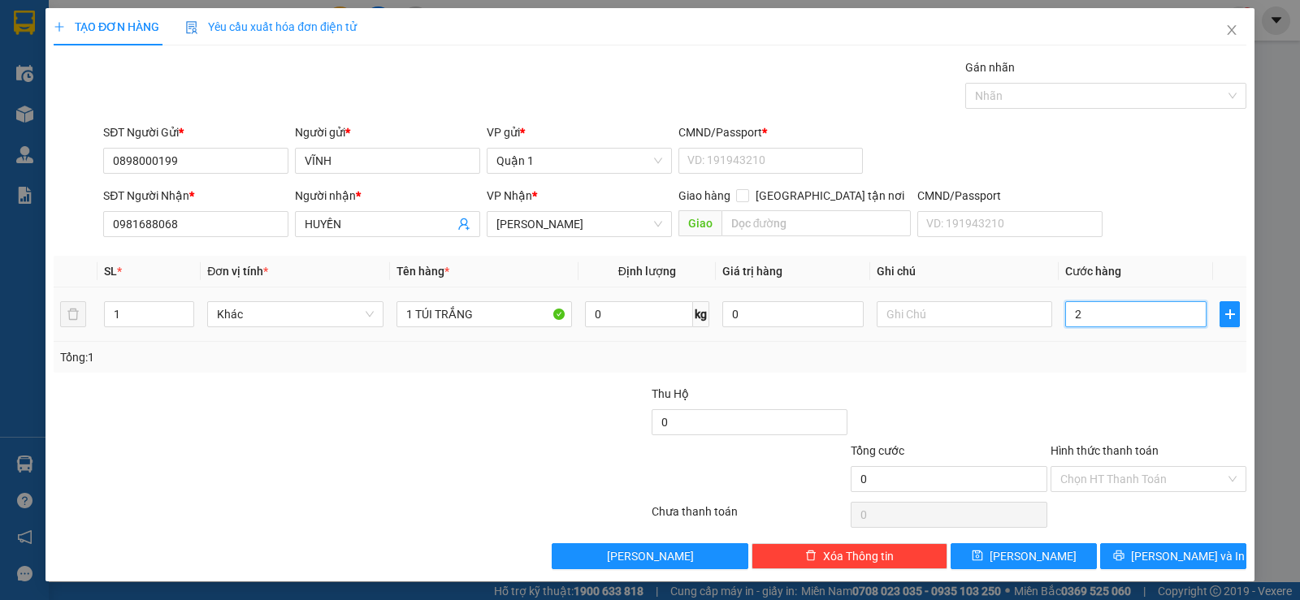
type input "2"
type input "25"
type input "25.000"
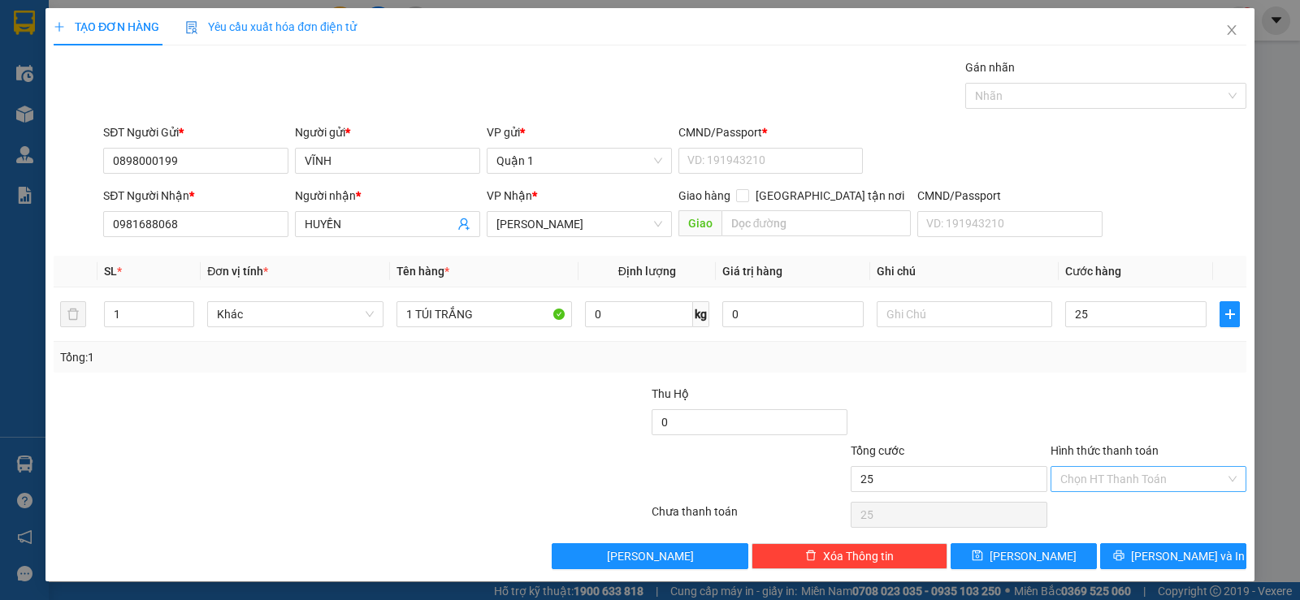
type input "25.000"
click at [1131, 474] on input "Hình thức thanh toán" at bounding box center [1142, 479] width 165 height 24
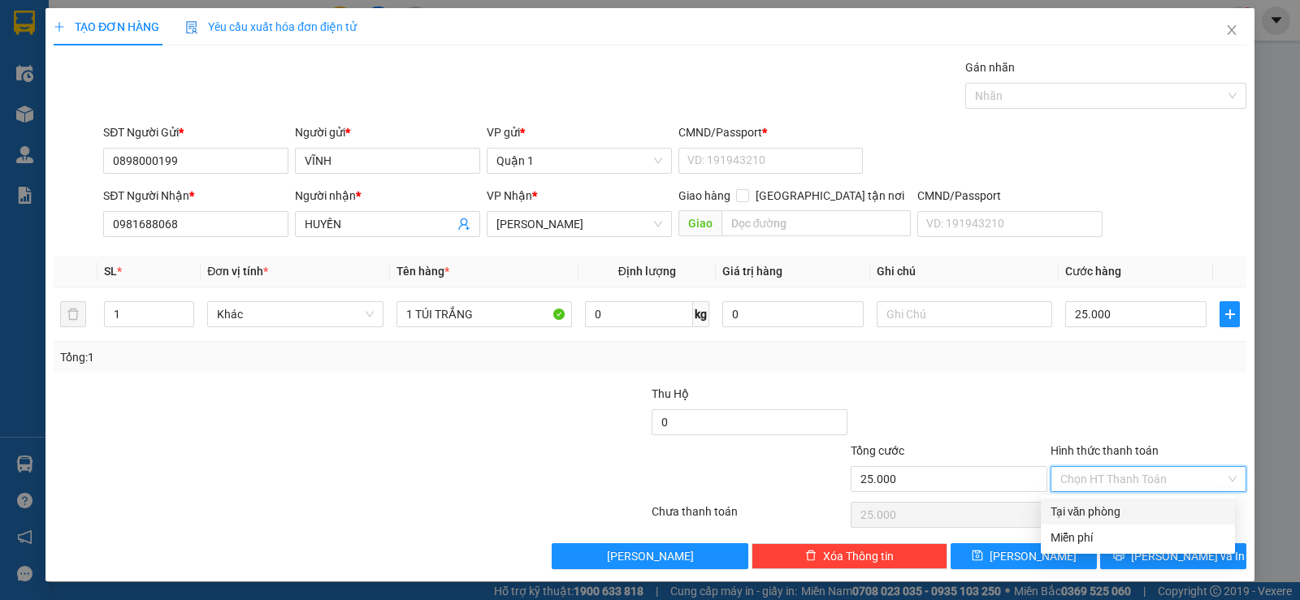
click at [1074, 510] on div "Tại văn phòng" at bounding box center [1137, 512] width 175 height 18
type input "0"
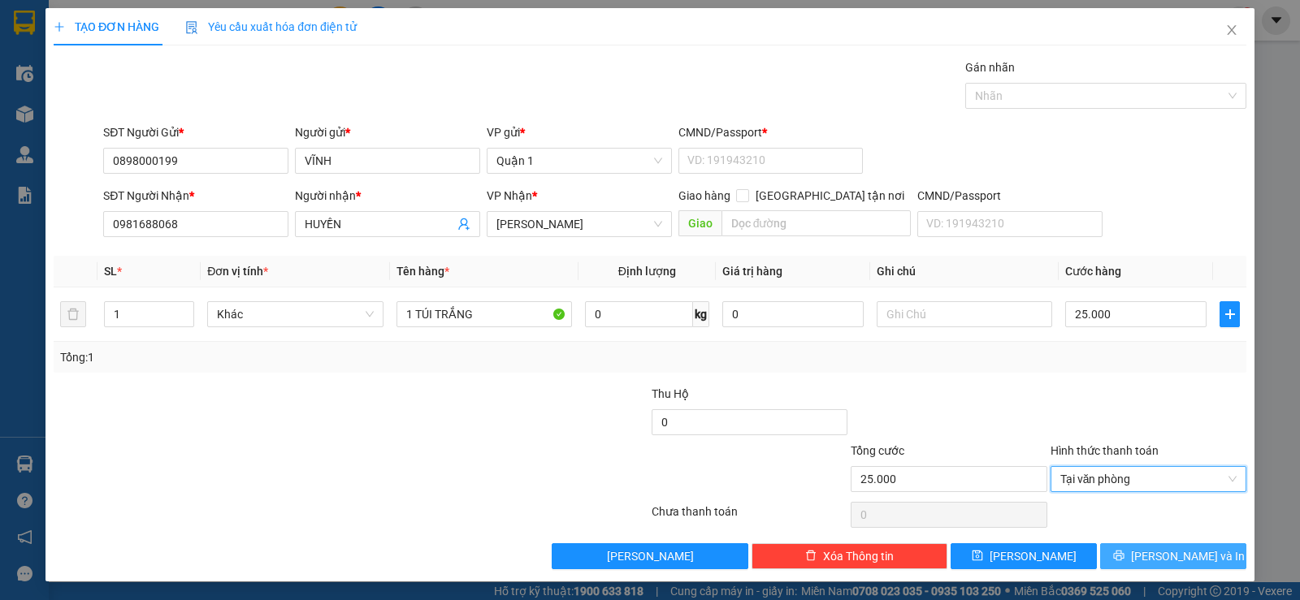
click at [1130, 557] on button "[PERSON_NAME] và In" at bounding box center [1173, 556] width 146 height 26
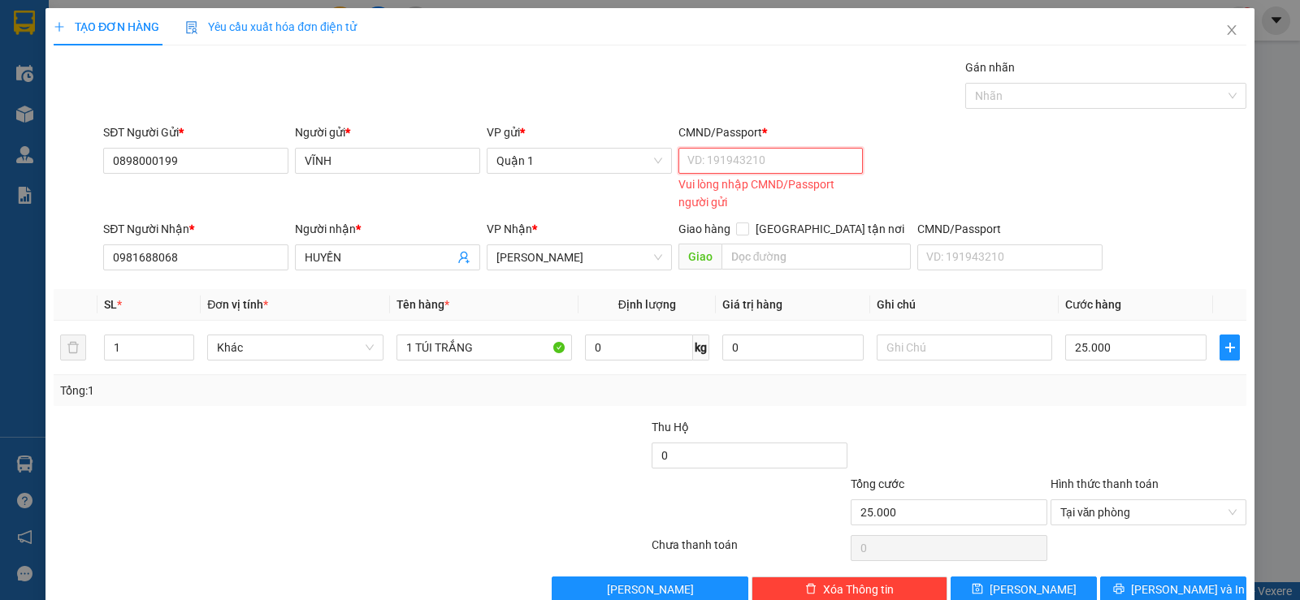
click at [714, 165] on input "CMND/Passport *" at bounding box center [770, 161] width 185 height 26
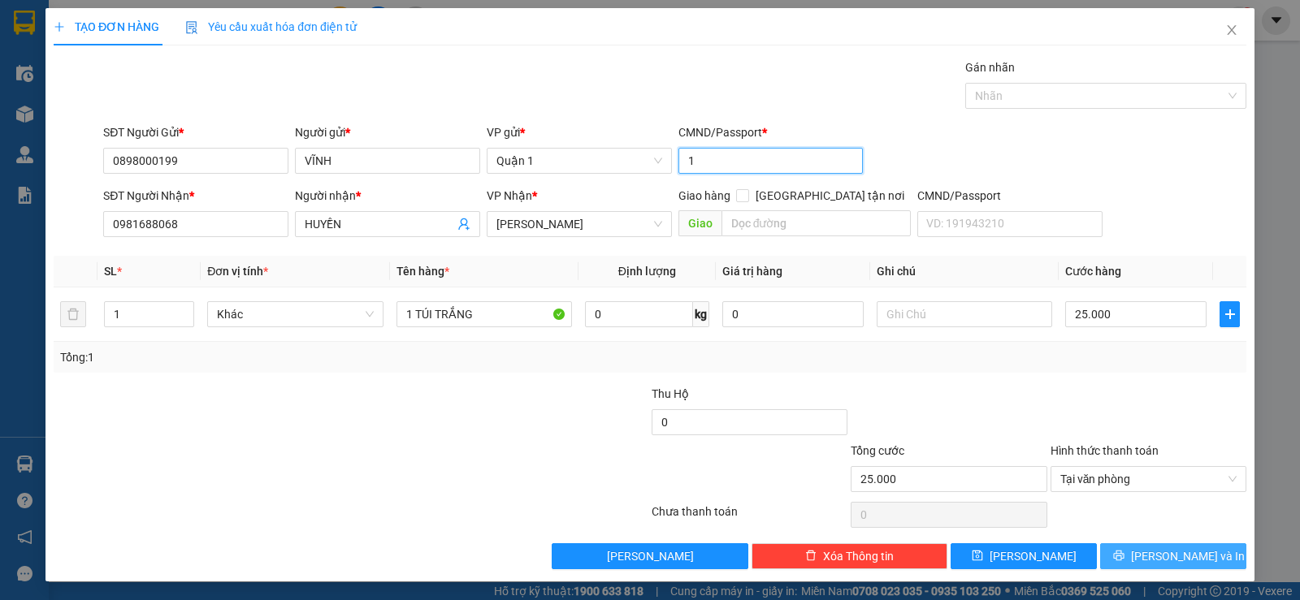
type input "1"
click at [1124, 563] on span "printer" at bounding box center [1118, 556] width 11 height 13
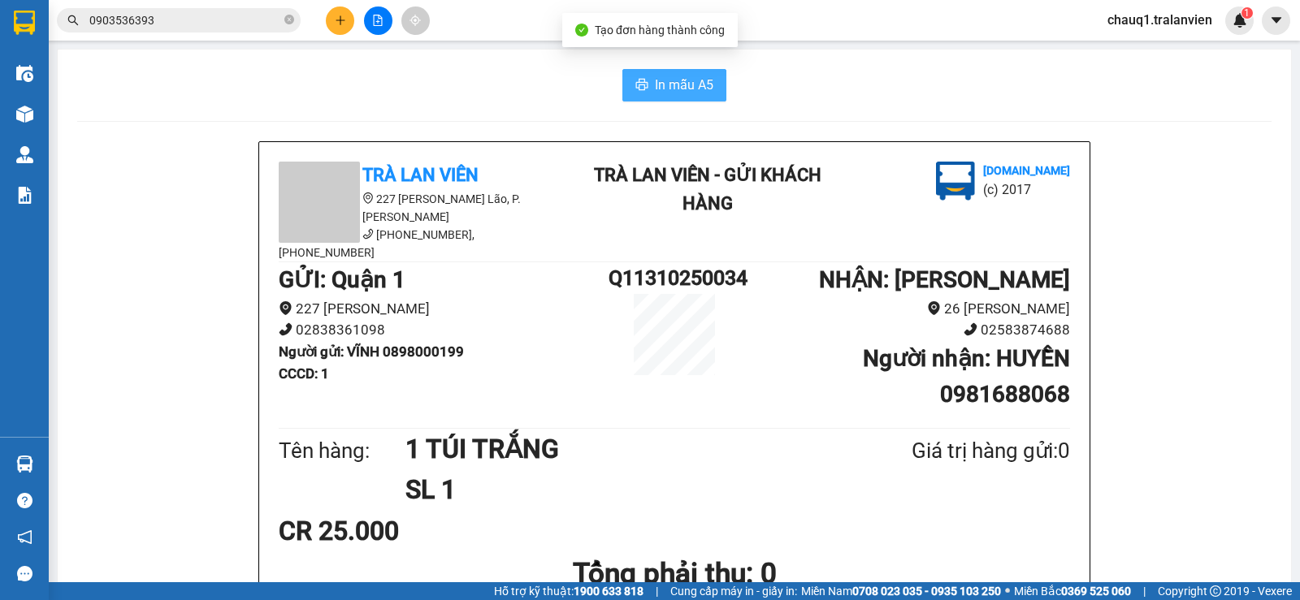
click at [668, 84] on span "In mẫu A5" at bounding box center [684, 85] width 58 height 20
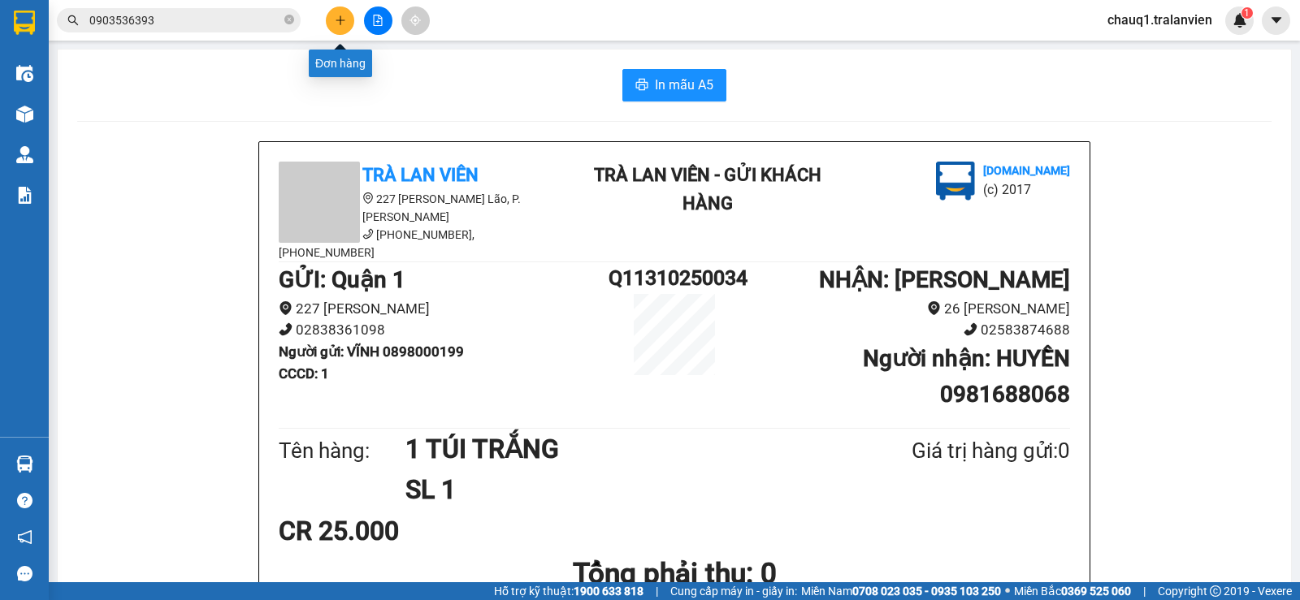
click at [345, 28] on button at bounding box center [340, 20] width 28 height 28
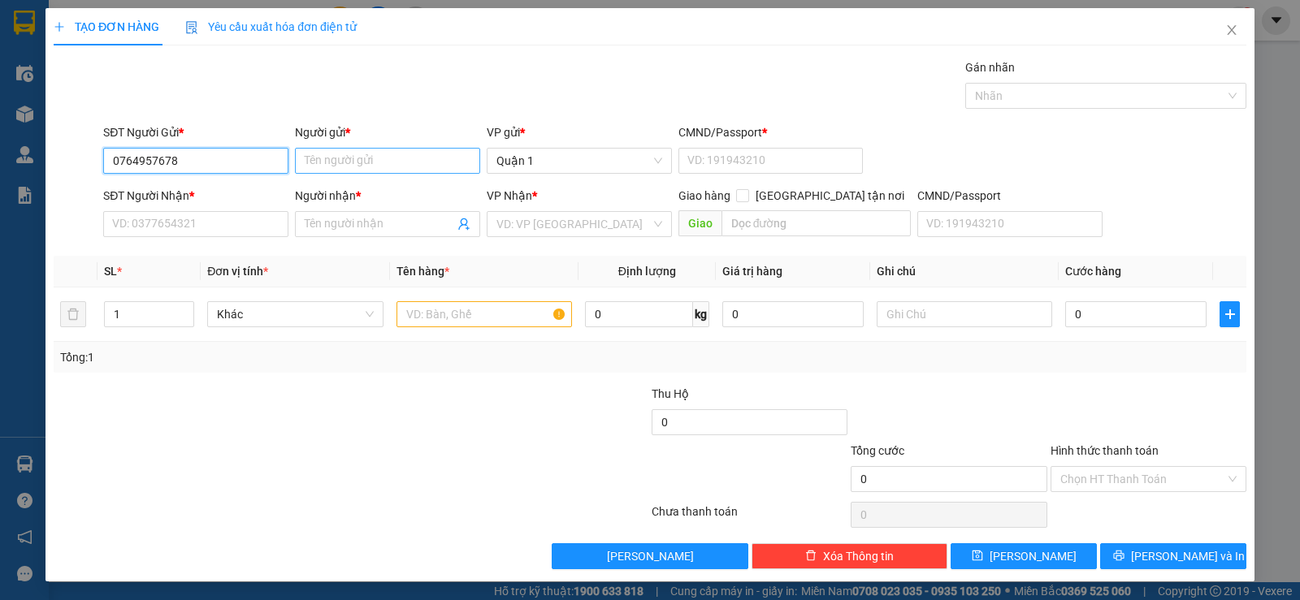
type input "0764957678"
click at [322, 156] on input "Người gửi *" at bounding box center [387, 161] width 185 height 26
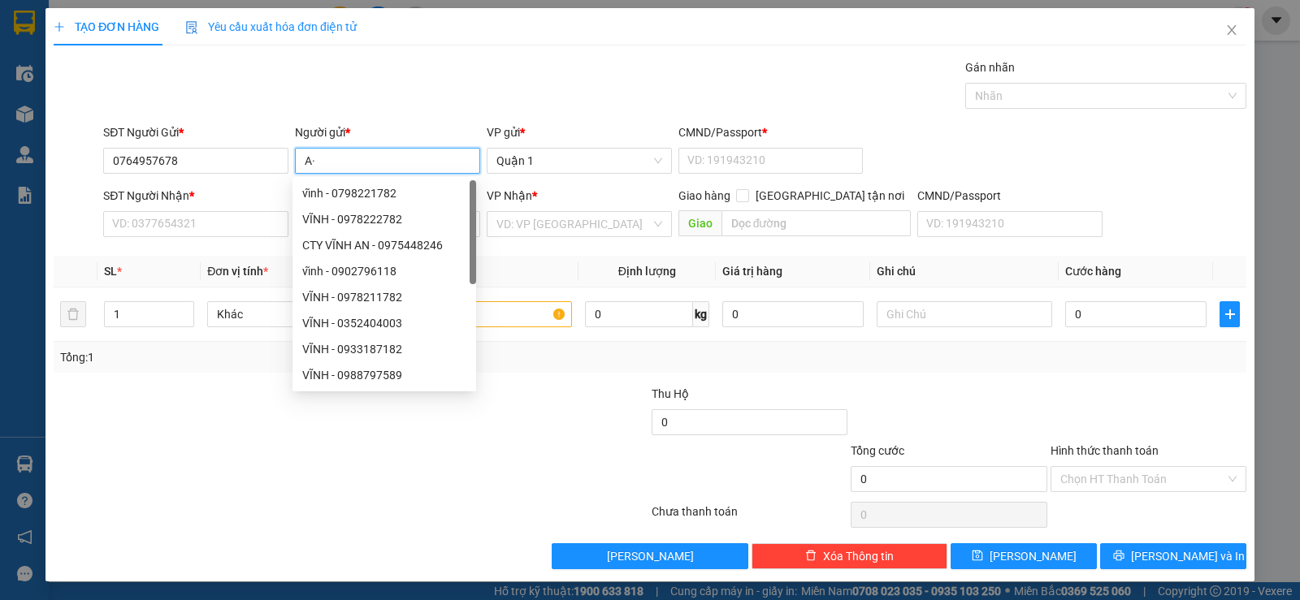
type input "A"
type input "ÂN"
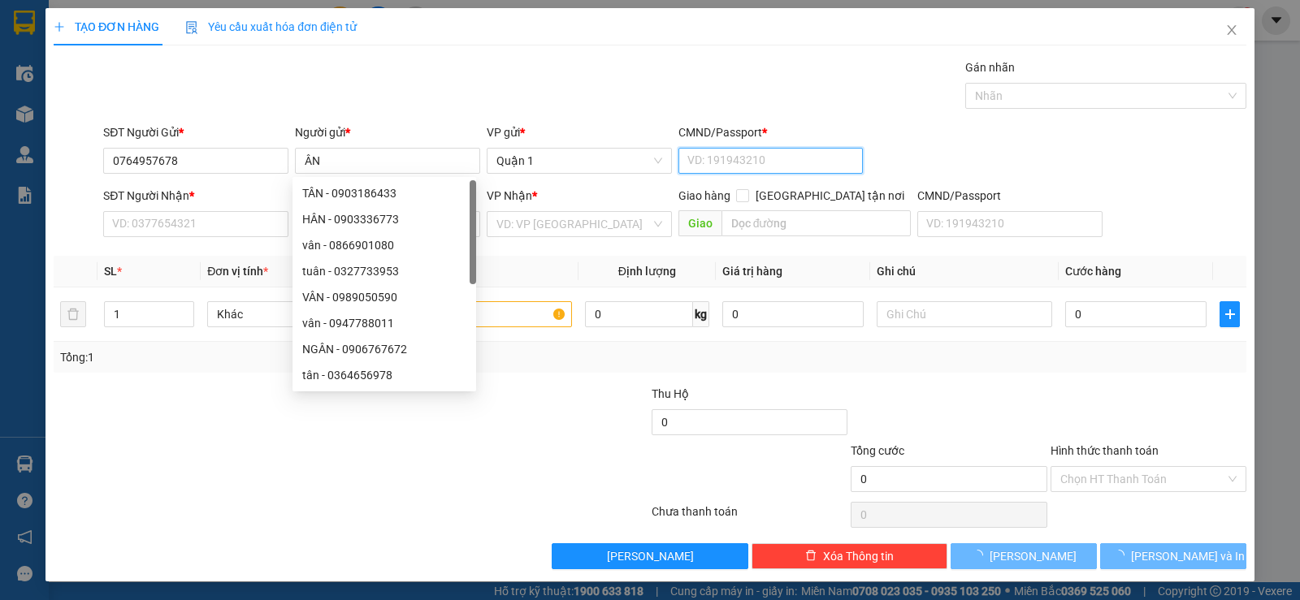
click at [699, 160] on input "CMND/Passport *" at bounding box center [770, 161] width 185 height 26
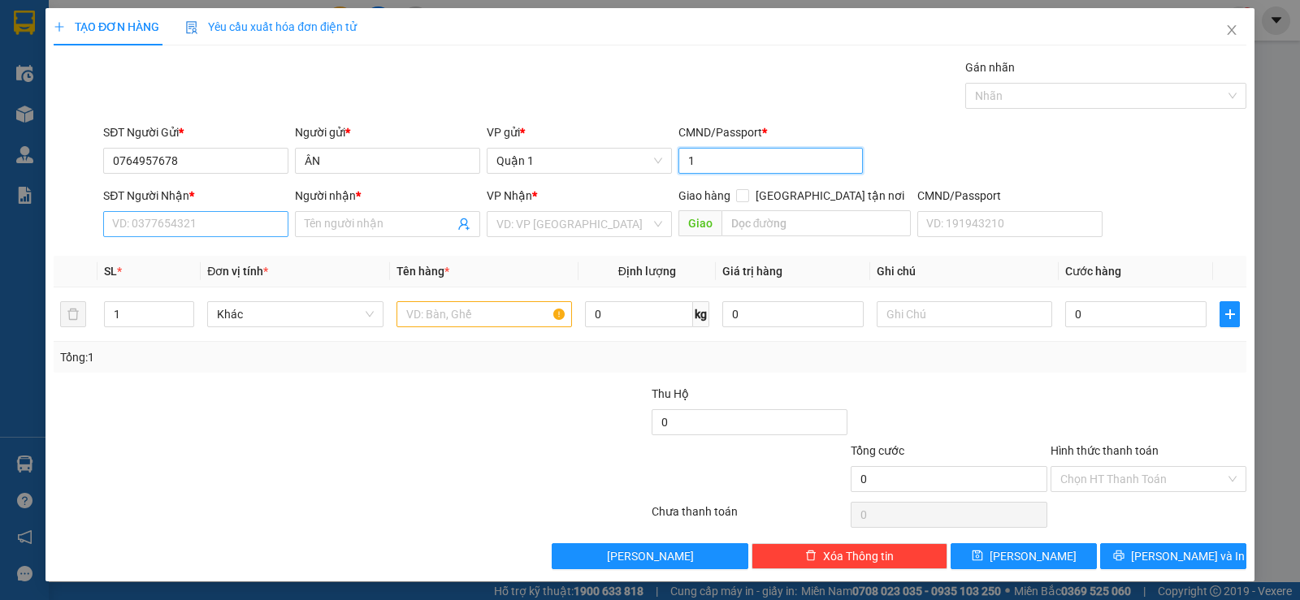
type input "1"
click at [197, 227] on input "SĐT Người Nhận *" at bounding box center [195, 224] width 185 height 26
type input "0914571184"
click at [370, 231] on input "Người nhận *" at bounding box center [379, 224] width 149 height 18
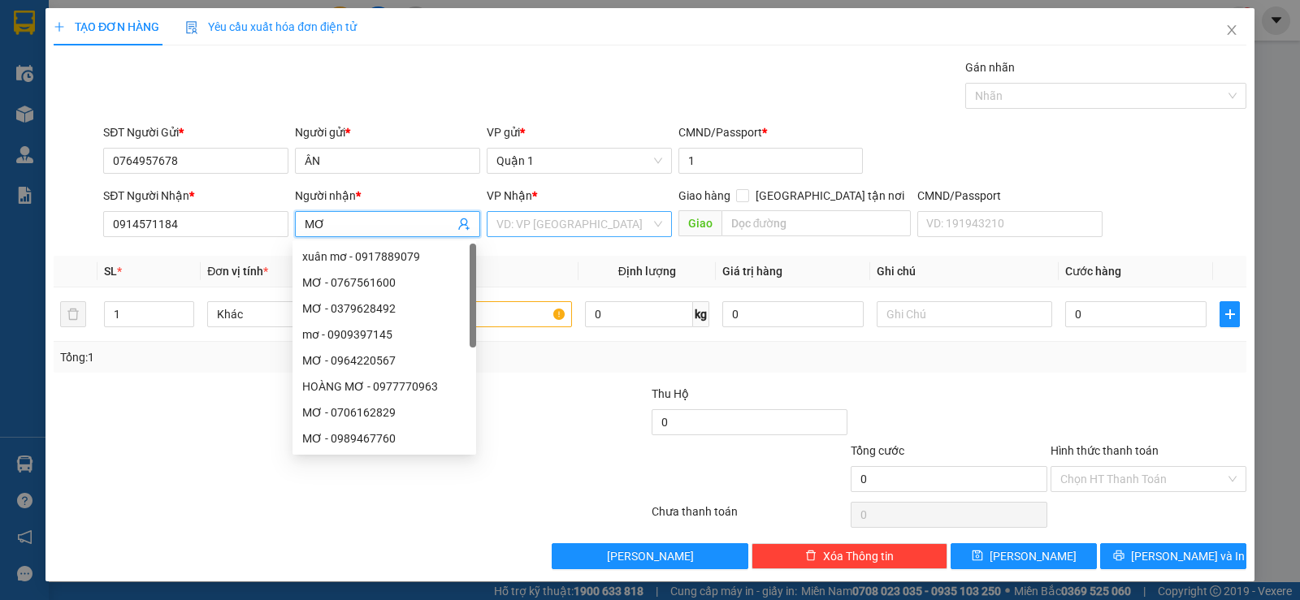
type input "MƠ"
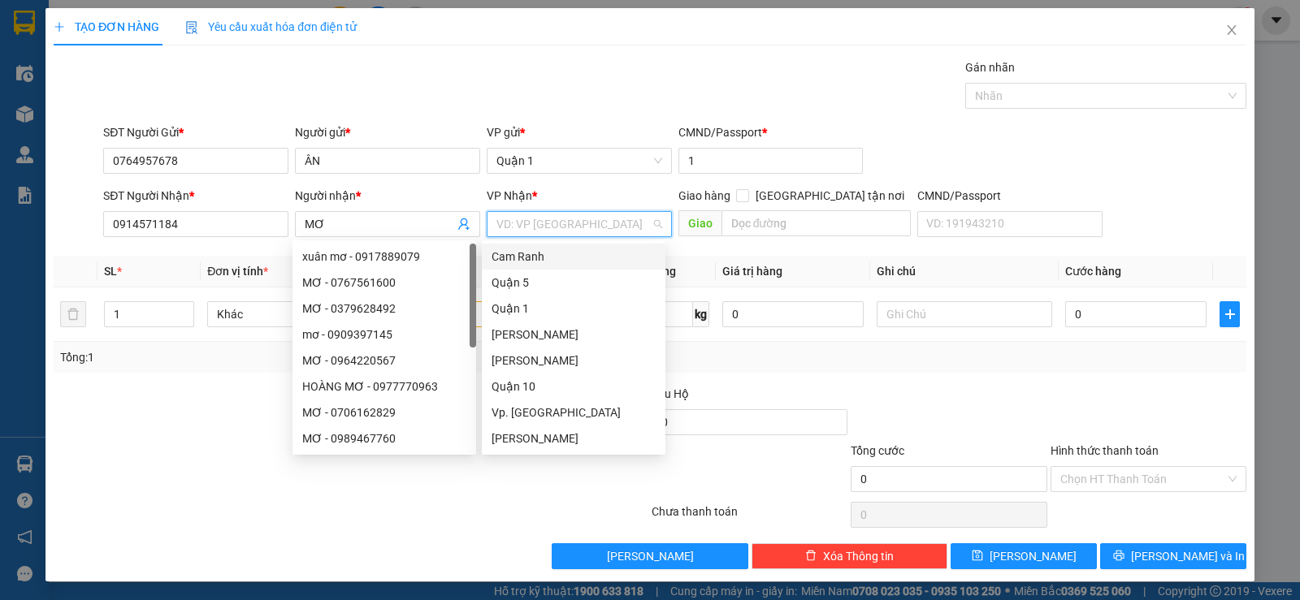
click at [511, 218] on input "search" at bounding box center [573, 224] width 154 height 24
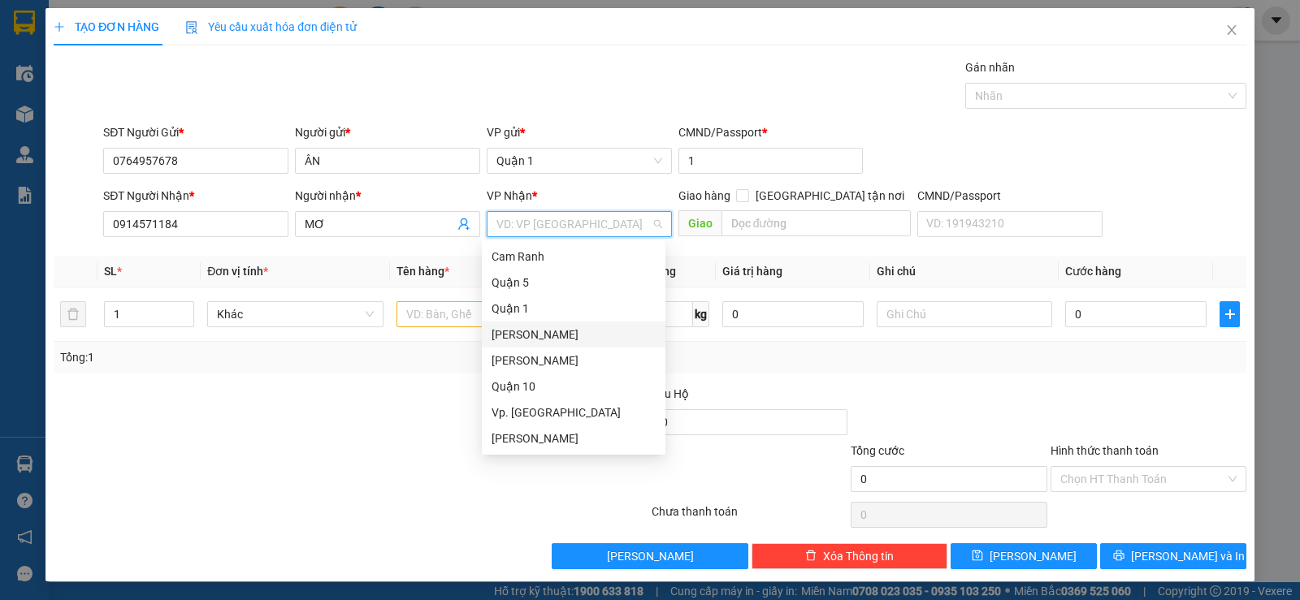
click at [550, 338] on div "[PERSON_NAME]" at bounding box center [573, 335] width 164 height 18
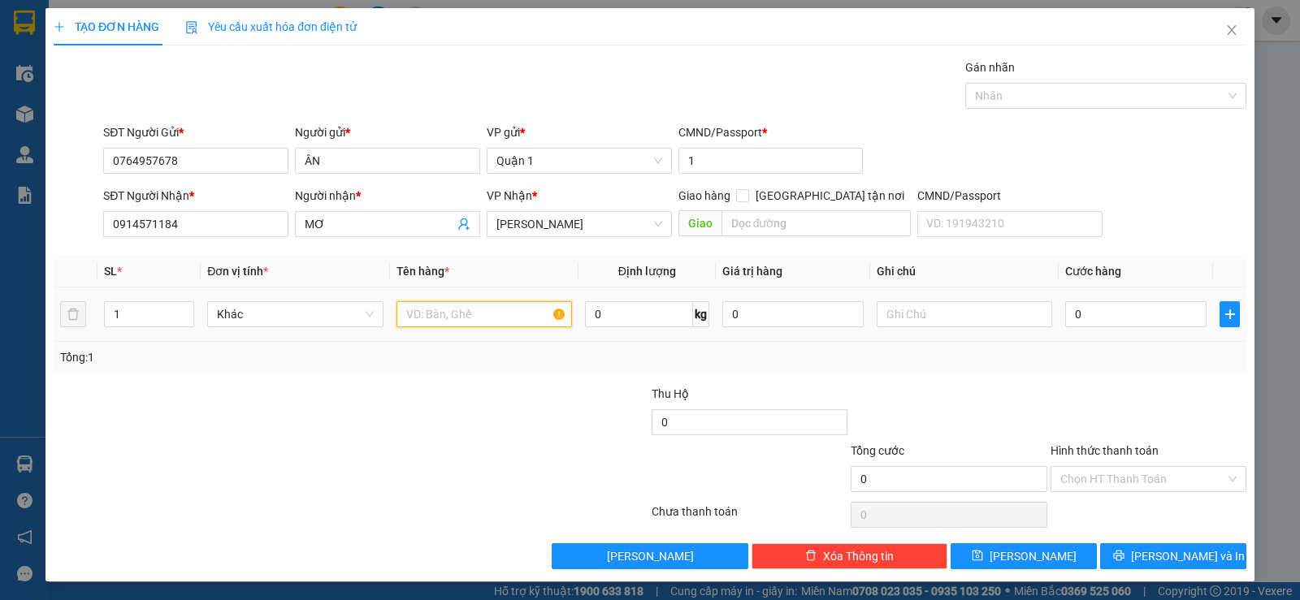
click at [429, 306] on input "text" at bounding box center [483, 314] width 175 height 26
type input "1 H VÀNG"
click at [1168, 325] on input "0" at bounding box center [1135, 314] width 141 height 26
type input "2"
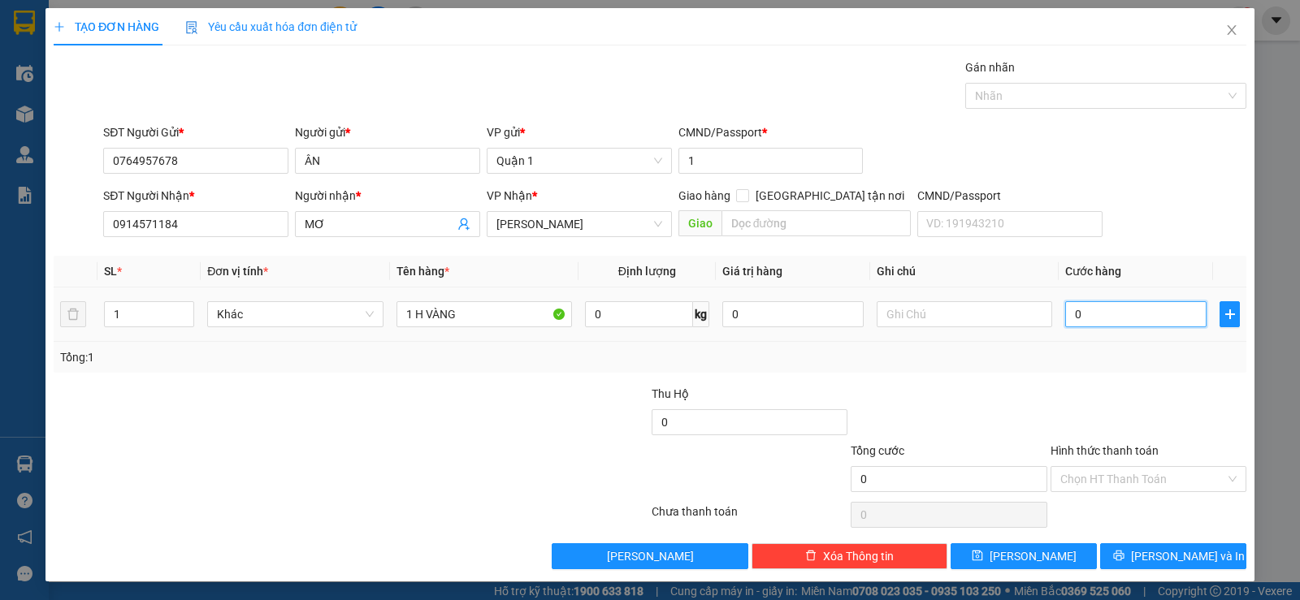
type input "2"
type input "25"
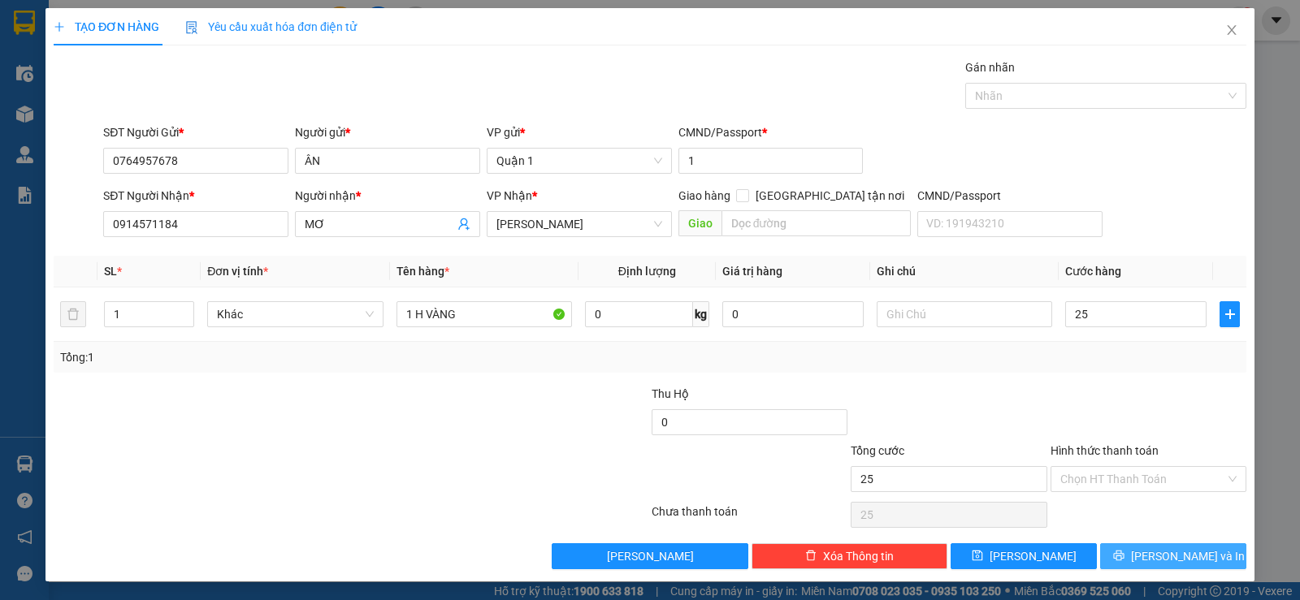
type input "25.000"
click at [1161, 556] on span "[PERSON_NAME] và In" at bounding box center [1188, 556] width 114 height 18
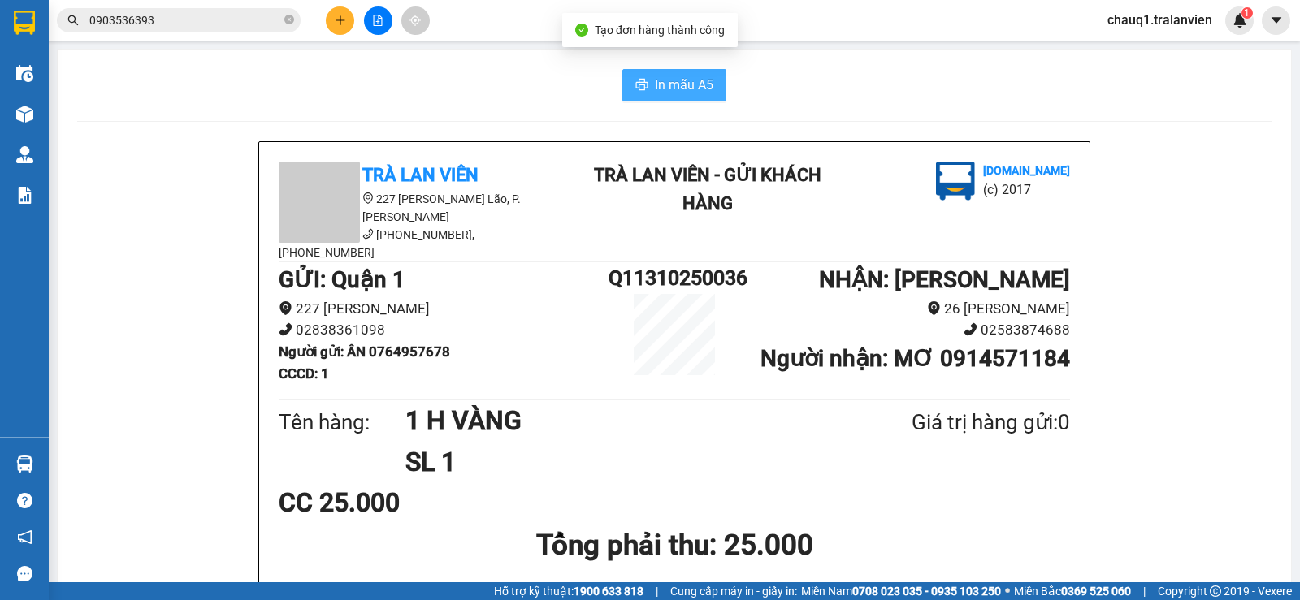
click at [655, 87] on span "In mẫu A5" at bounding box center [684, 85] width 58 height 20
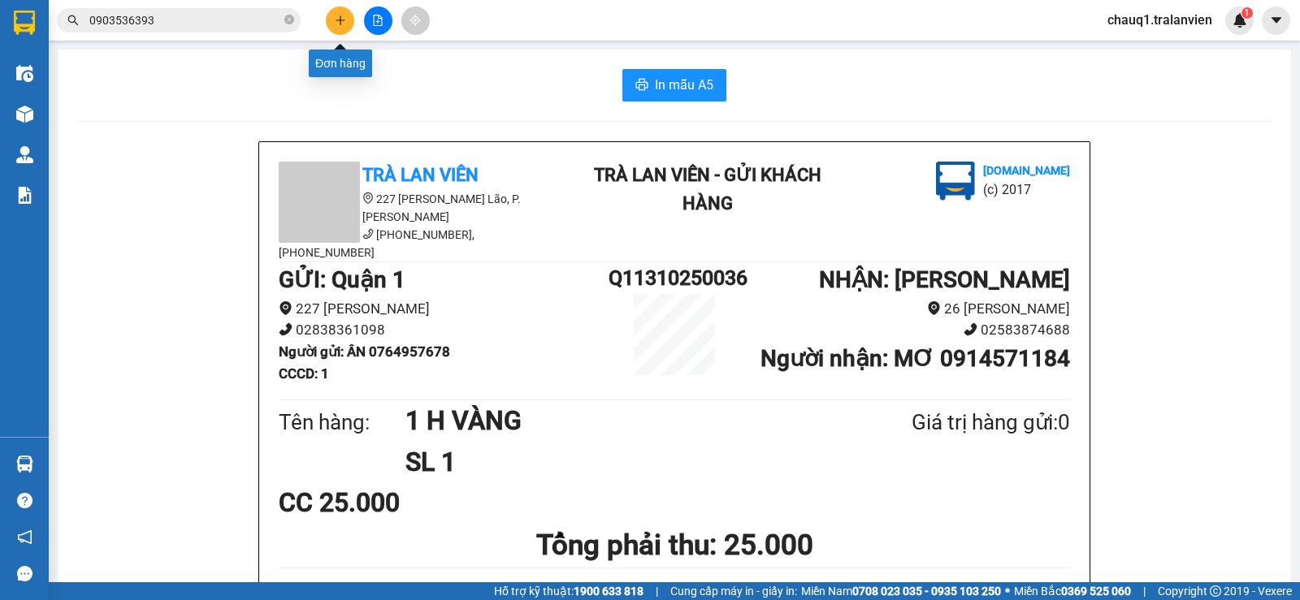
click at [344, 9] on button at bounding box center [340, 20] width 28 height 28
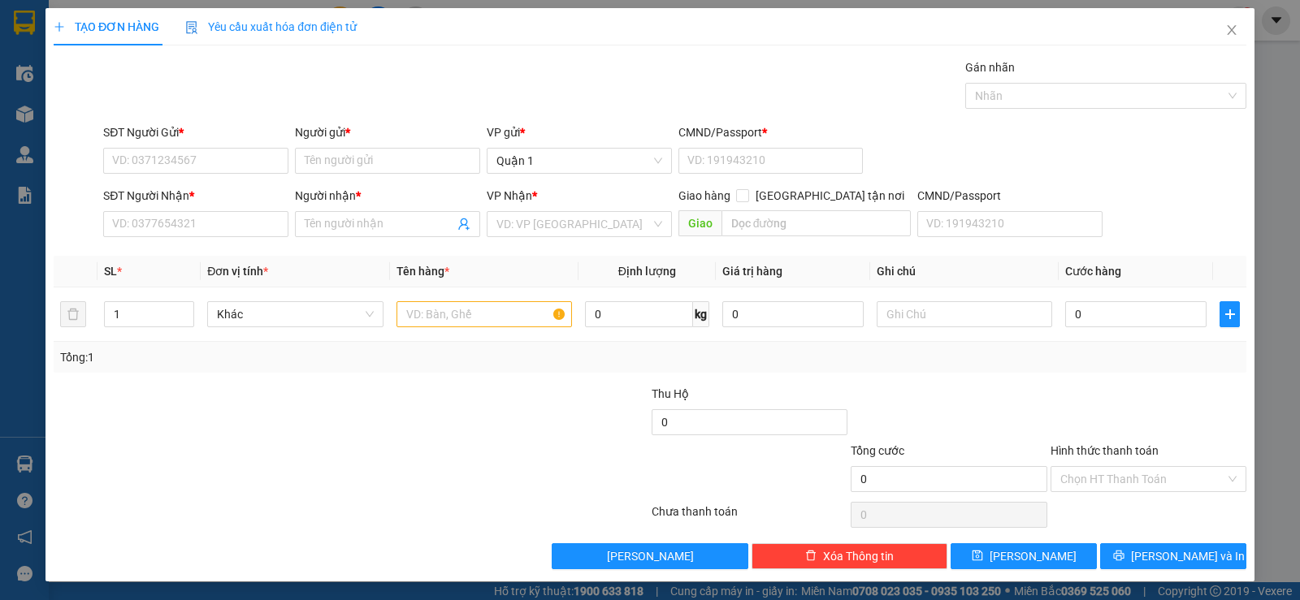
click at [165, 138] on div "SĐT Người Gửi *" at bounding box center [195, 132] width 185 height 18
click at [165, 148] on input "SĐT Người Gửi *" at bounding box center [195, 161] width 185 height 26
click at [199, 151] on input "SĐT Người Gửi *" at bounding box center [195, 161] width 185 height 26
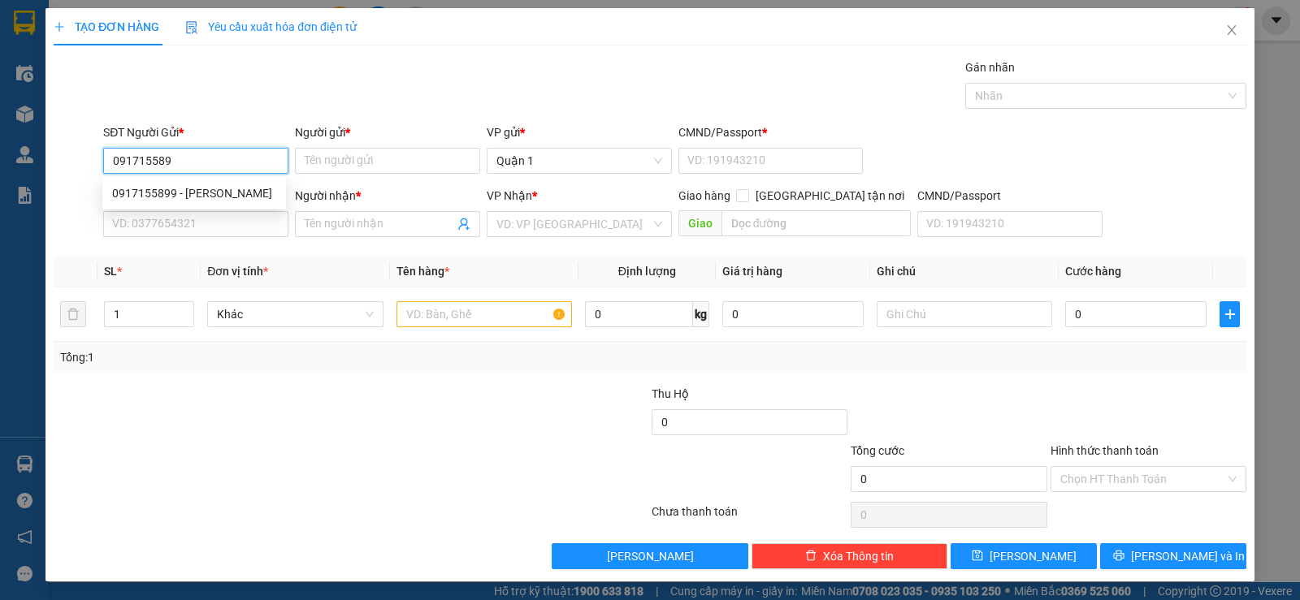
type input "0917155899"
click at [160, 190] on div "0917155899 - [PERSON_NAME]" at bounding box center [194, 193] width 164 height 18
type input "TUẤN"
type input "1"
type input "0846451296"
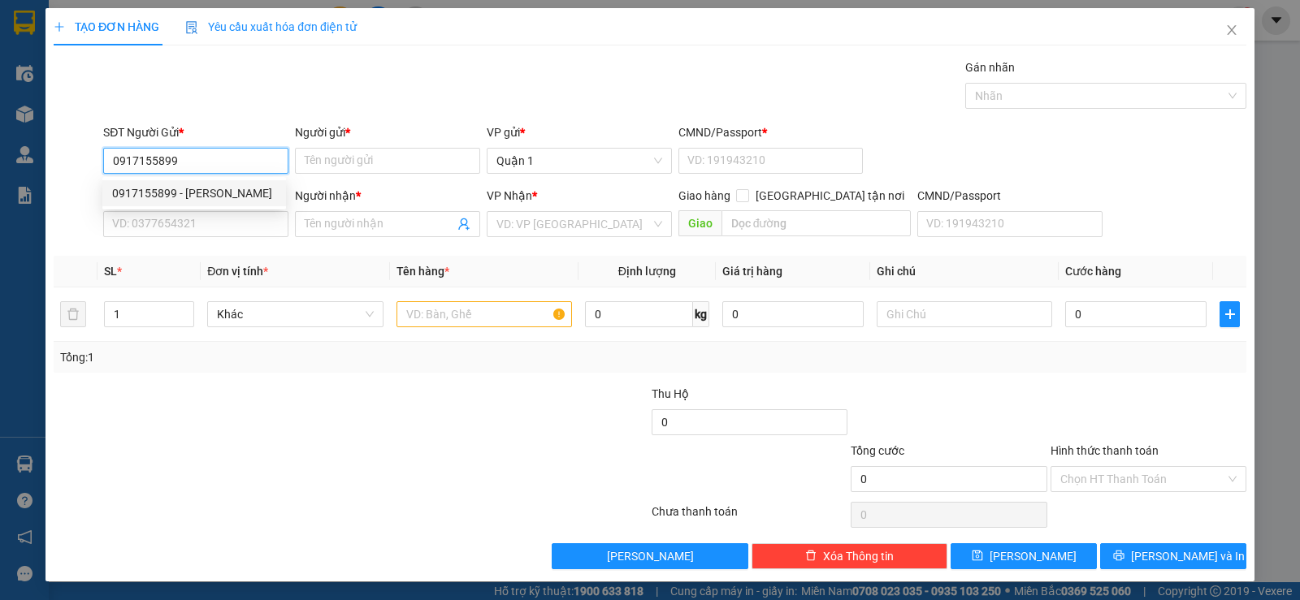
type input "HUY"
checkbox input "true"
type input "1 [PERSON_NAME], [GEOGRAPHIC_DATA]"
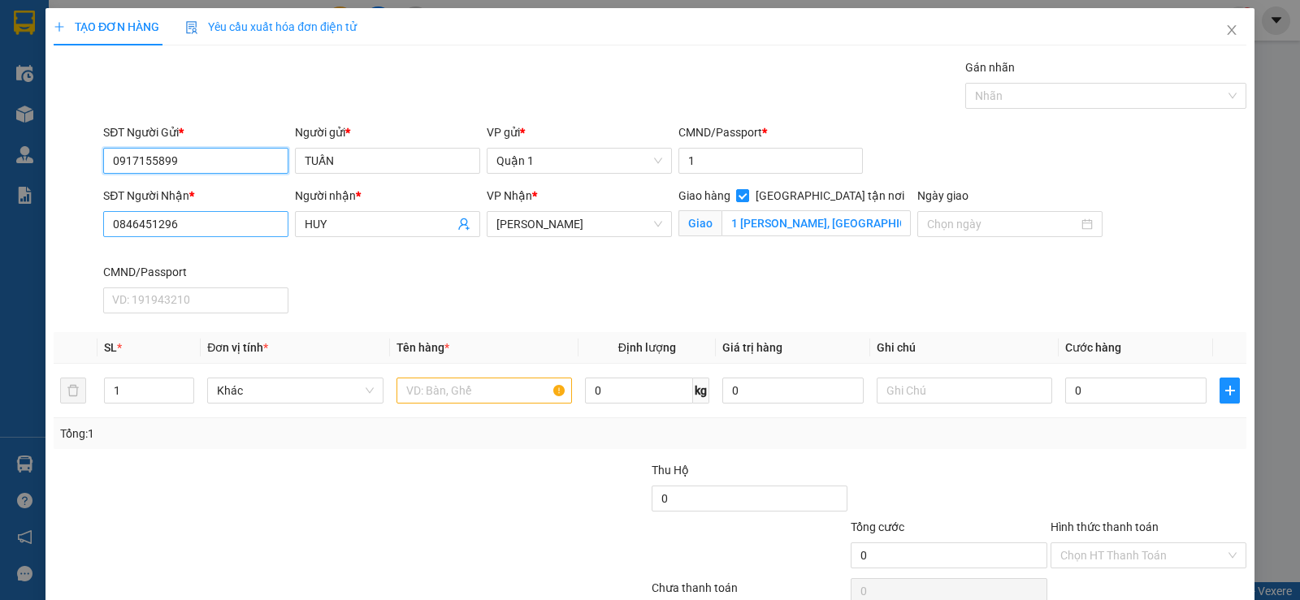
type input "0917155899"
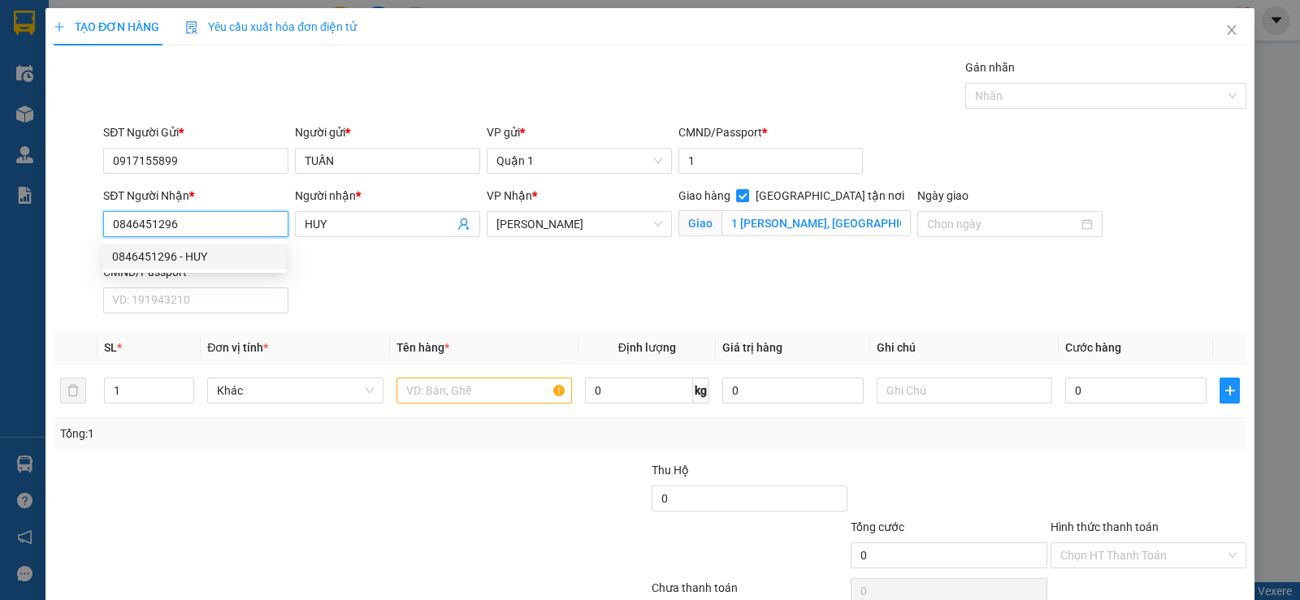
drag, startPoint x: 232, startPoint y: 227, endPoint x: 78, endPoint y: 250, distance: 156.1
click at [78, 250] on div "SĐT Người Nhận * 0846451296 Người nhận * HUY VP Nhận * [PERSON_NAME] hàng Giao …" at bounding box center [650, 253] width 1196 height 133
type input "0769768621"
click at [167, 256] on div "0769768621 - SƠN" at bounding box center [194, 257] width 164 height 18
type input "SƠN"
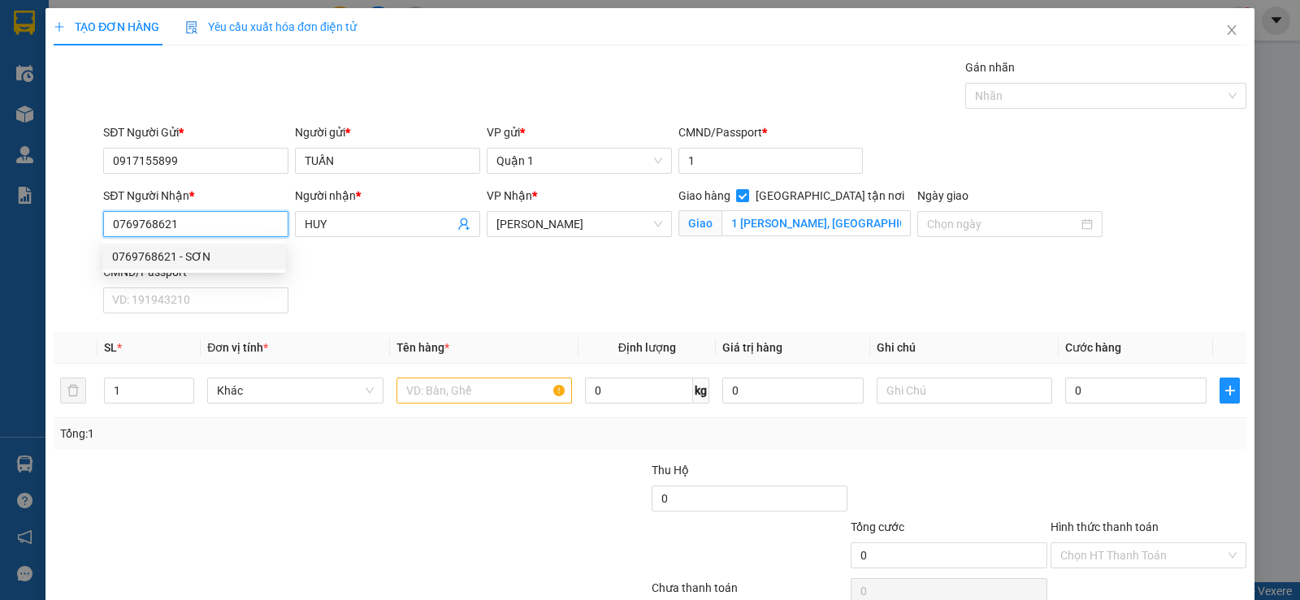
type input "44 [PERSON_NAME]"
type input "1"
type input "0769768621"
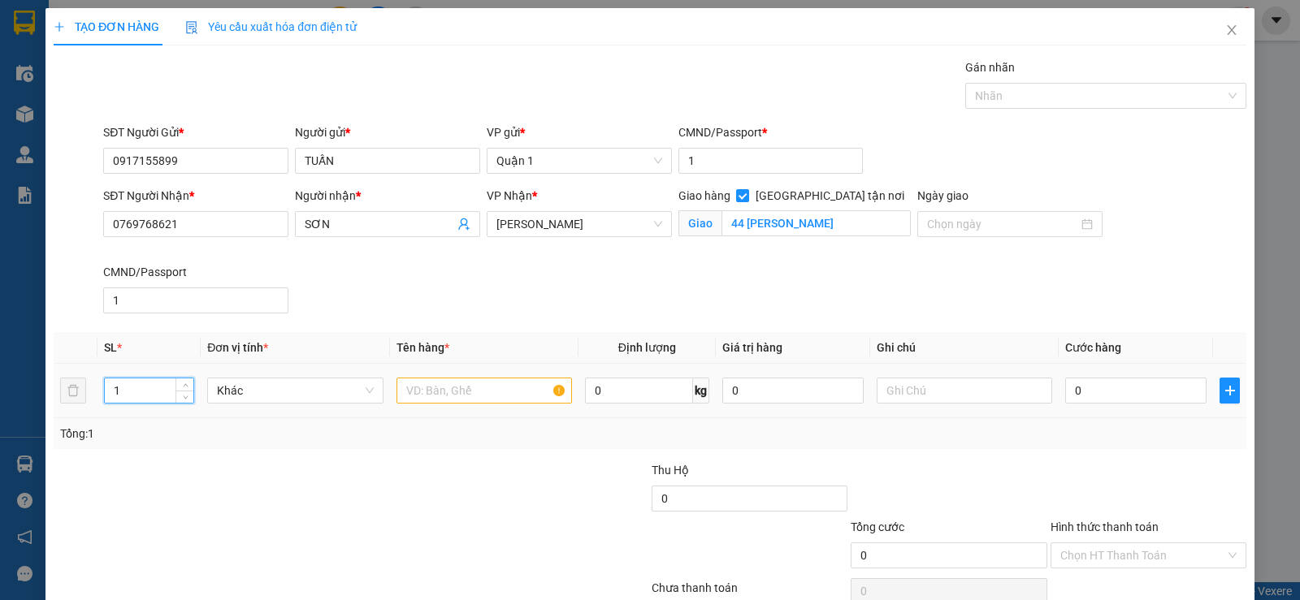
drag, startPoint x: 128, startPoint y: 389, endPoint x: 48, endPoint y: 391, distance: 79.6
click at [48, 391] on div "TẠO ĐƠN HÀNG Yêu cầu xuất hóa đơn điện tử Transit Pickup Surcharge Ids Transit …" at bounding box center [649, 333] width 1209 height 650
type input "2"
click at [472, 385] on input "text" at bounding box center [483, 391] width 175 height 26
type input "2 T TRẮNG"
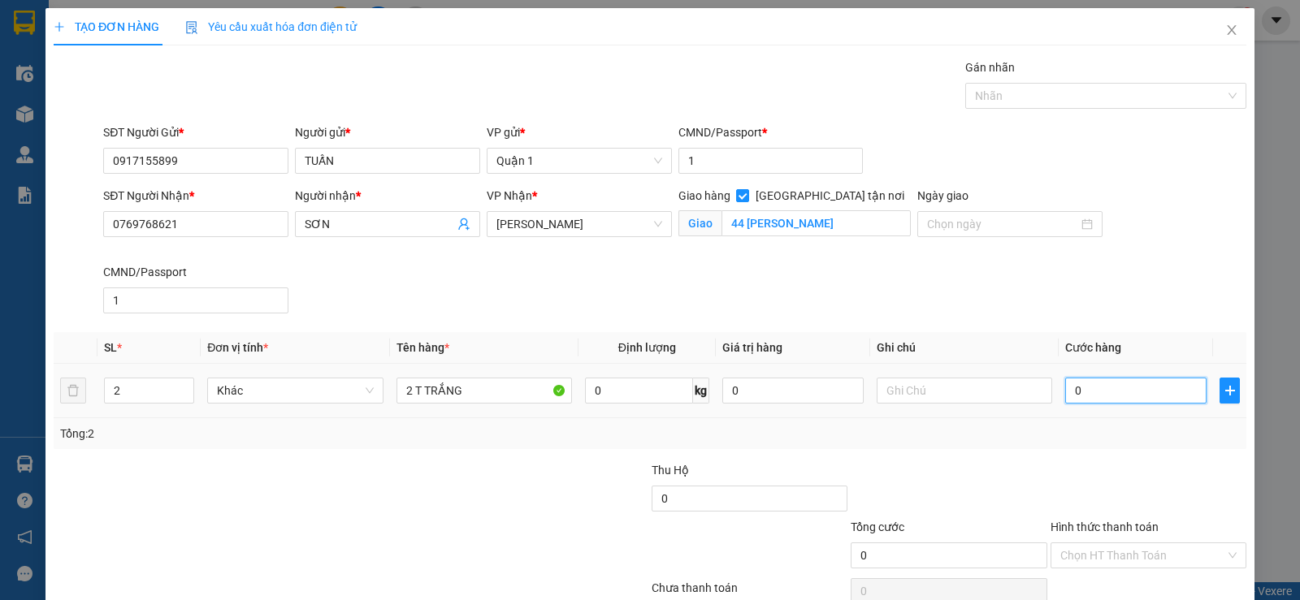
click at [1147, 394] on input "0" at bounding box center [1135, 391] width 141 height 26
type input "1"
type input "16"
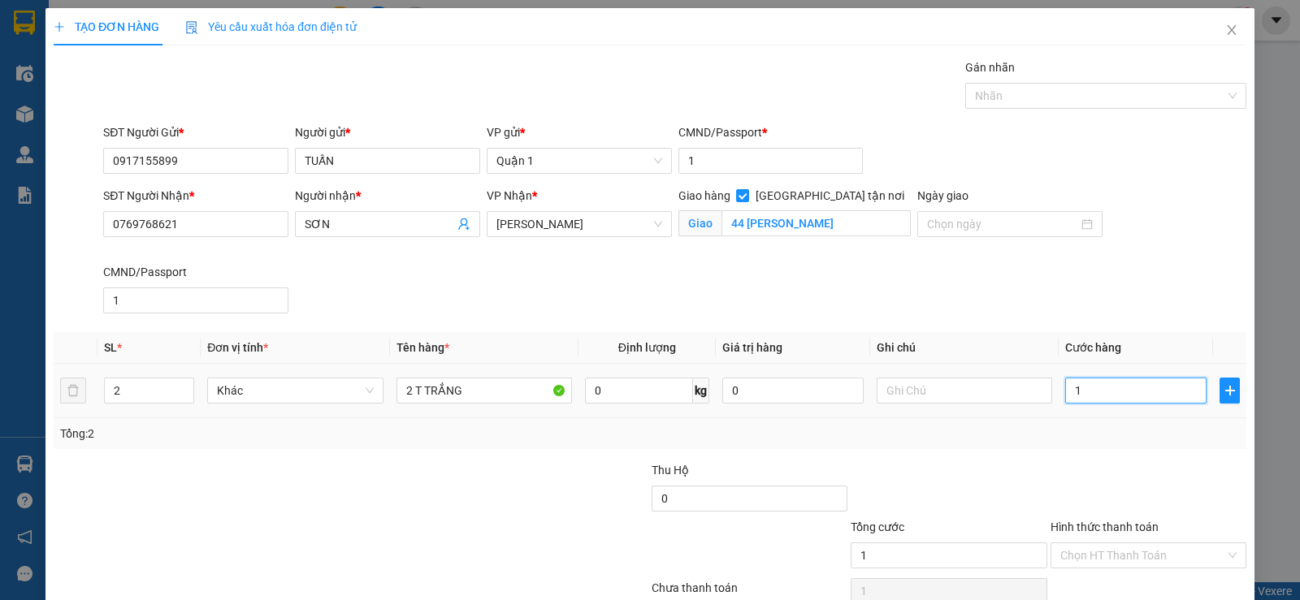
type input "16"
type input "160"
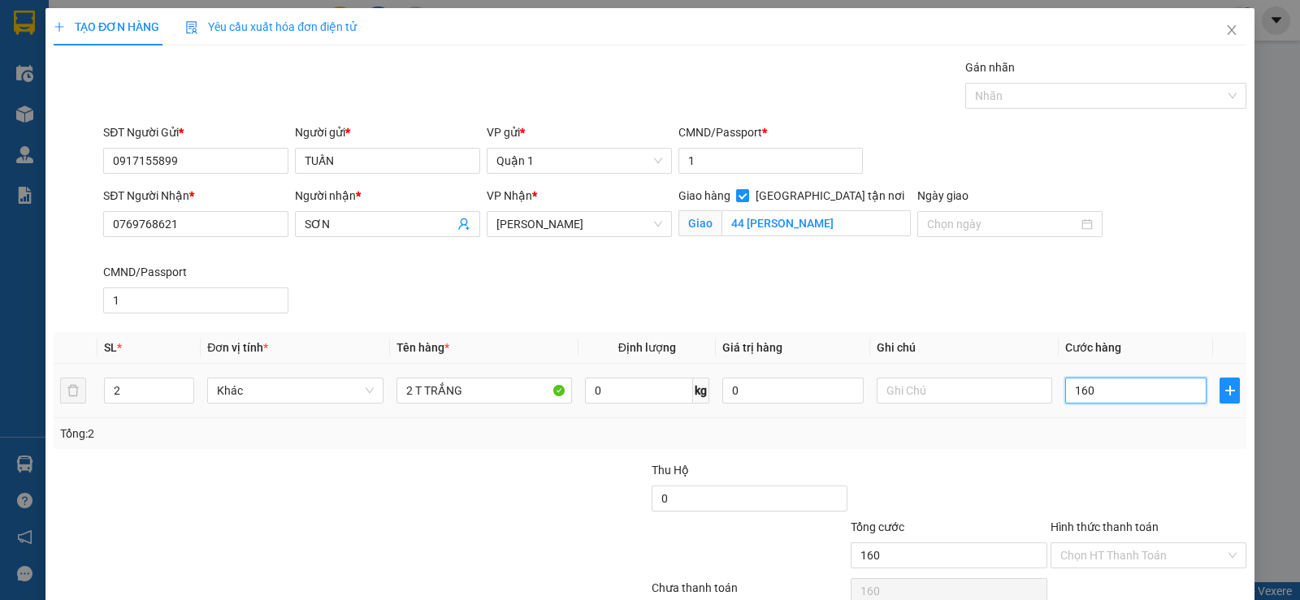
scroll to position [77, 0]
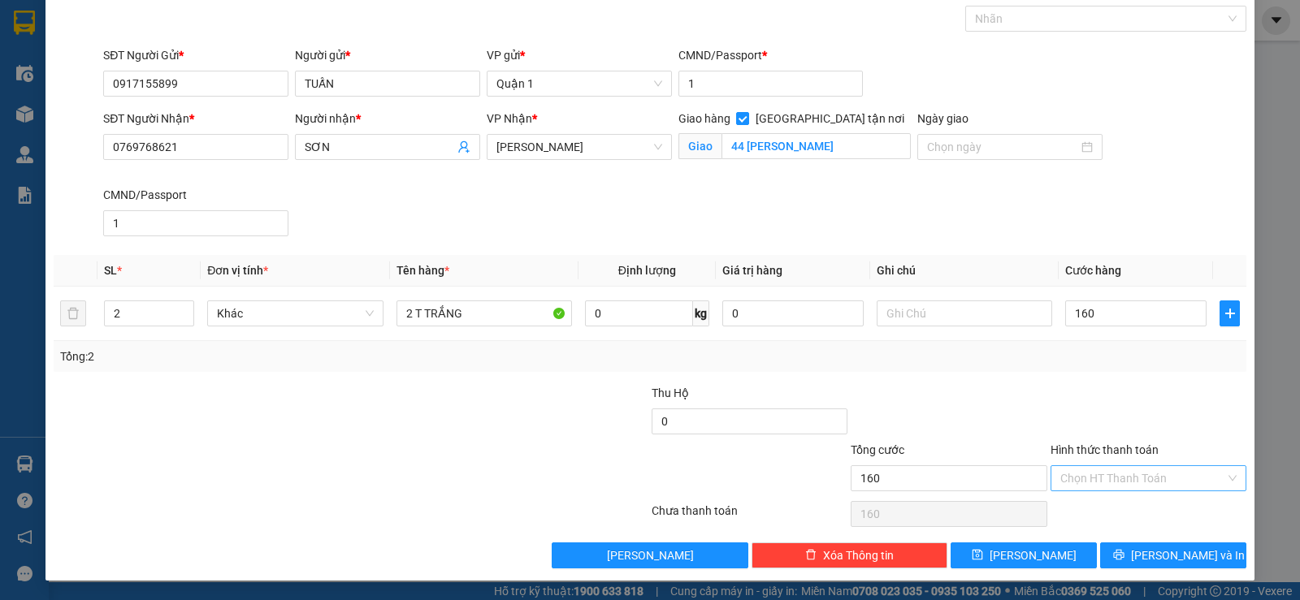
type input "160.000"
click at [1114, 466] on input "Hình thức thanh toán" at bounding box center [1142, 478] width 165 height 24
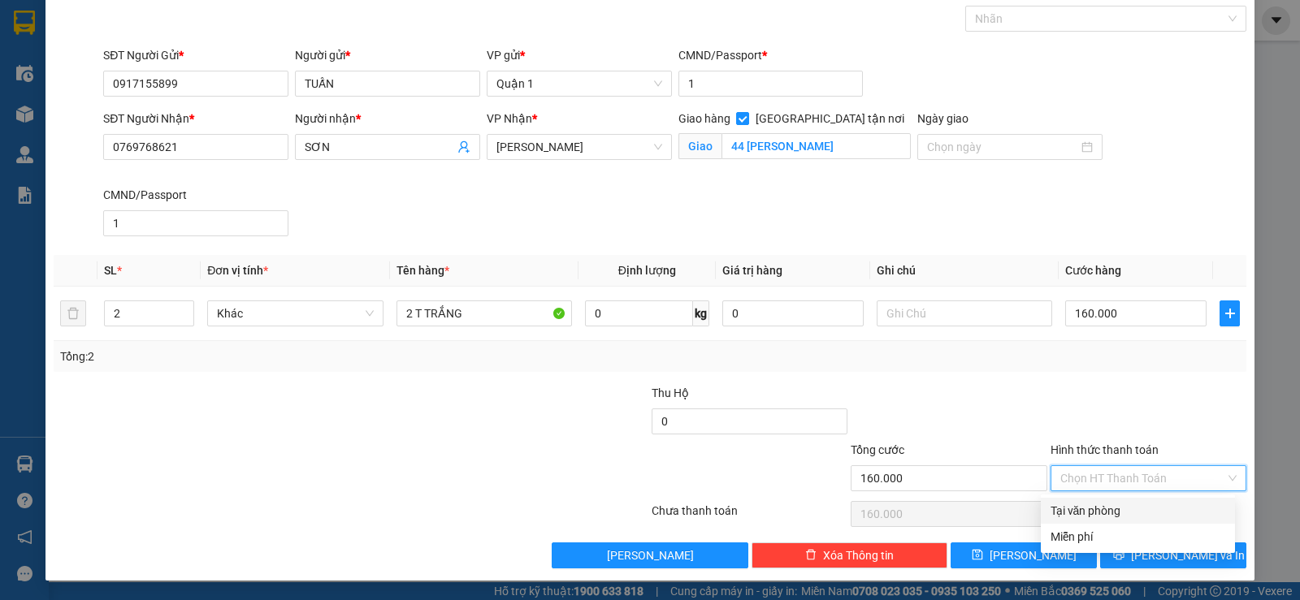
click at [1096, 508] on div "Tại văn phòng" at bounding box center [1137, 511] width 175 height 18
type input "0"
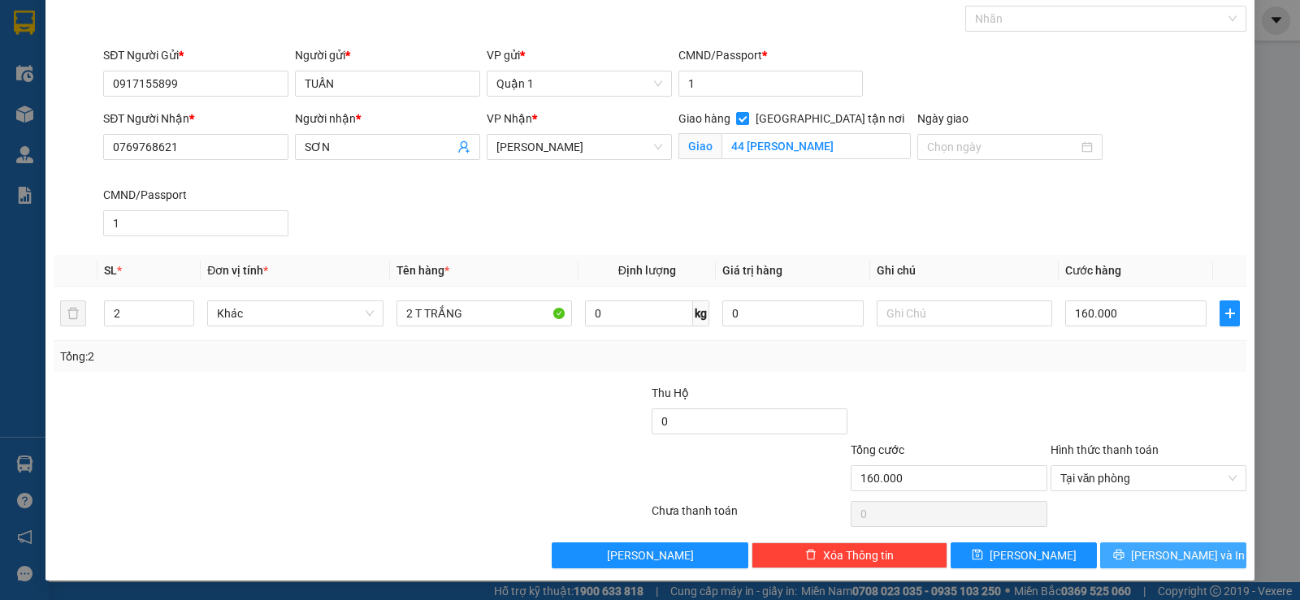
click at [1100, 562] on button "[PERSON_NAME] và In" at bounding box center [1173, 556] width 146 height 26
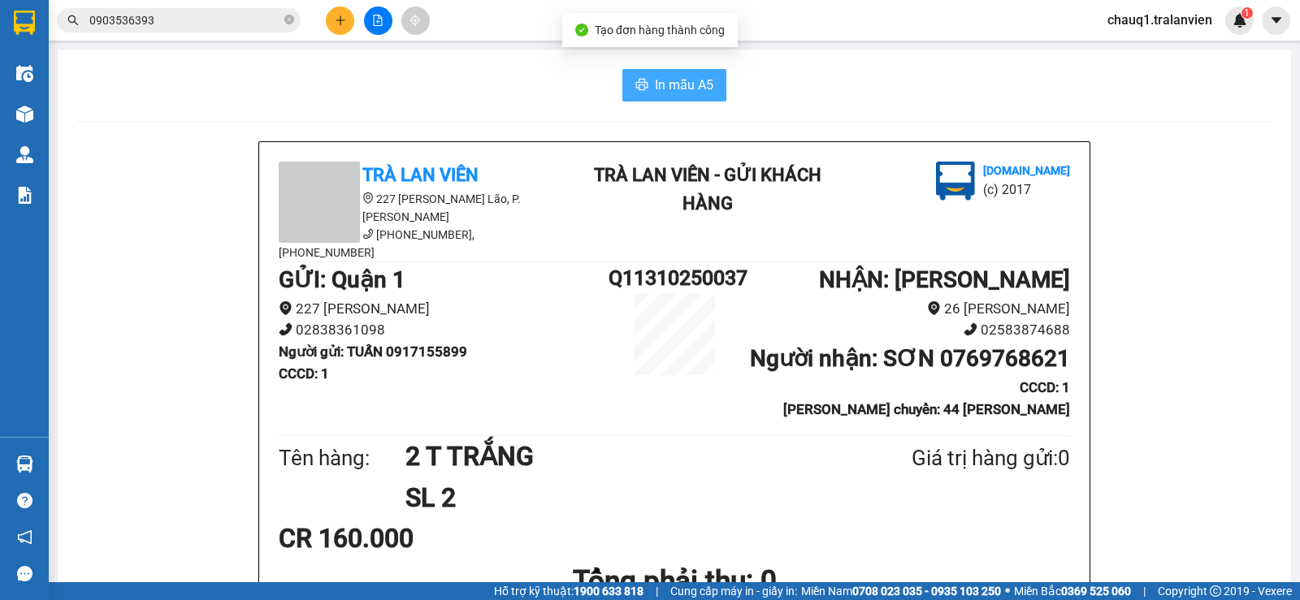
click at [640, 76] on button "In mẫu A5" at bounding box center [674, 85] width 104 height 32
click at [705, 90] on span "In mẫu A5" at bounding box center [684, 85] width 58 height 20
